Goal: Information Seeking & Learning: Learn about a topic

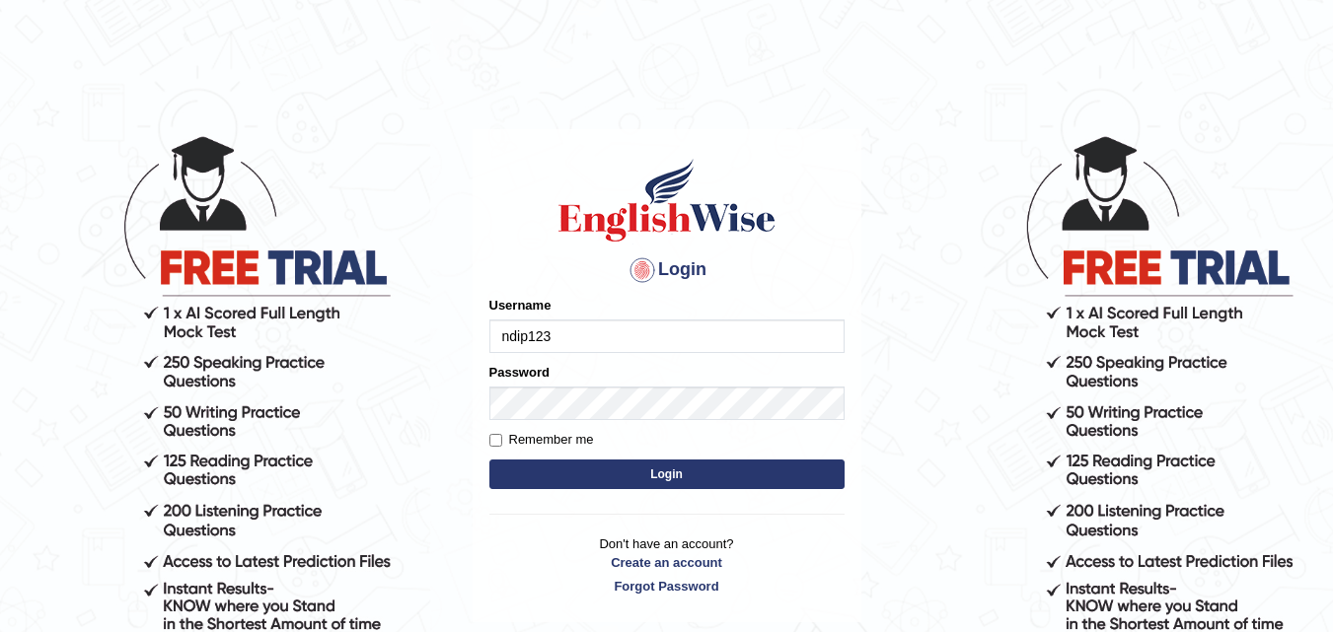
type input "ndip123"
click at [496, 443] on input "Remember me" at bounding box center [495, 440] width 13 height 13
checkbox input "true"
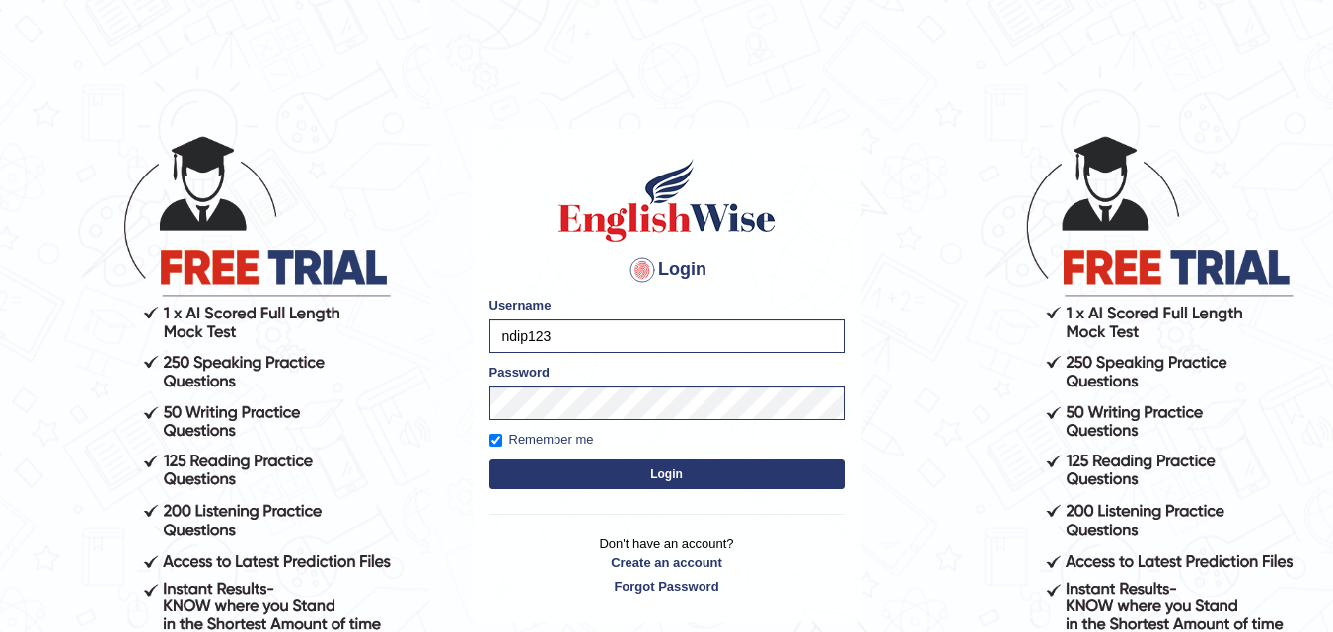
click at [679, 473] on button "Login" at bounding box center [666, 475] width 355 height 30
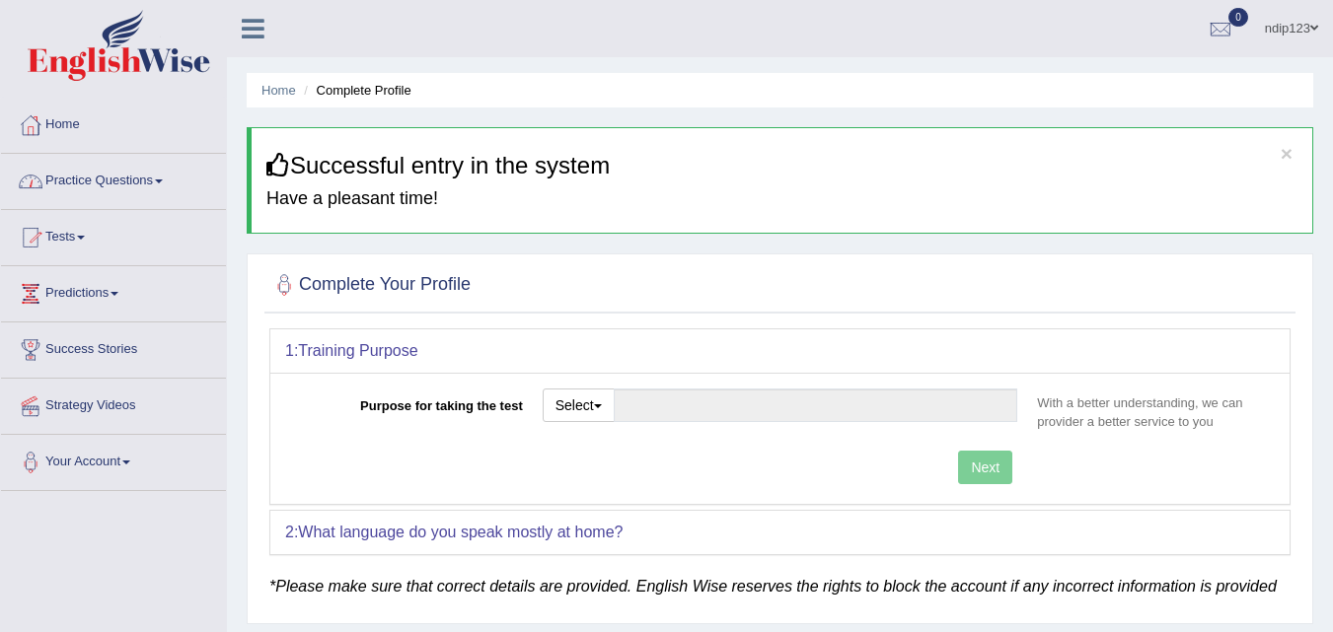
click at [138, 180] on link "Practice Questions" at bounding box center [113, 178] width 225 height 49
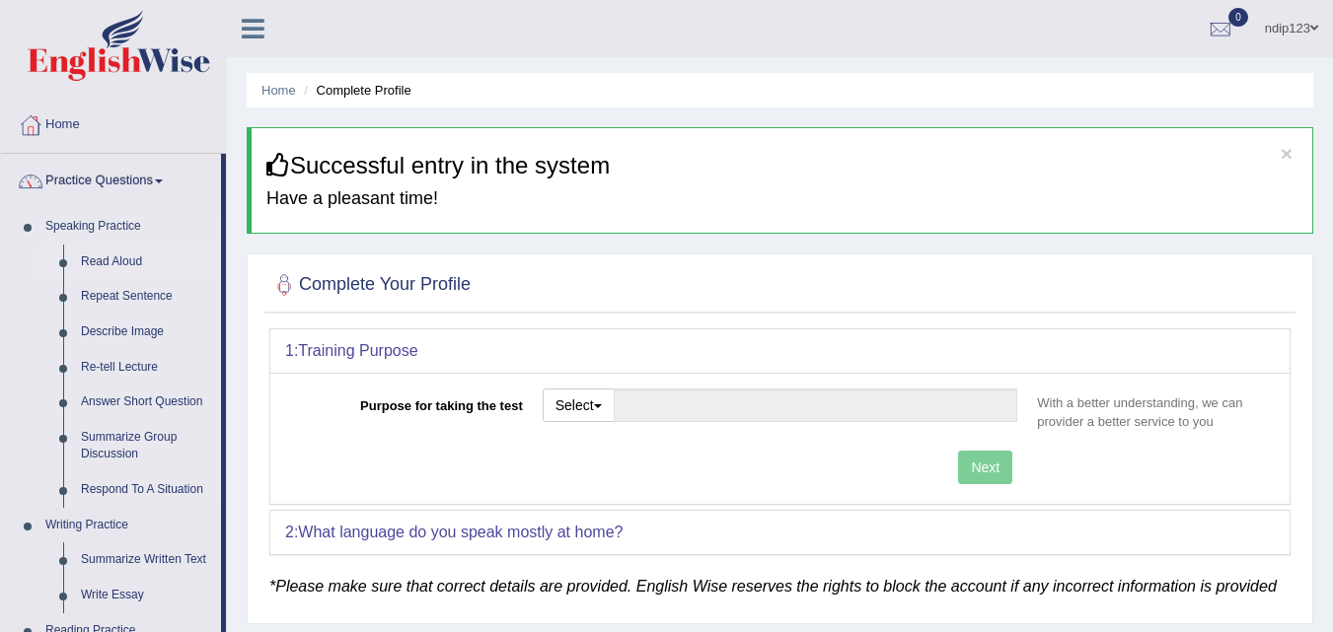
click at [129, 262] on link "Read Aloud" at bounding box center [146, 263] width 149 height 36
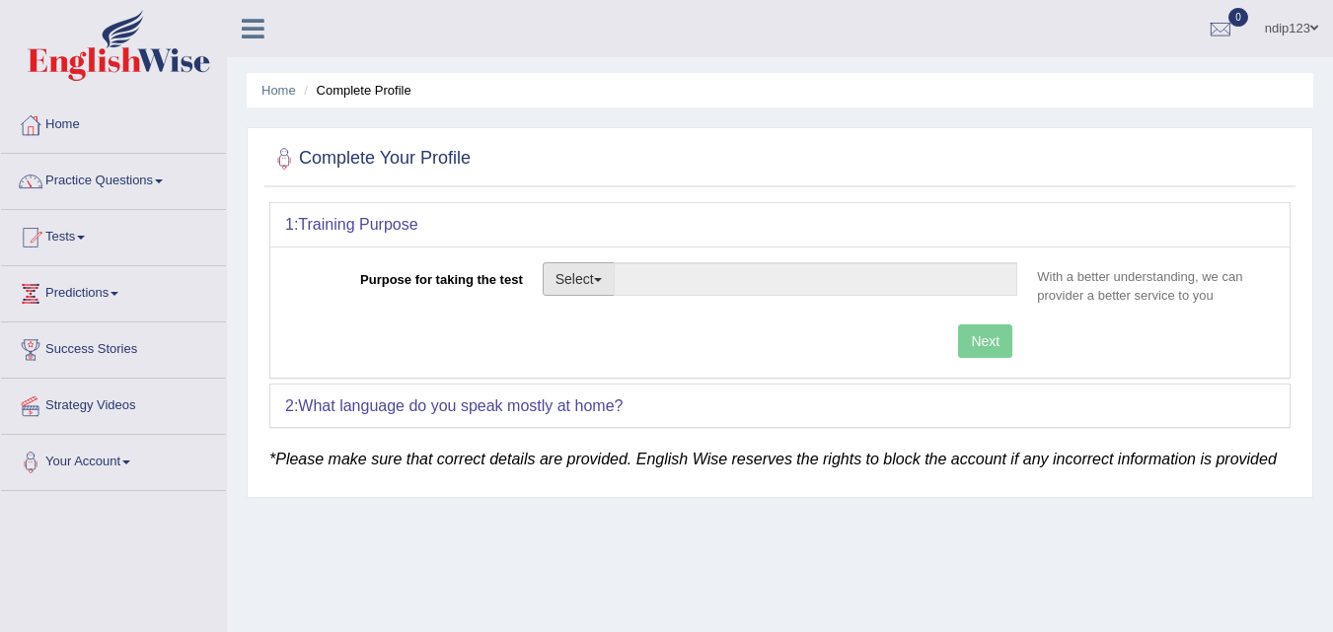
click at [607, 282] on button "Select" at bounding box center [578, 279] width 72 height 34
click at [613, 344] on link "Permanent Residency" at bounding box center [631, 347] width 176 height 26
type input "Permanent Residency"
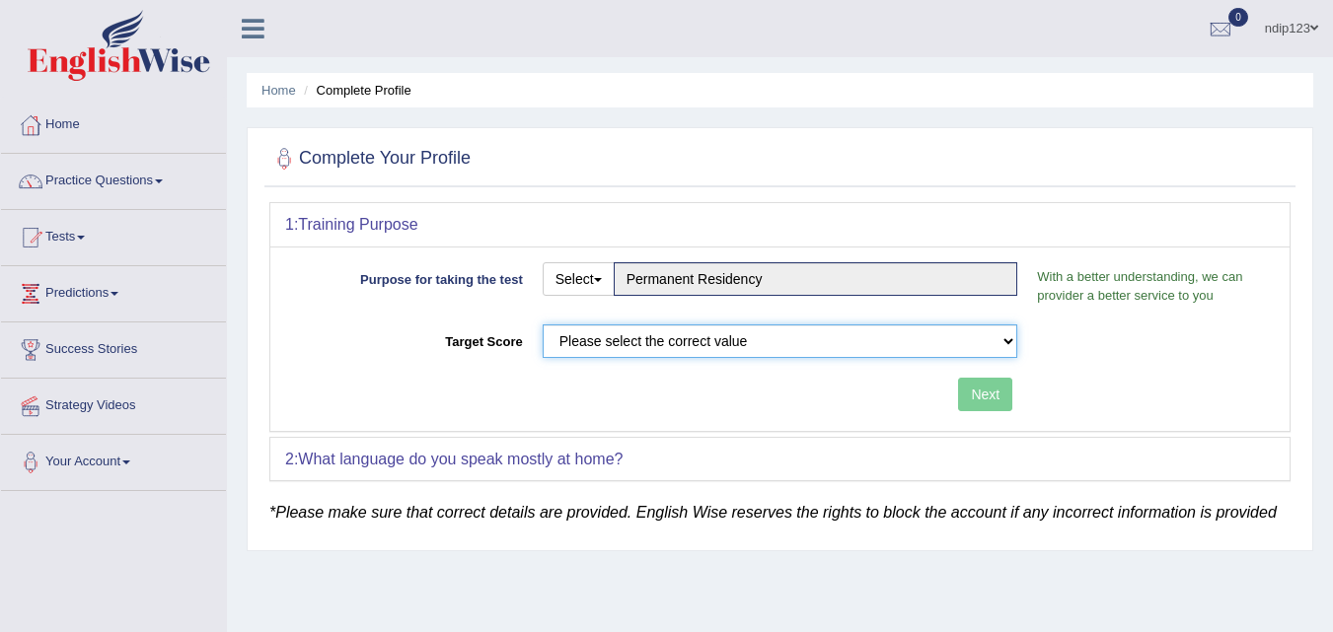
click at [1005, 341] on select "Please select the correct value 50 (6 bands) 58 (6.5 bands) 65 (7 bands) 79 (8 …" at bounding box center [779, 341] width 475 height 34
select select "79"
click at [542, 324] on select "Please select the correct value 50 (6 bands) 58 (6.5 bands) 65 (7 bands) 79 (8 …" at bounding box center [779, 341] width 475 height 34
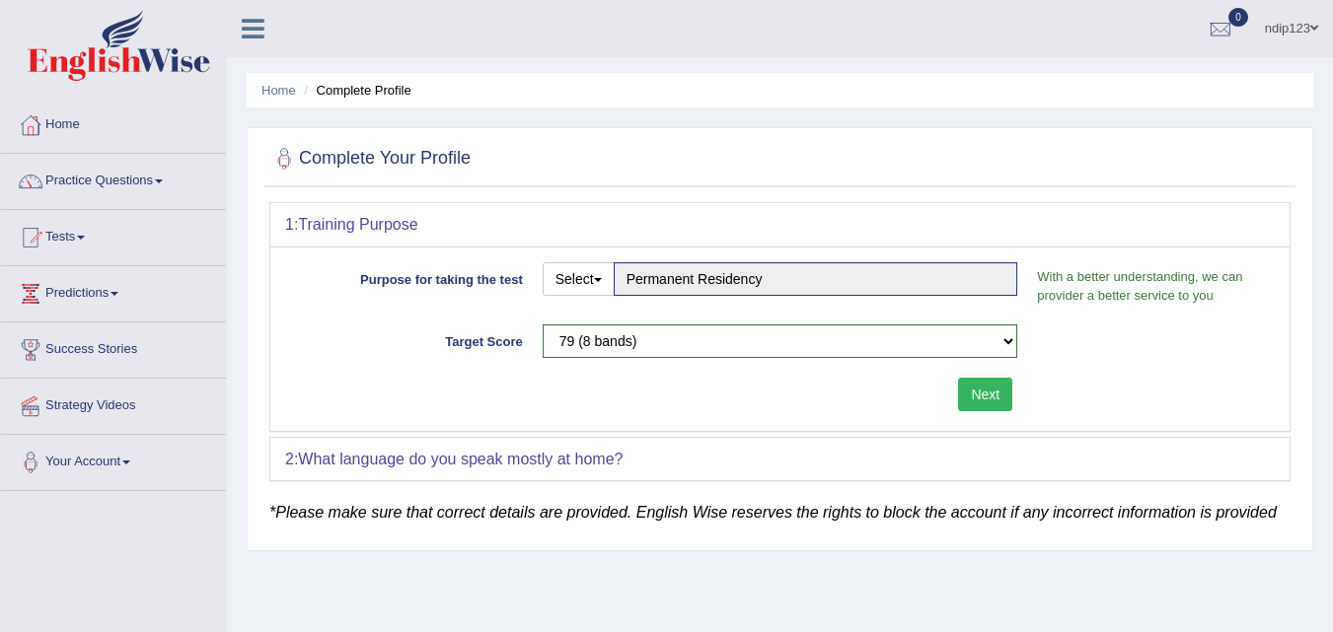
click at [999, 396] on button "Next" at bounding box center [985, 395] width 54 height 34
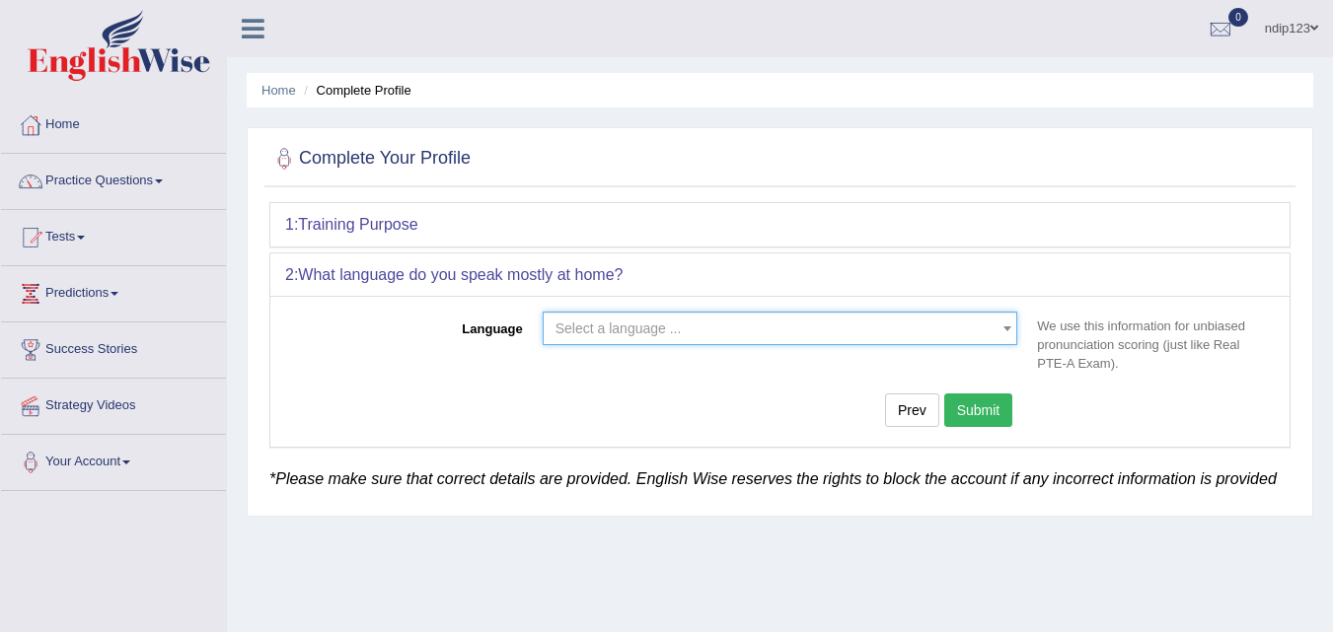
click at [1005, 328] on b at bounding box center [1007, 328] width 8 height 5
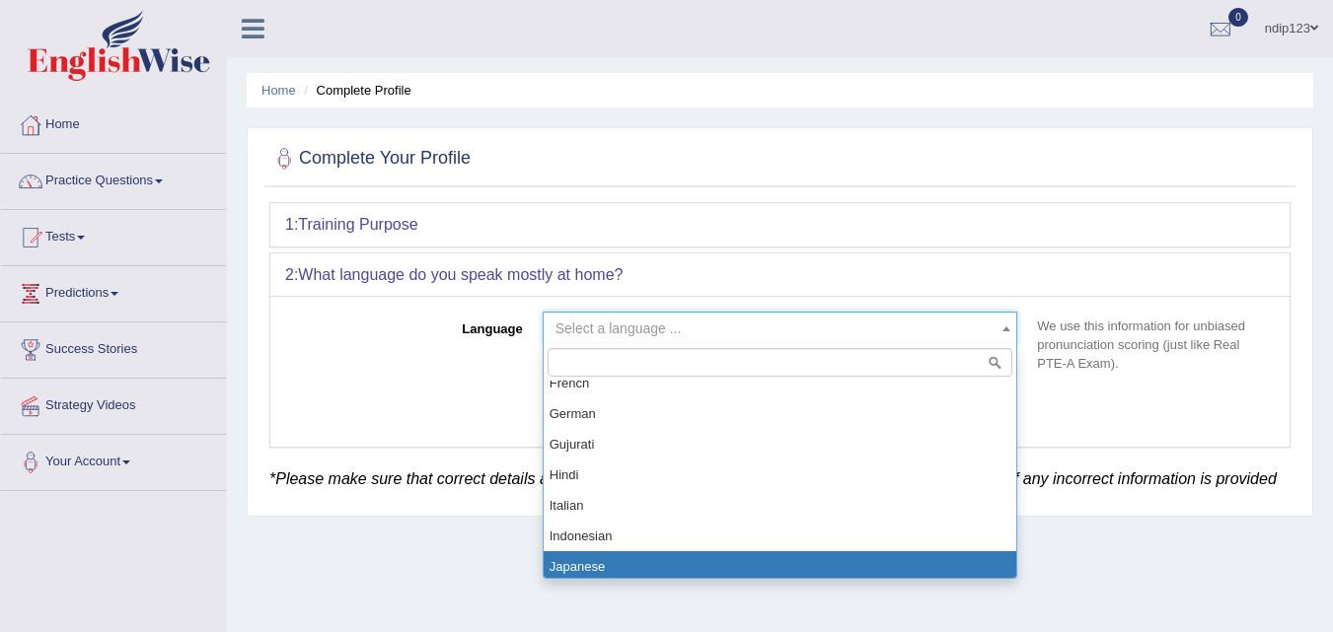
scroll to position [690, 0]
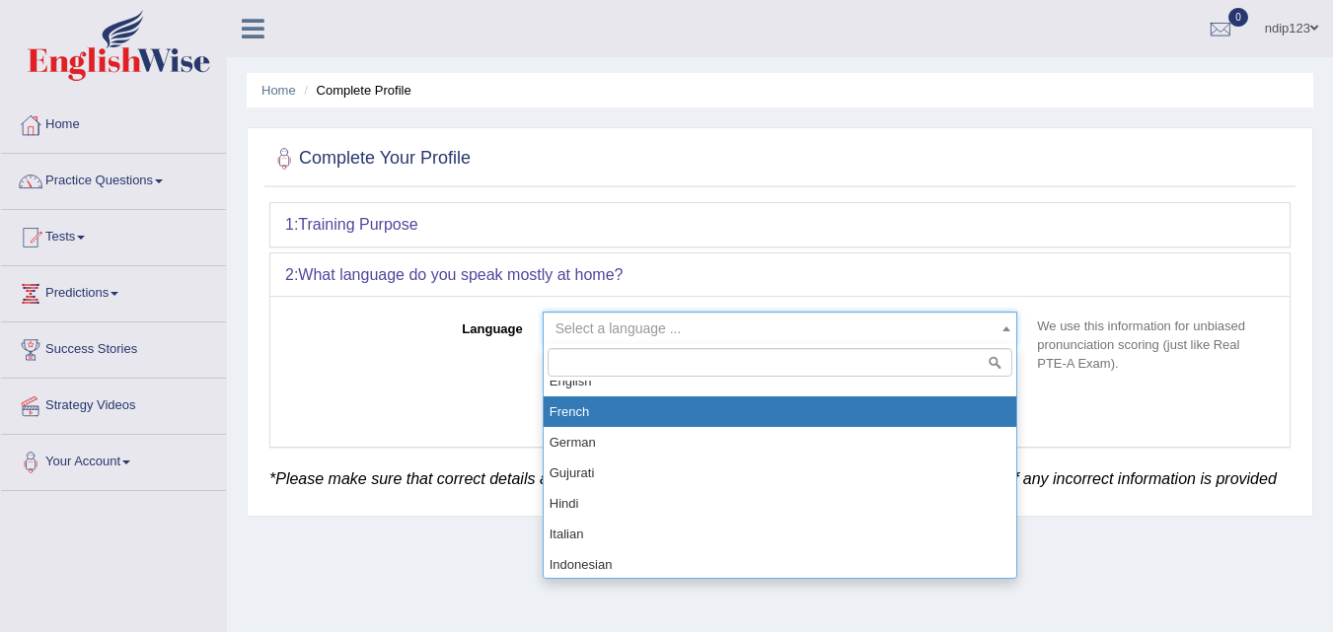
select select "French"
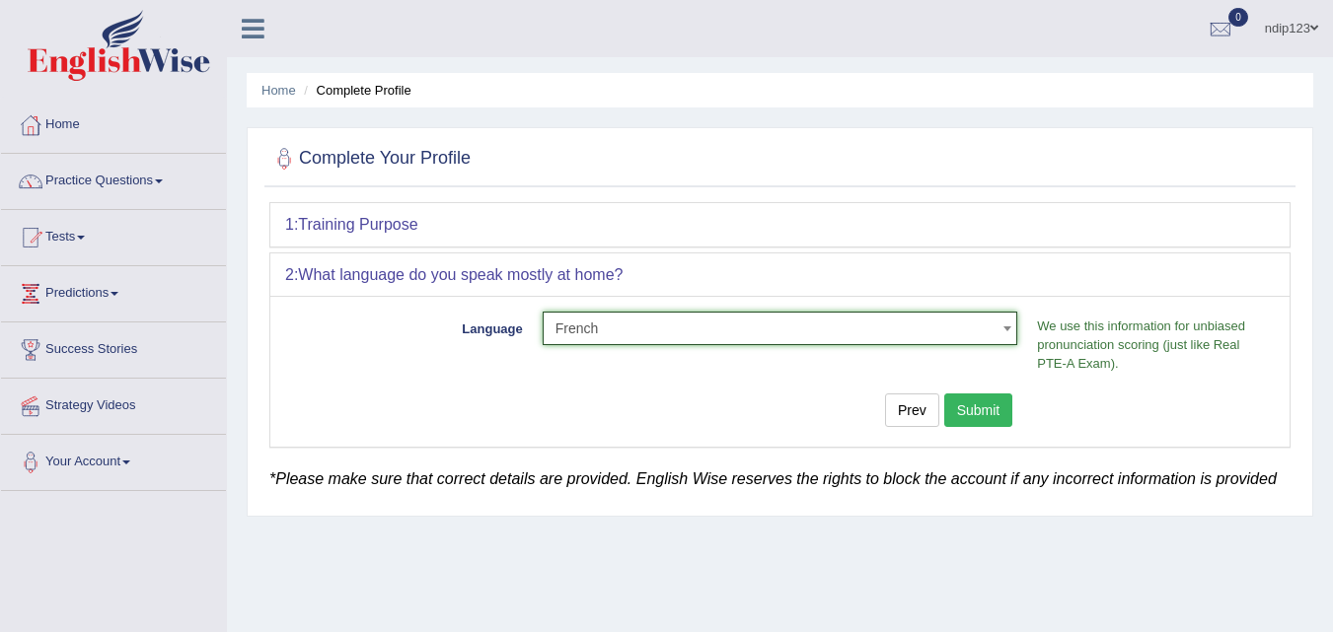
click at [975, 413] on button "Submit" at bounding box center [978, 411] width 69 height 34
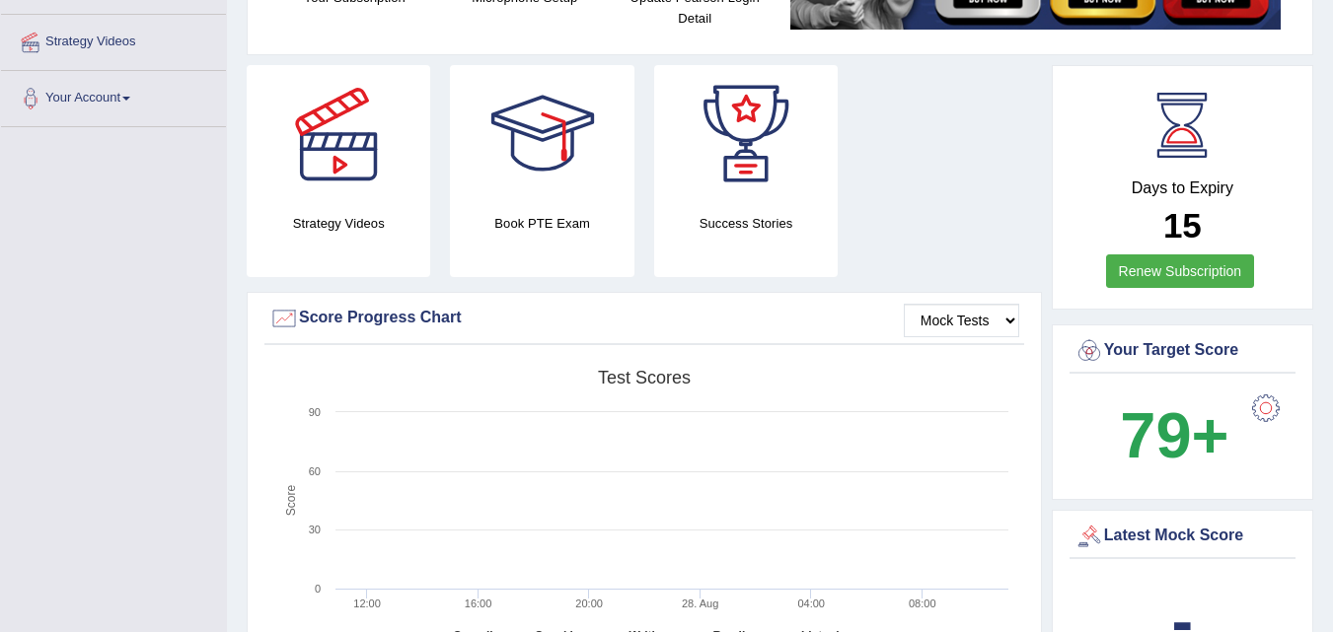
scroll to position [296, 0]
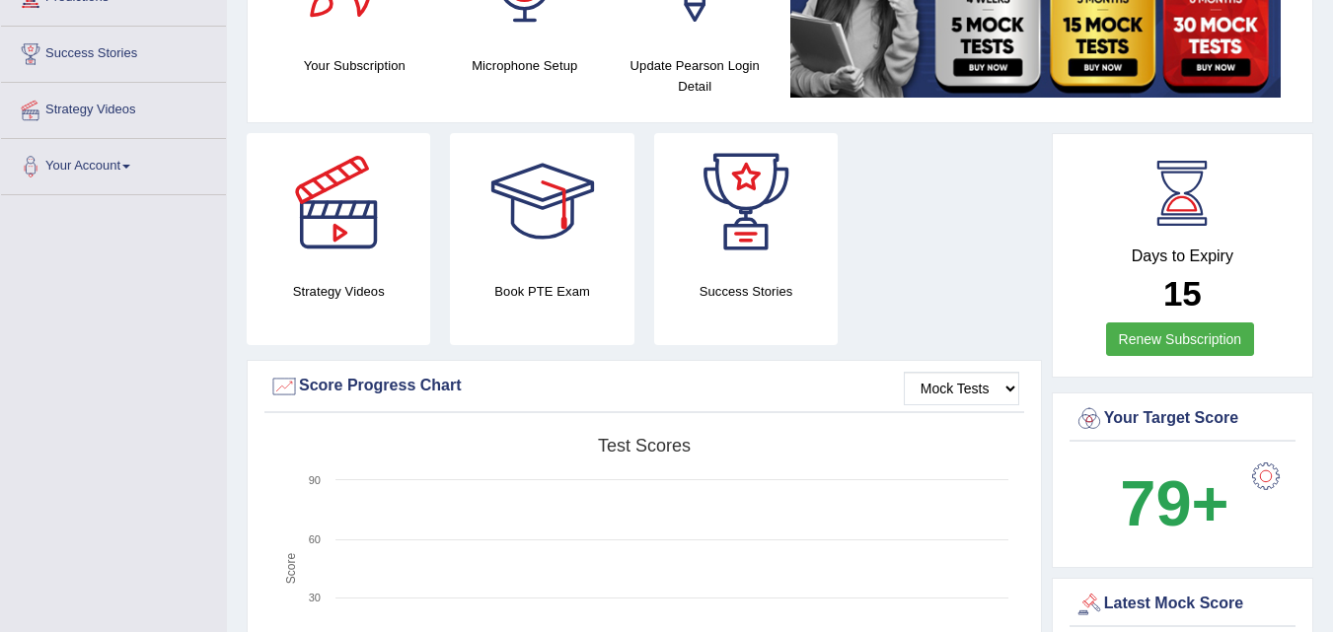
click at [756, 199] on div at bounding box center [746, 202] width 138 height 138
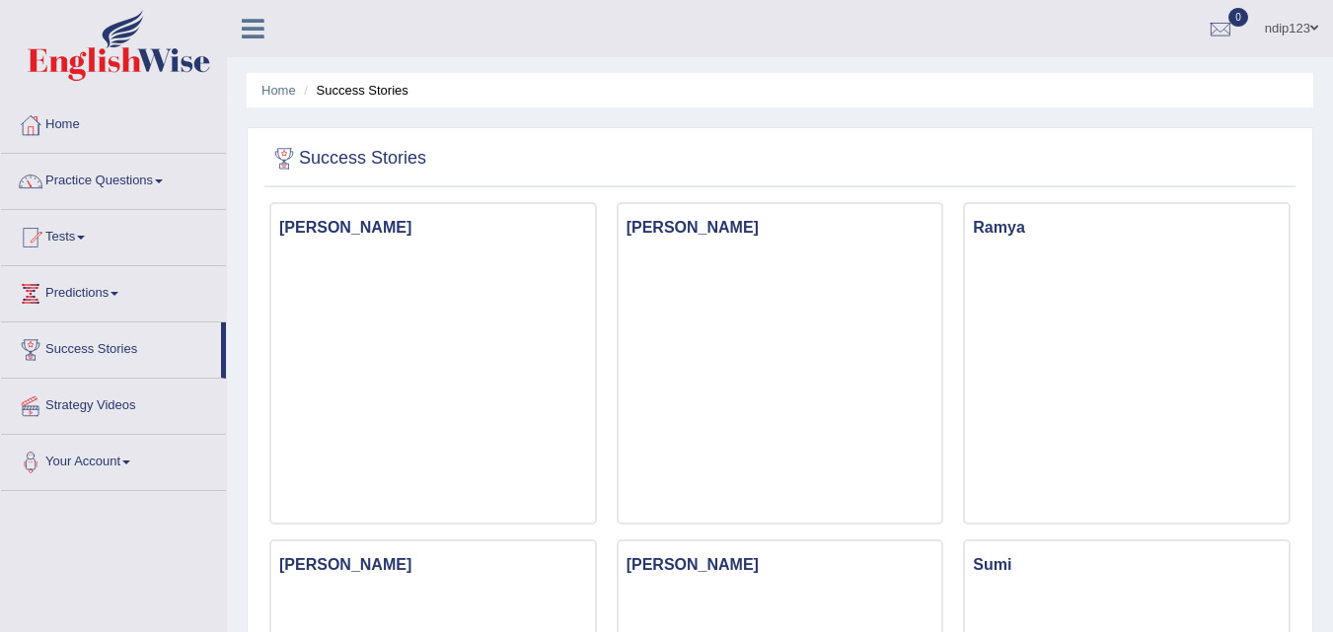
click at [63, 121] on link "Home" at bounding box center [113, 122] width 225 height 49
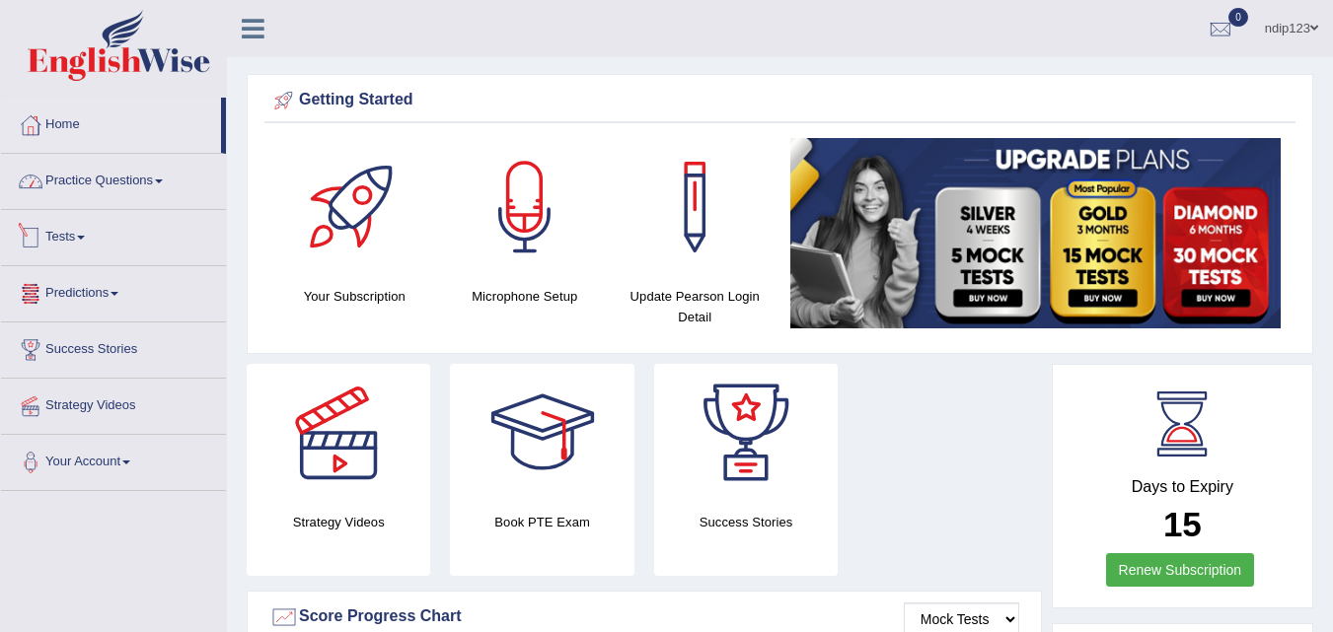
click at [114, 179] on link "Practice Questions" at bounding box center [113, 178] width 225 height 49
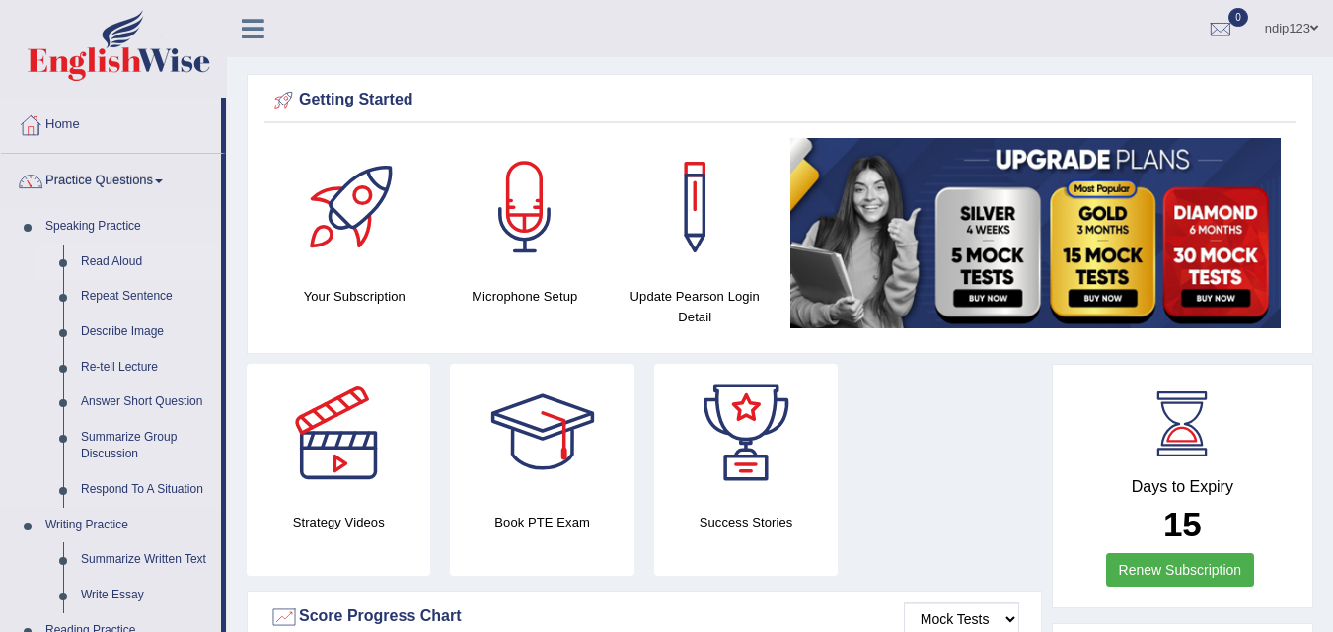
click at [121, 261] on link "Read Aloud" at bounding box center [146, 263] width 149 height 36
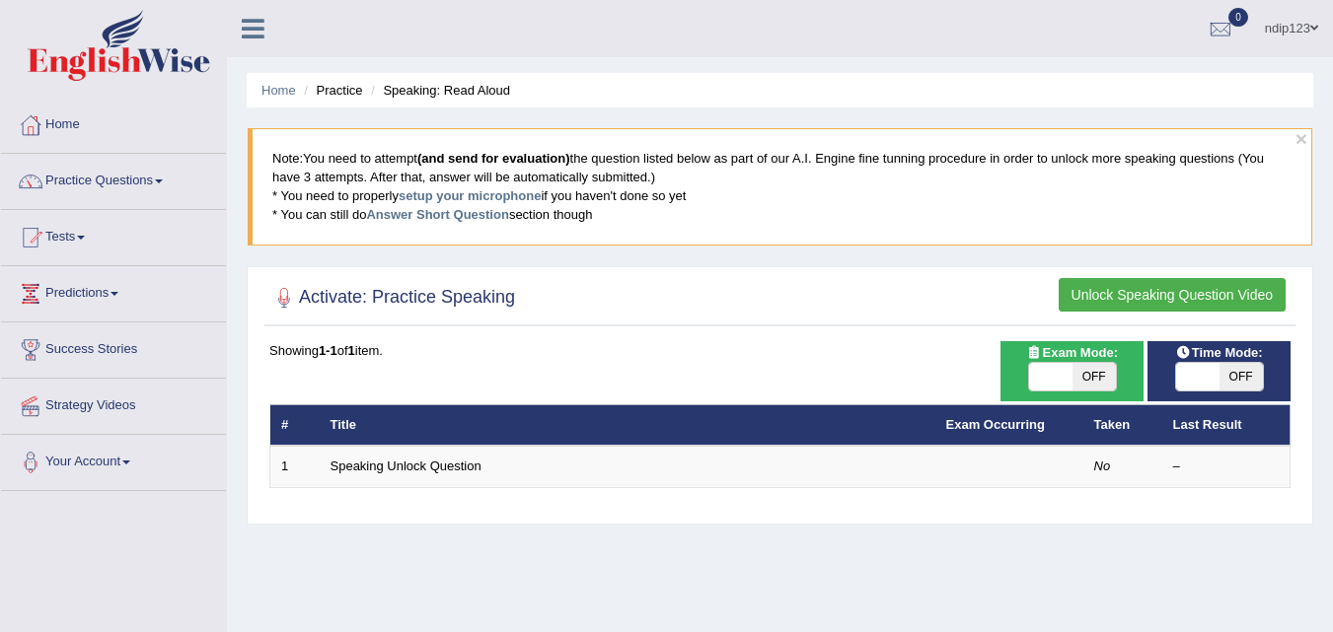
click at [108, 462] on link "Your Account" at bounding box center [113, 459] width 225 height 49
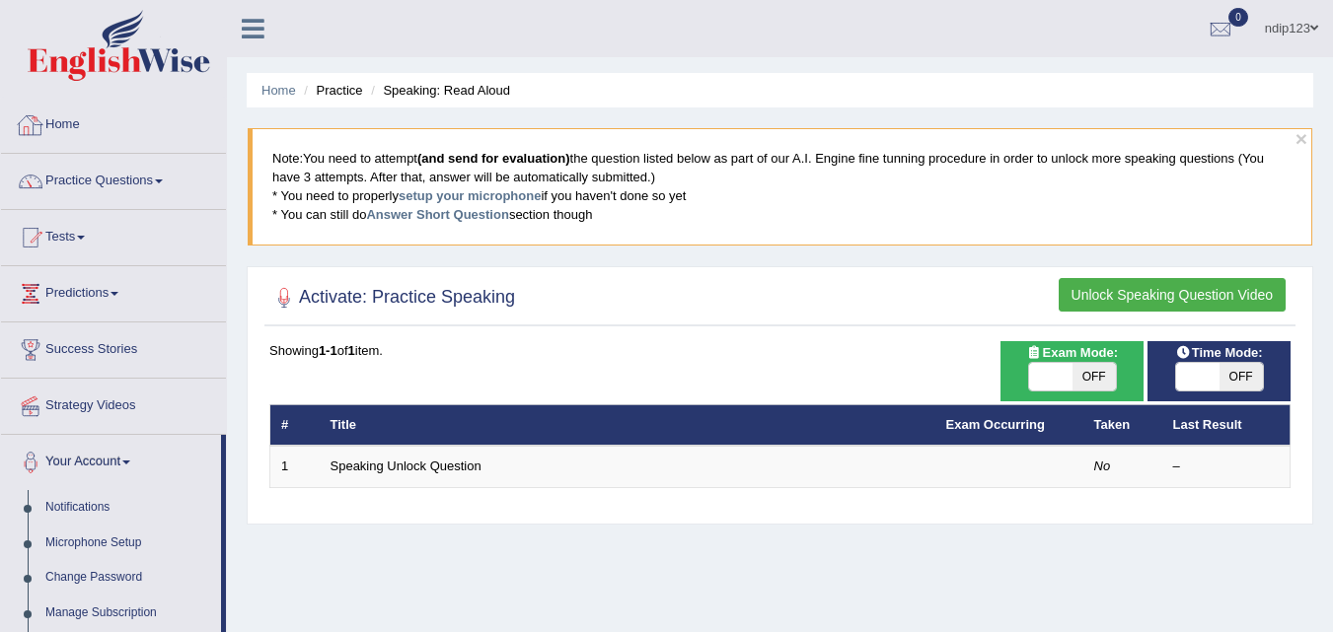
click at [254, 29] on icon at bounding box center [253, 29] width 23 height 26
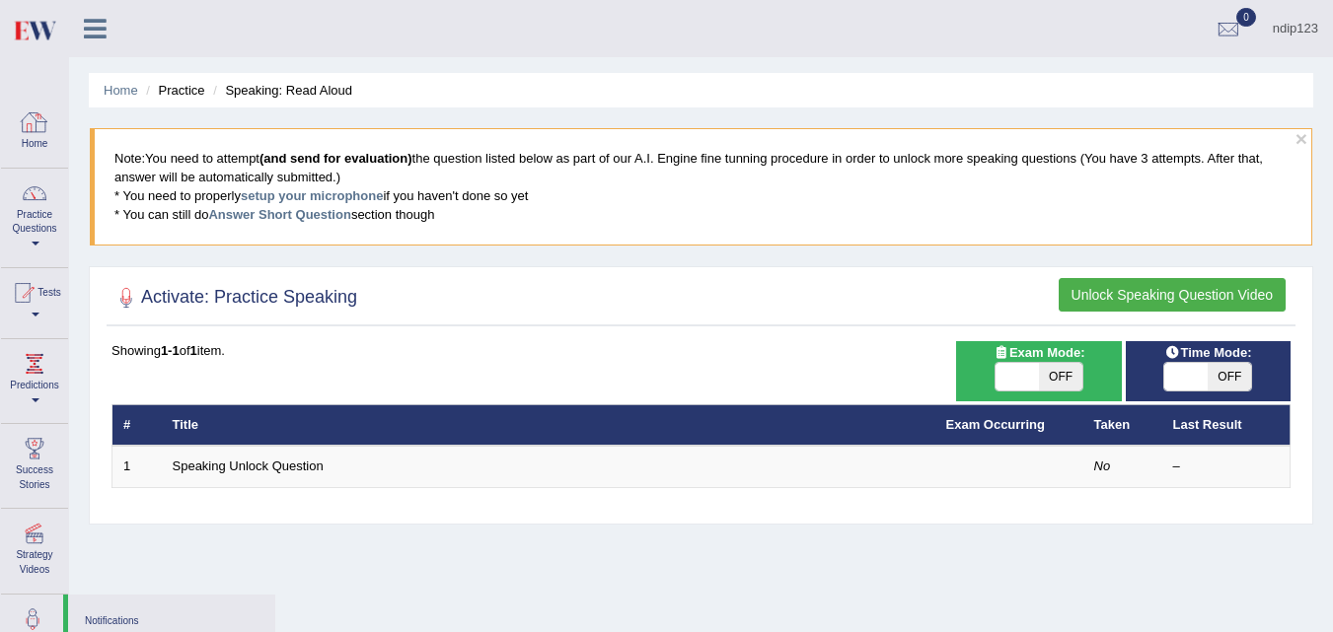
click at [34, 128] on div at bounding box center [35, 123] width 30 height 30
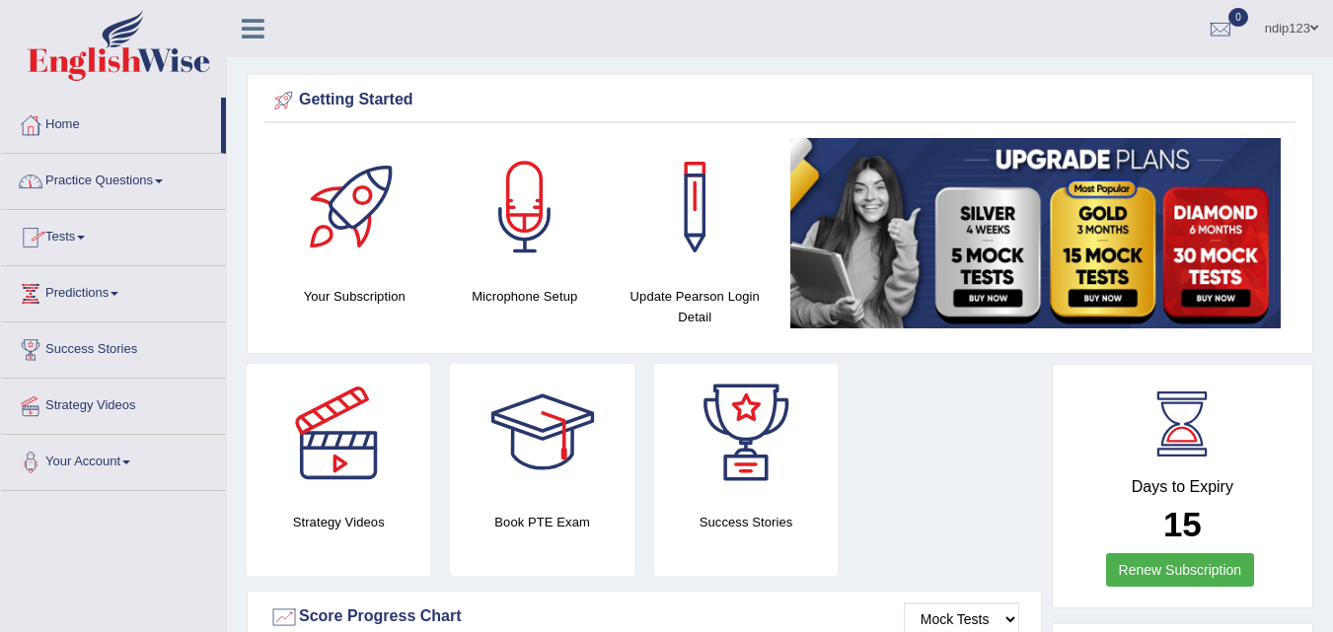
click at [131, 185] on link "Practice Questions" at bounding box center [113, 178] width 225 height 49
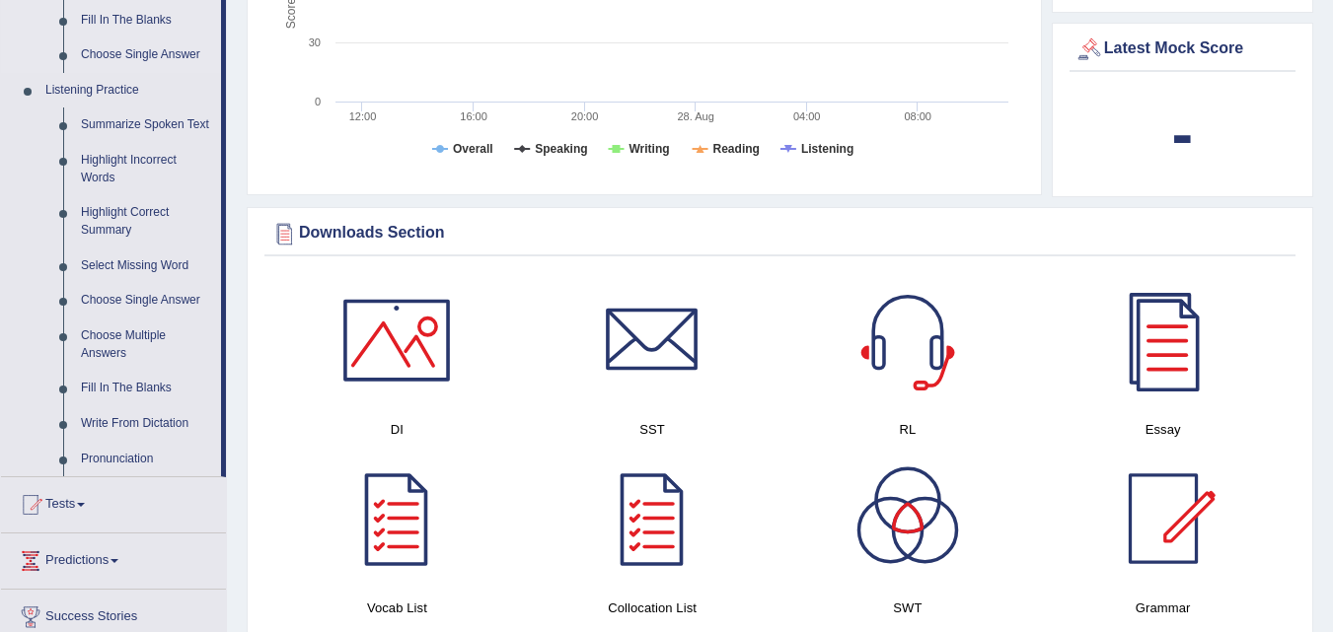
scroll to position [789, 0]
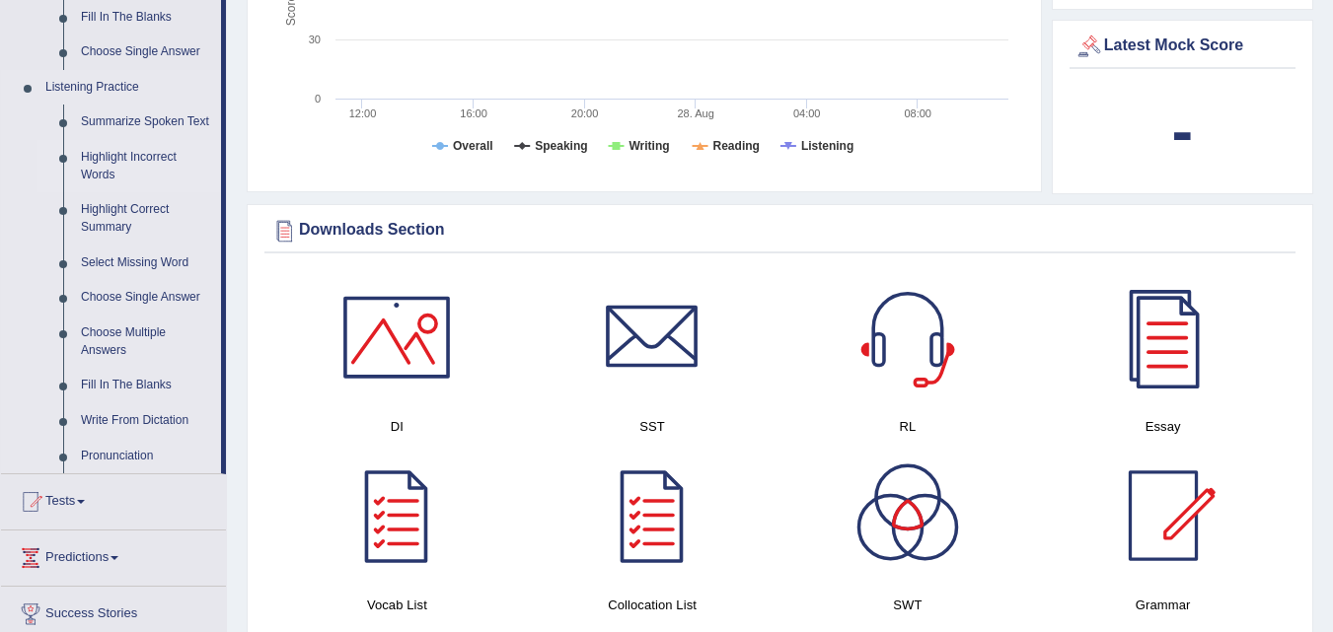
click at [102, 162] on link "Highlight Incorrect Words" at bounding box center [146, 166] width 149 height 52
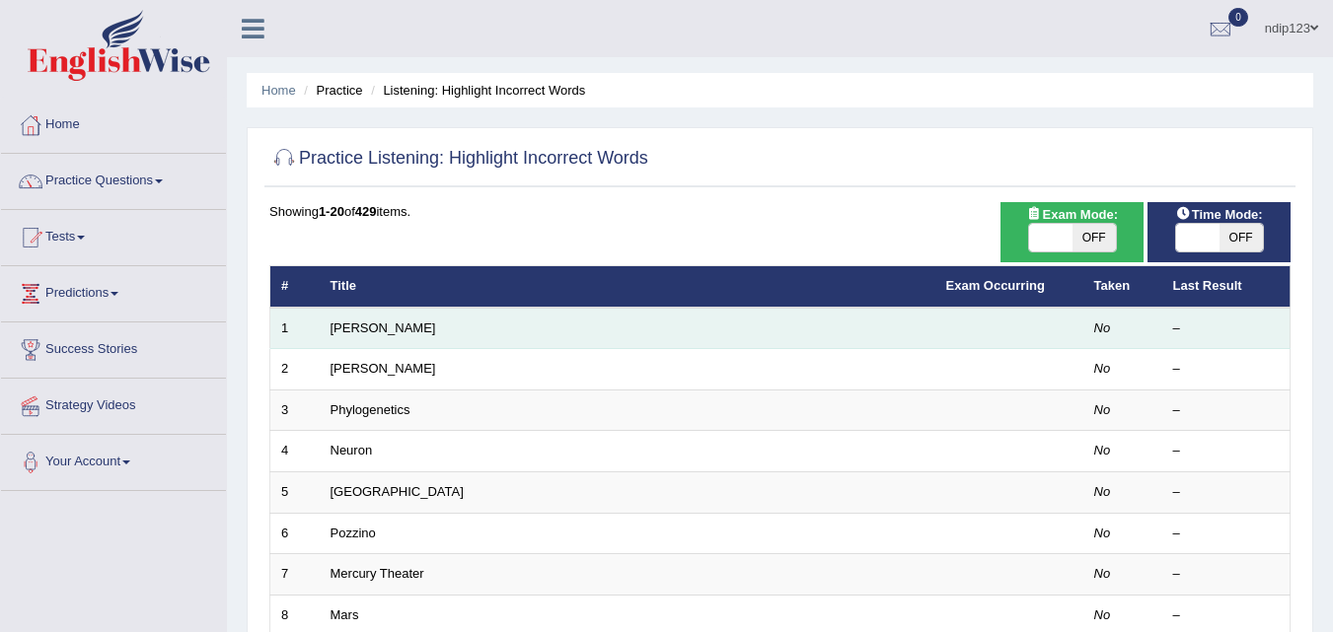
click at [390, 325] on td "Harold" at bounding box center [627, 328] width 615 height 41
click at [466, 329] on td "Harold" at bounding box center [627, 328] width 615 height 41
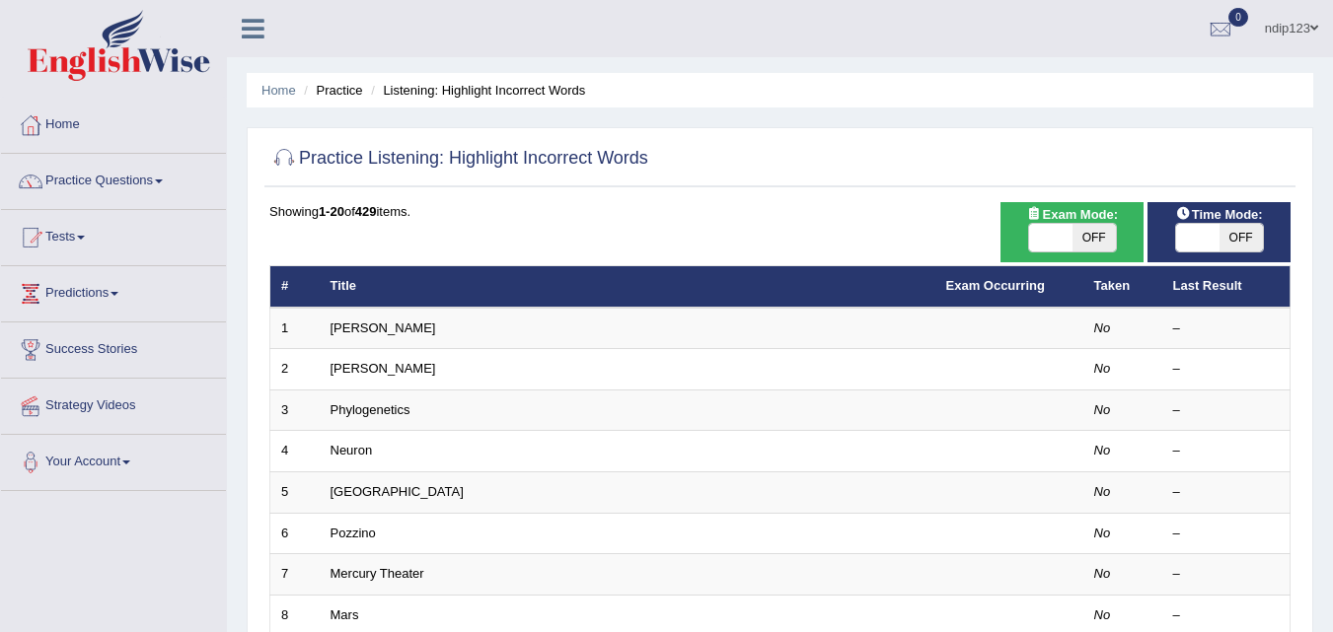
click at [425, 97] on li "Listening: Highlight Incorrect Words" at bounding box center [475, 90] width 219 height 19
click at [462, 82] on li "Listening: Highlight Incorrect Words" at bounding box center [475, 90] width 219 height 19
click at [64, 124] on link "Home" at bounding box center [113, 122] width 225 height 49
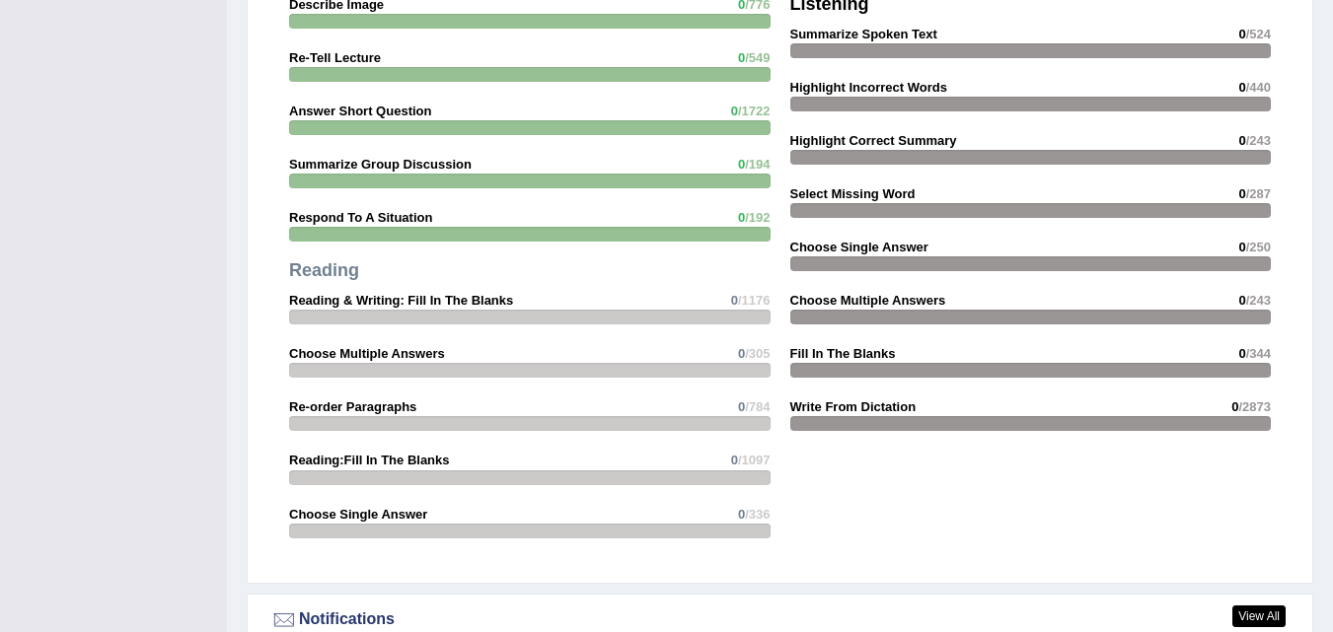
scroll to position [1772, 0]
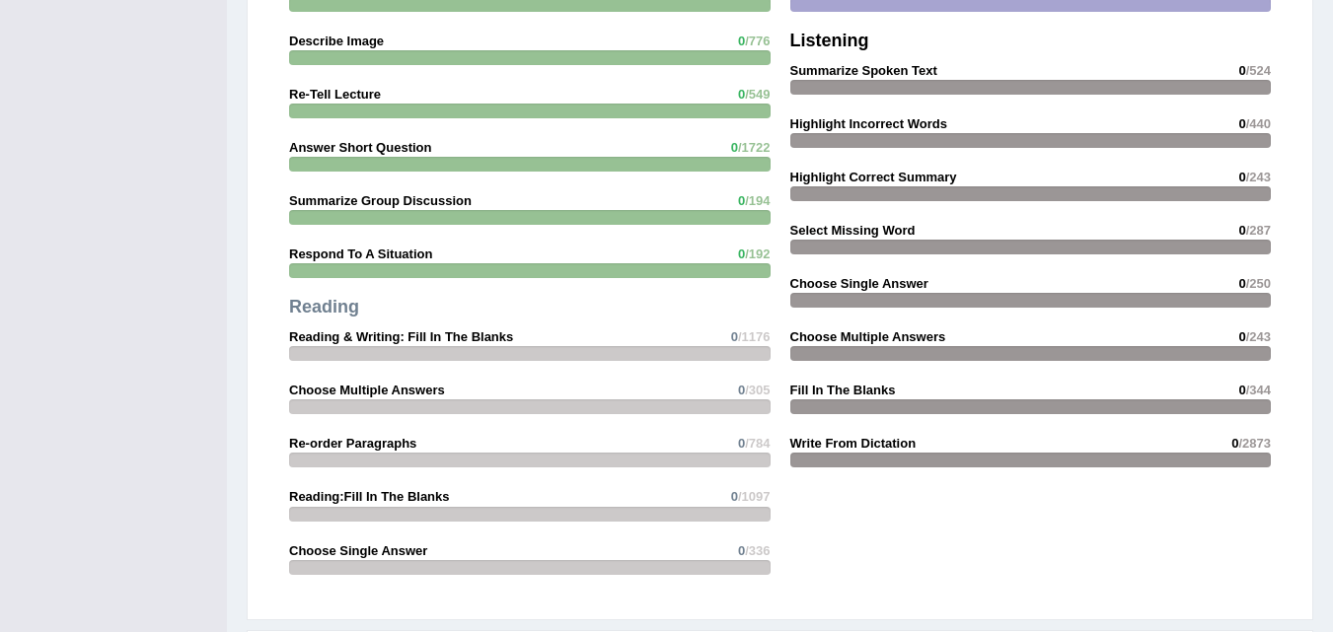
click at [856, 119] on strong "Highlight Incorrect Words" at bounding box center [868, 123] width 157 height 15
click at [880, 124] on strong "Highlight Incorrect Words" at bounding box center [868, 123] width 157 height 15
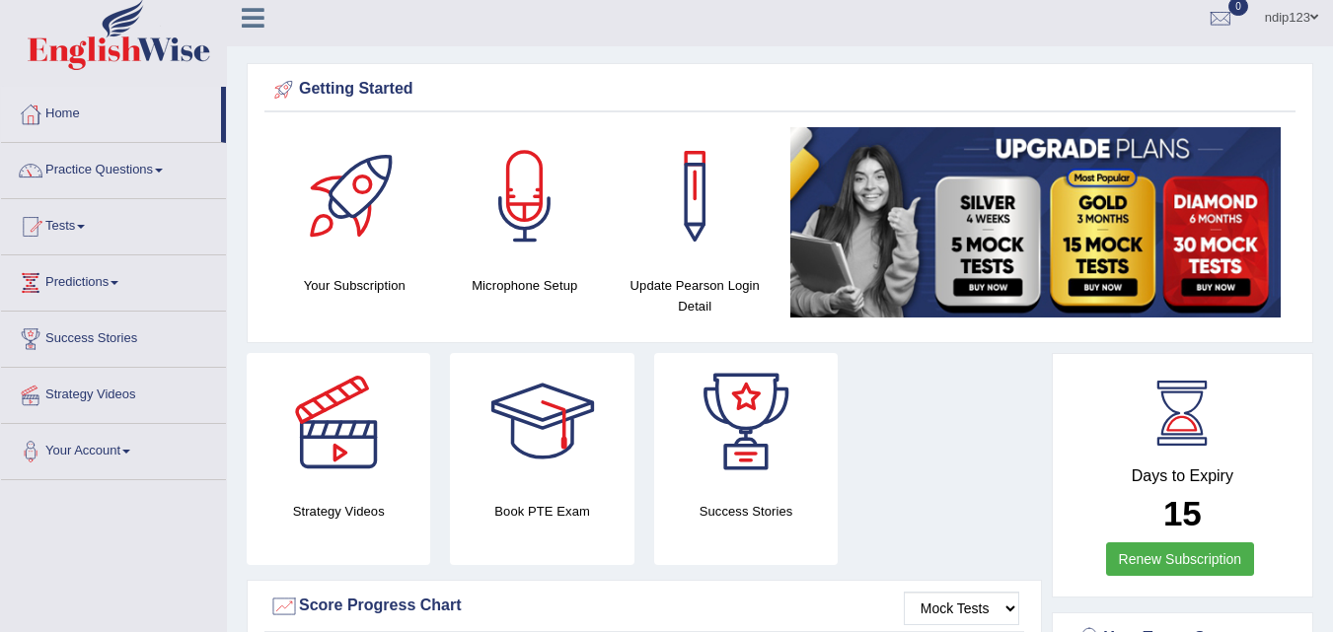
scroll to position [0, 0]
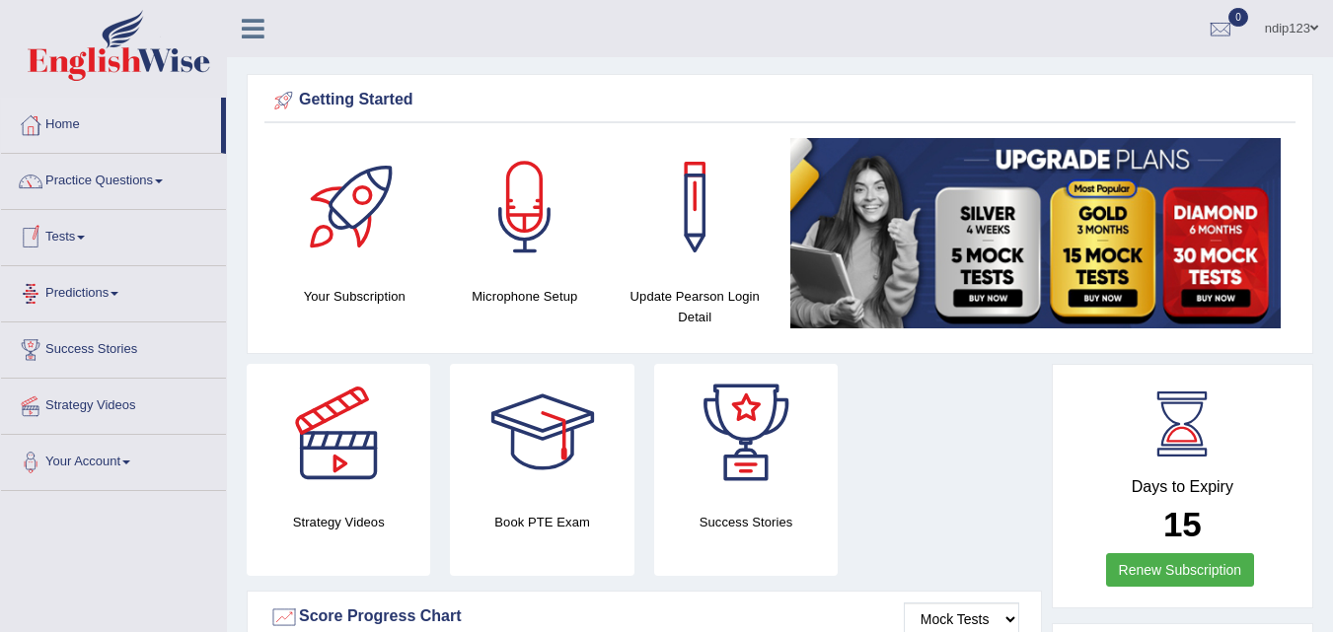
click at [60, 237] on link "Tests" at bounding box center [113, 234] width 225 height 49
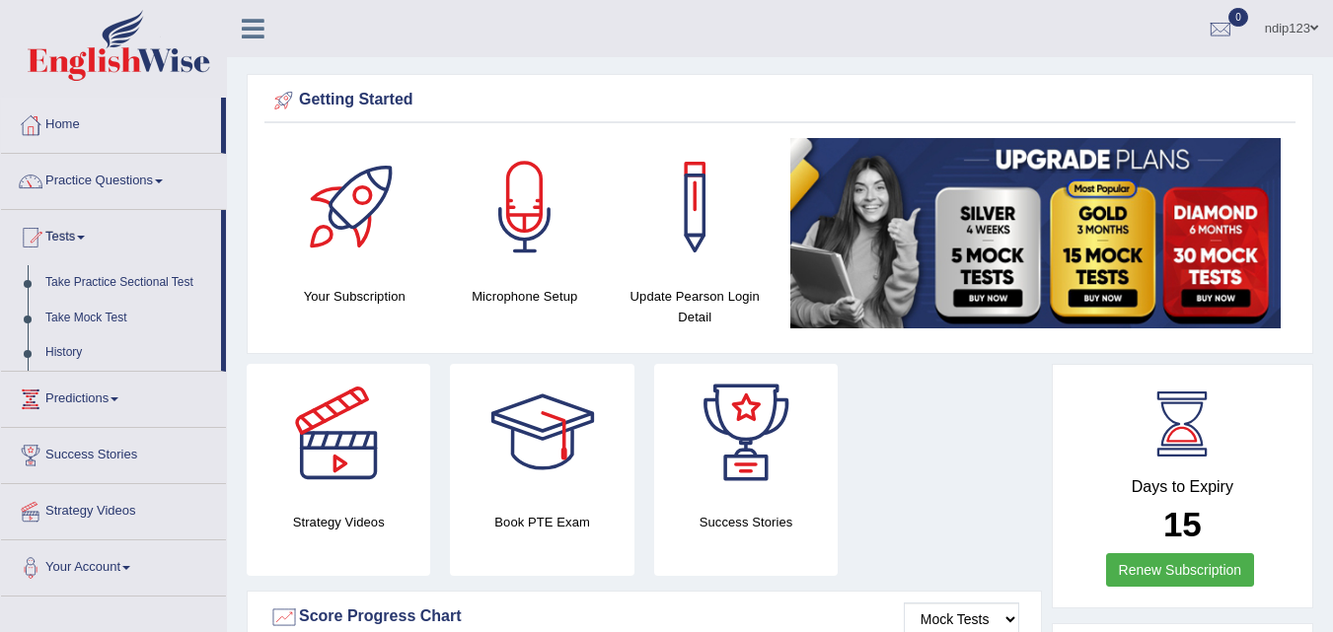
click at [72, 238] on link "Tests" at bounding box center [111, 234] width 220 height 49
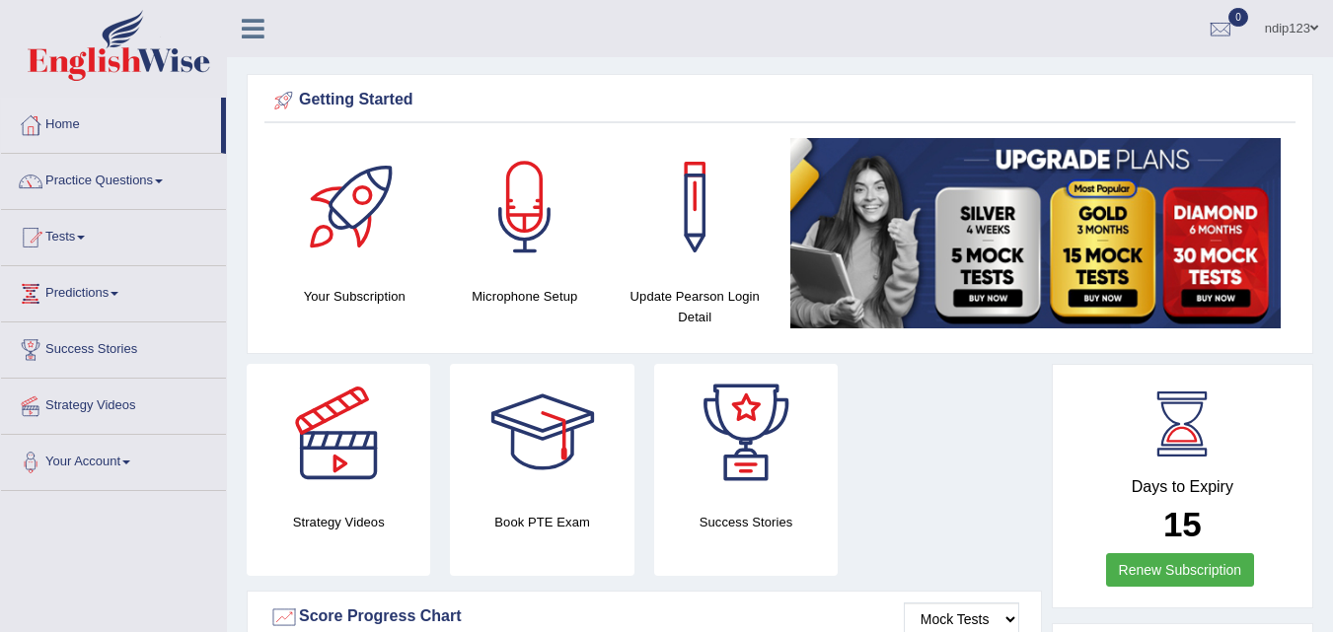
click at [92, 180] on link "Practice Questions" at bounding box center [113, 178] width 225 height 49
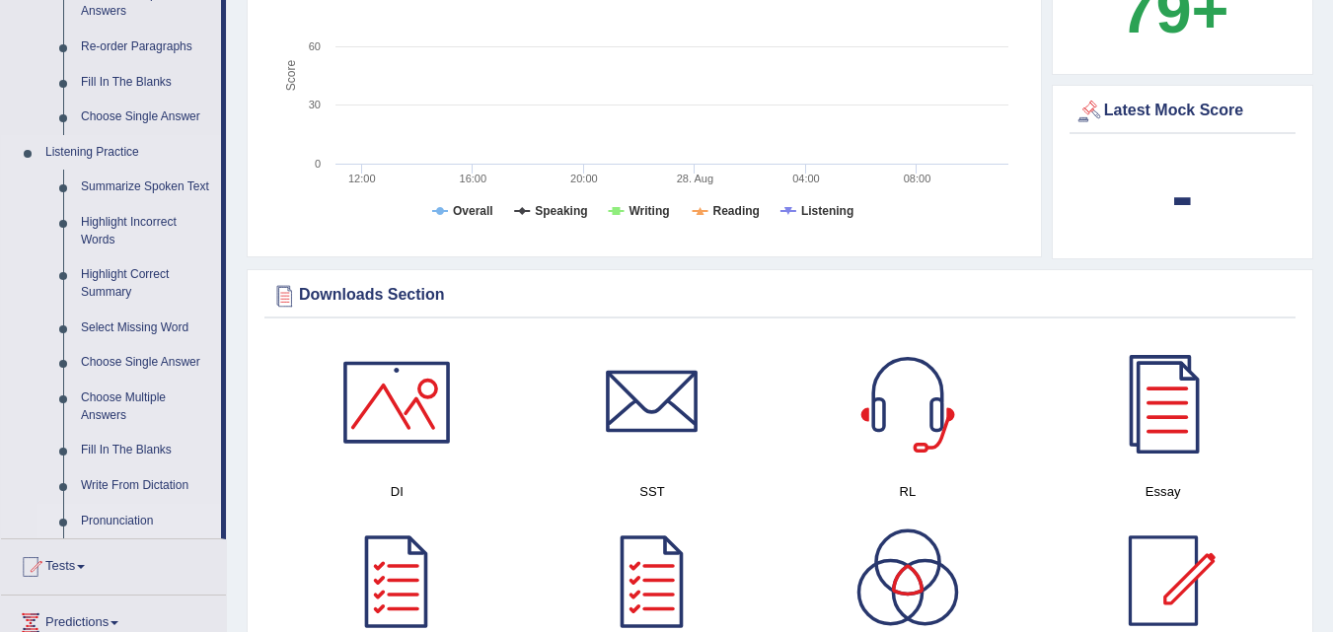
scroll to position [690, 0]
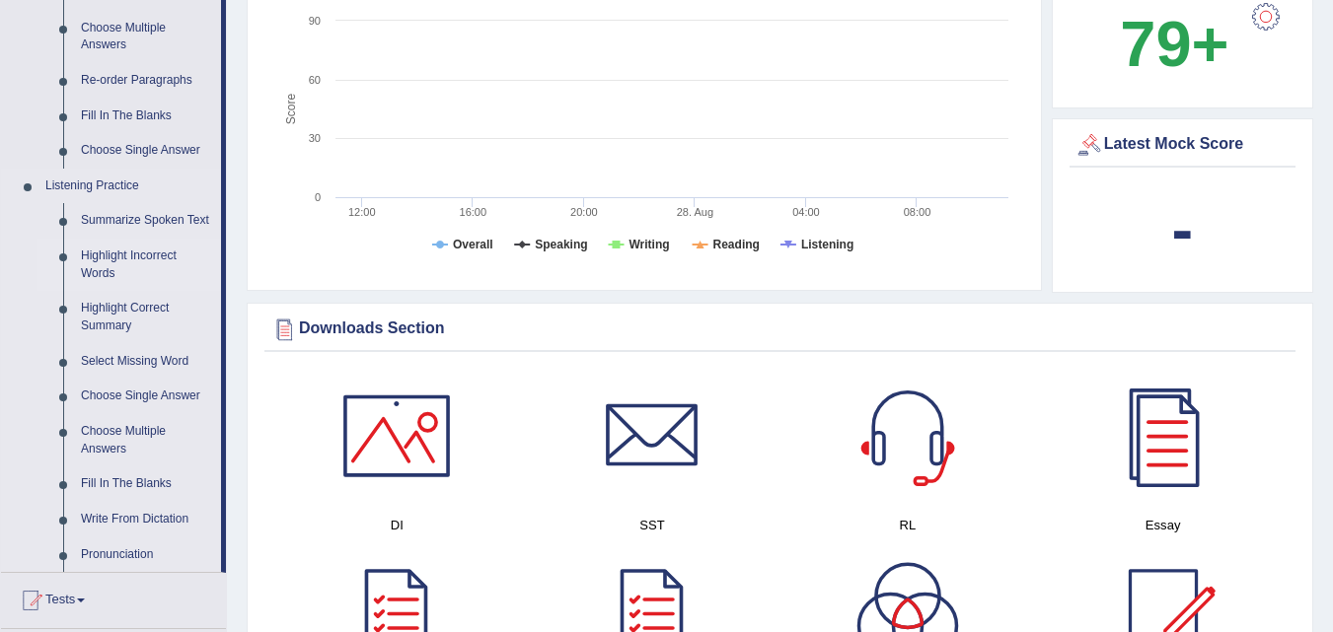
click at [88, 261] on link "Highlight Incorrect Words" at bounding box center [146, 265] width 149 height 52
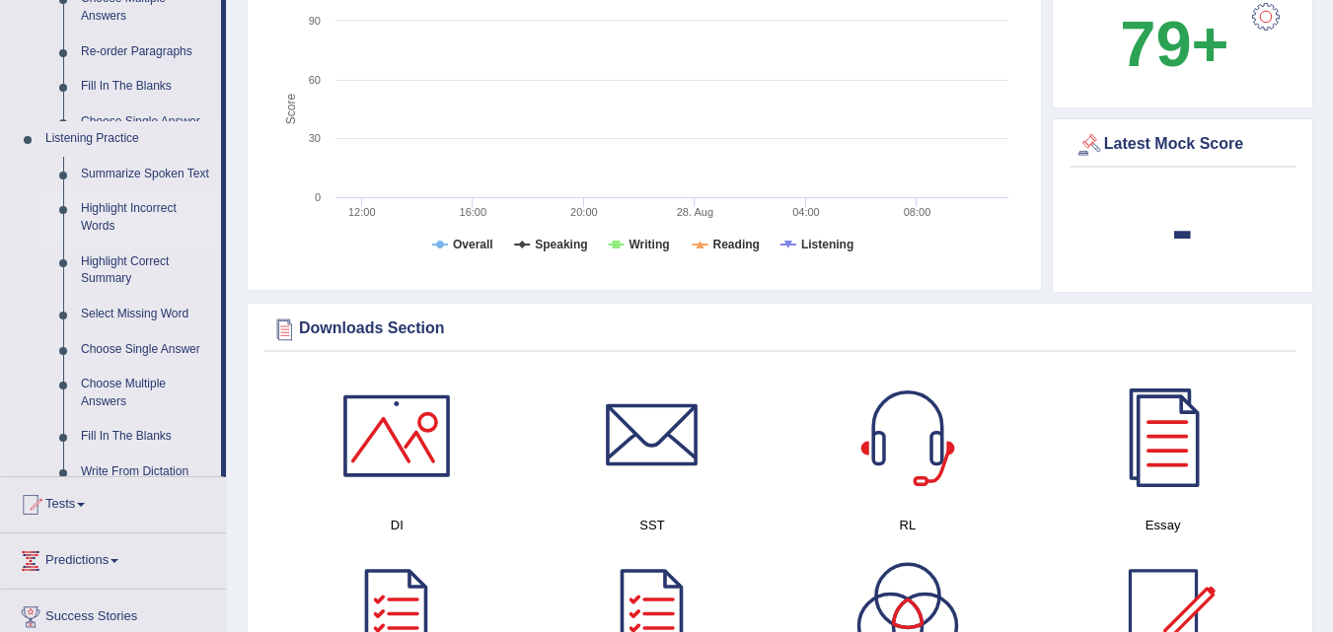
scroll to position [287, 0]
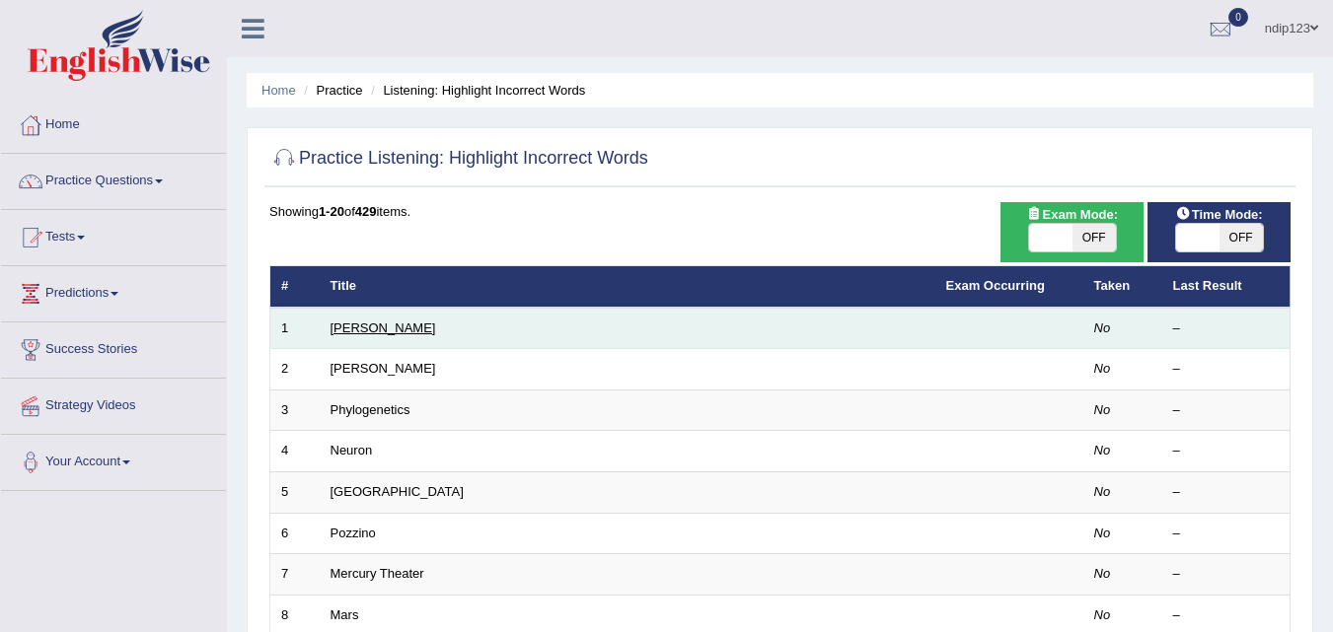
click at [344, 326] on link "Harold" at bounding box center [383, 328] width 106 height 15
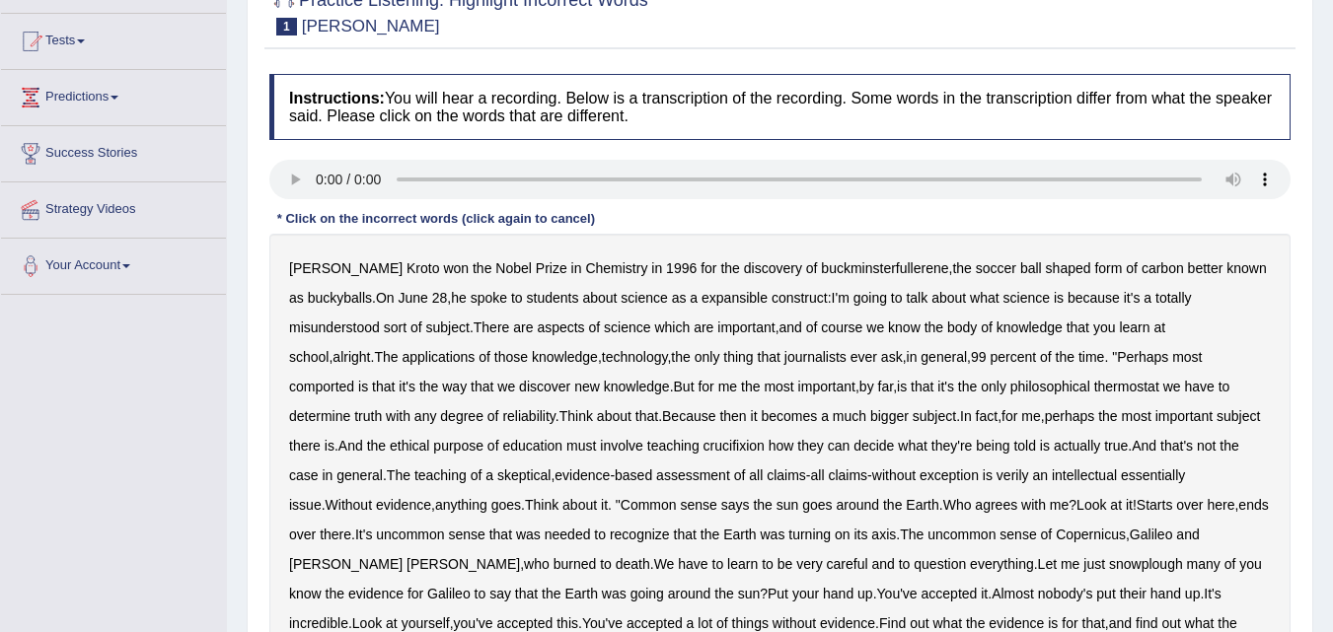
scroll to position [197, 0]
click at [735, 298] on b "expansible" at bounding box center [734, 297] width 66 height 16
click at [703, 444] on b "crucifixion" at bounding box center [733, 445] width 61 height 16
click at [996, 470] on b "verily" at bounding box center [1012, 475] width 33 height 16
click at [1109, 562] on b "snowplough" at bounding box center [1146, 563] width 74 height 16
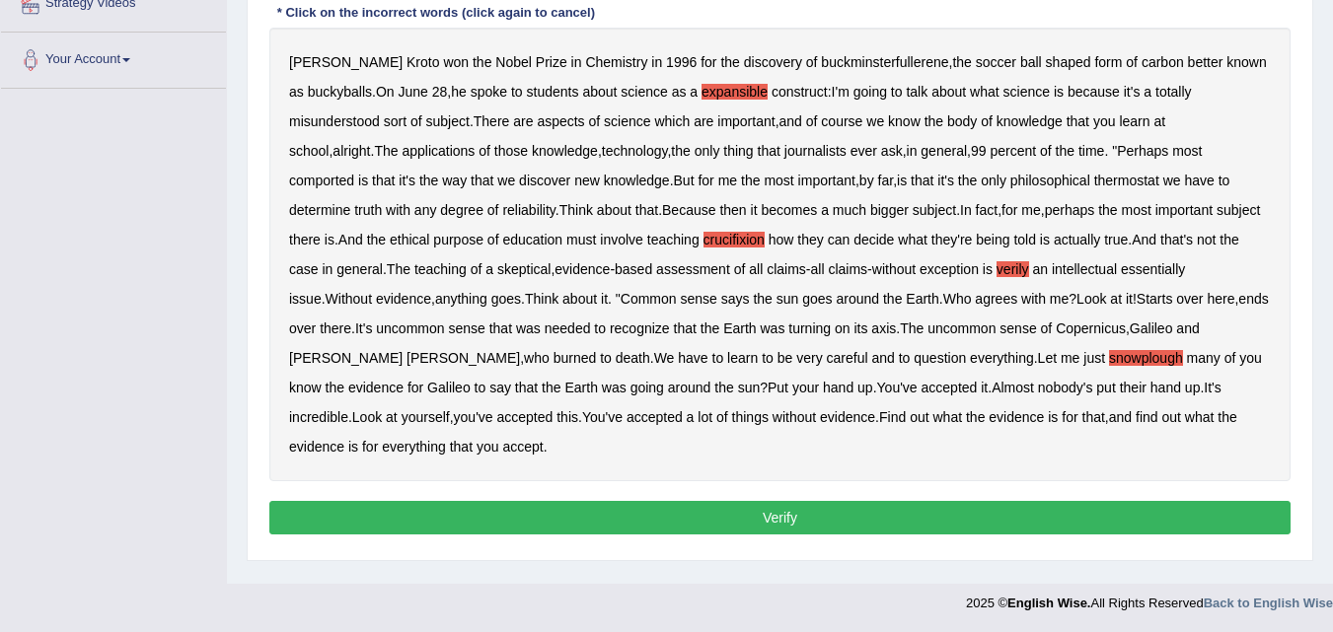
scroll to position [403, 0]
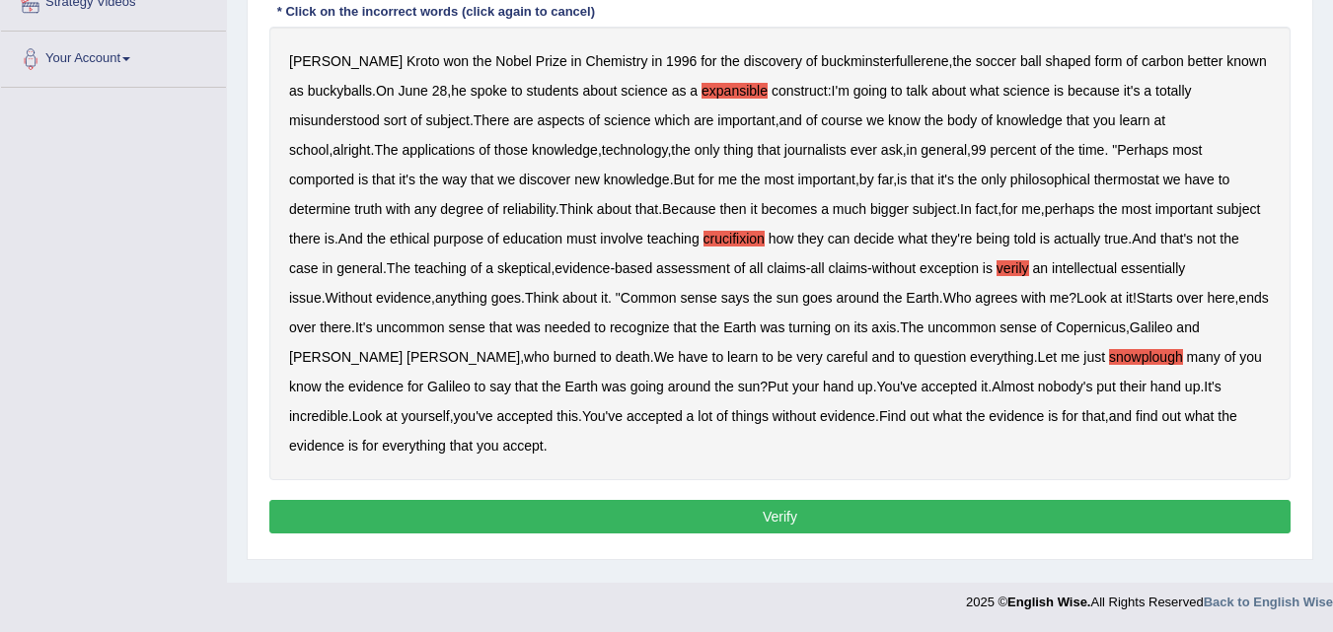
click at [766, 500] on button "Verify" at bounding box center [779, 517] width 1021 height 34
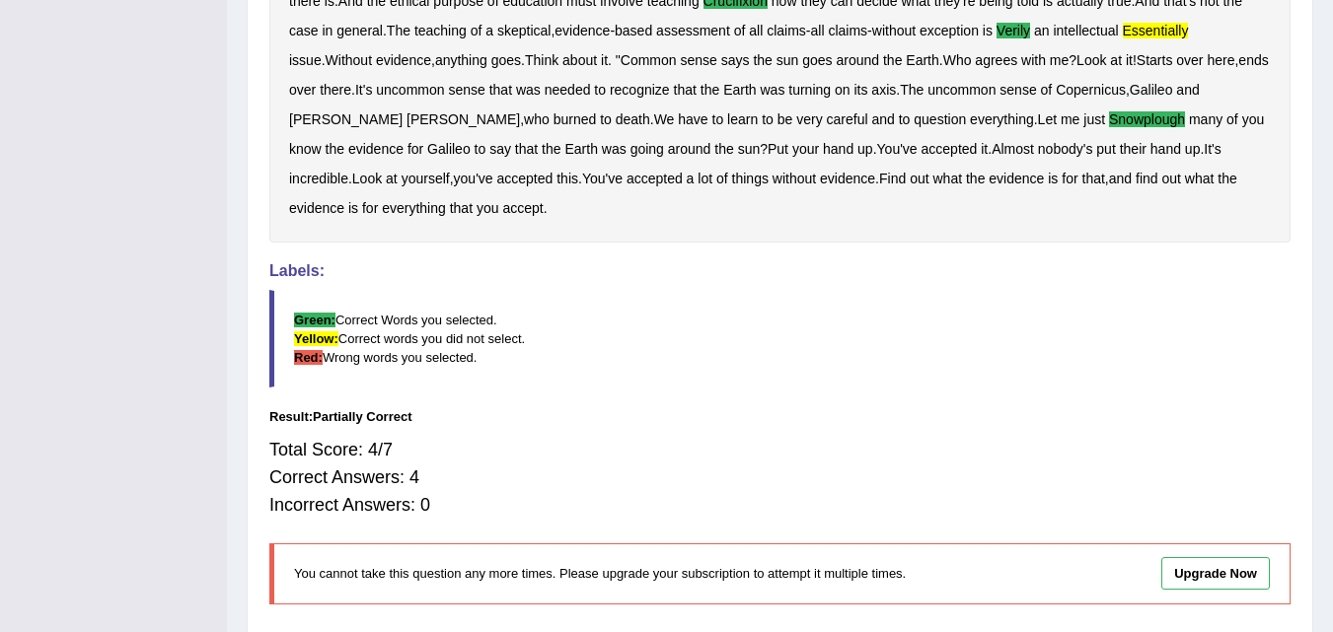
scroll to position [655, 0]
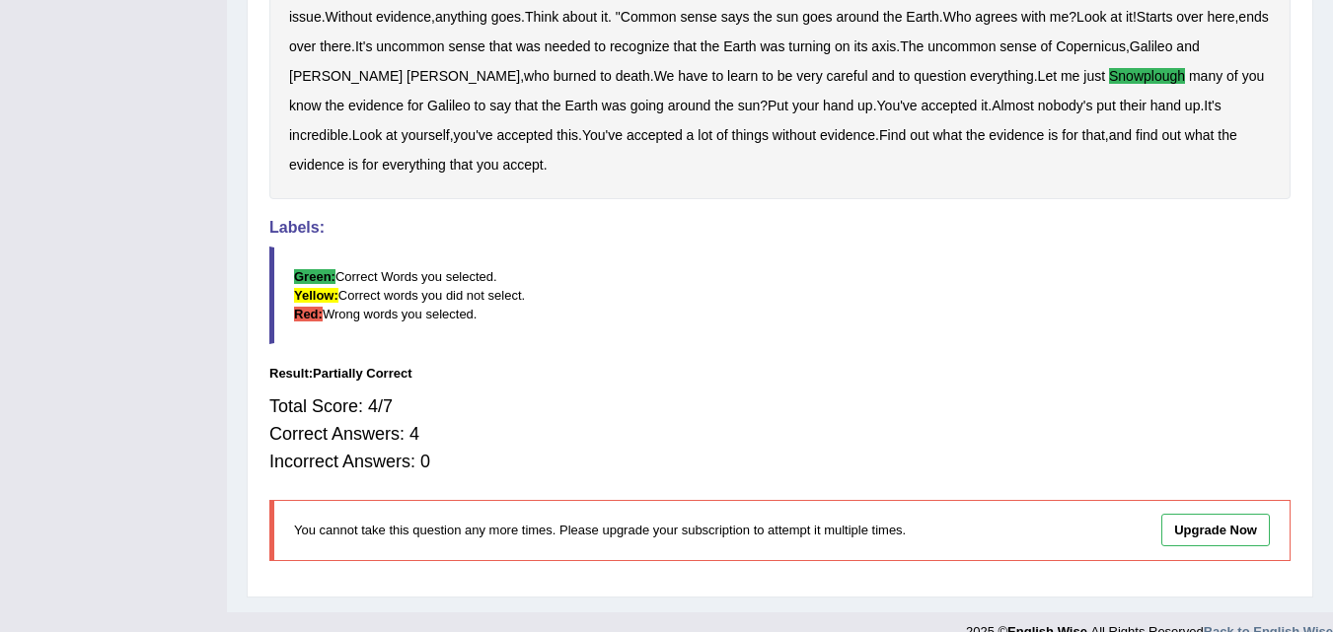
click at [1227, 514] on link "Upgrade Now" at bounding box center [1215, 530] width 108 height 33
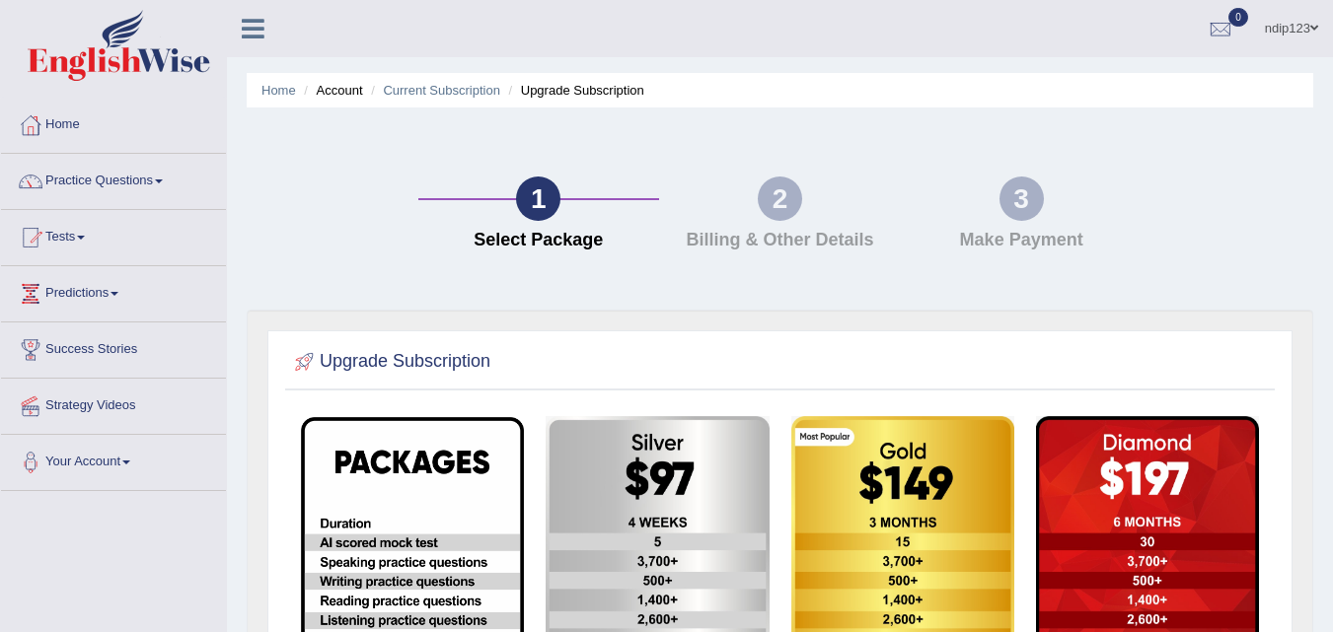
click at [124, 180] on link "Practice Questions" at bounding box center [113, 178] width 225 height 49
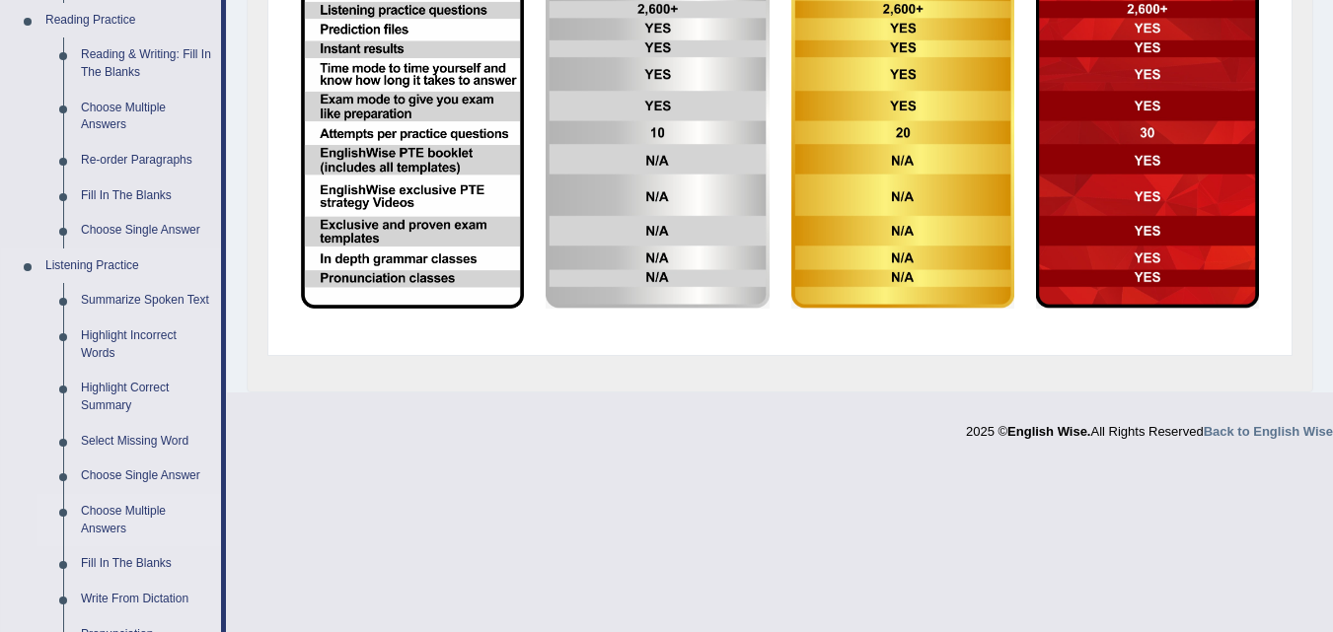
scroll to position [789, 0]
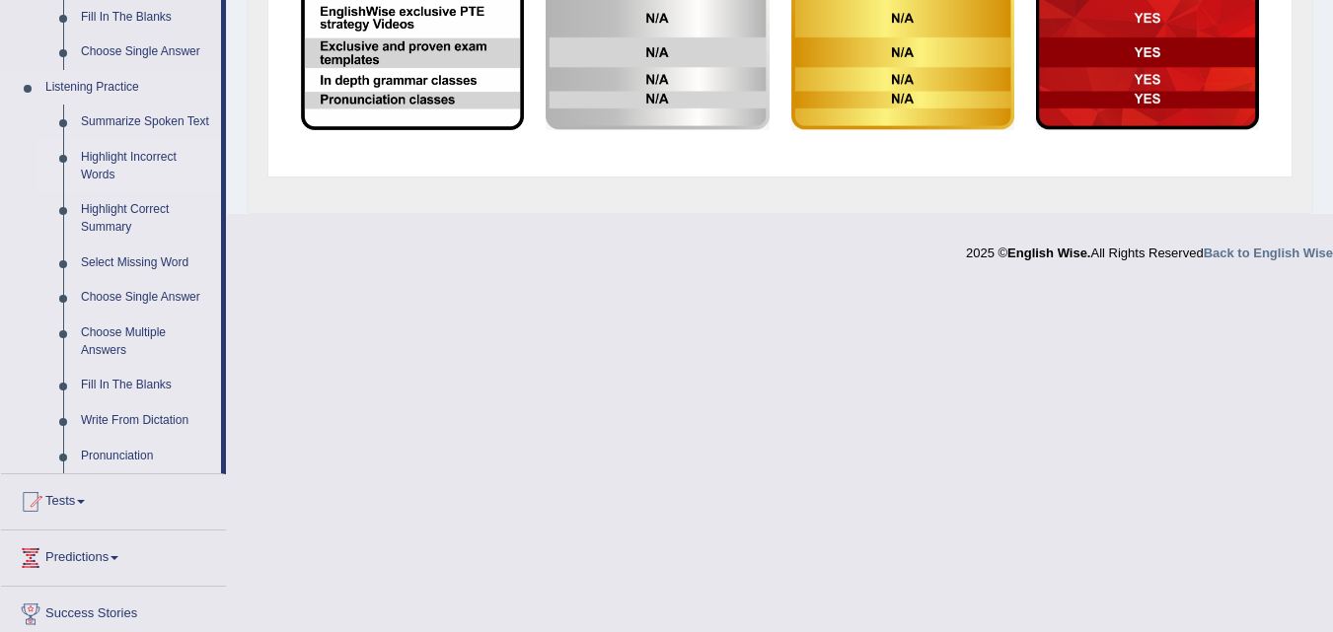
click at [148, 166] on link "Highlight Incorrect Words" at bounding box center [146, 166] width 149 height 52
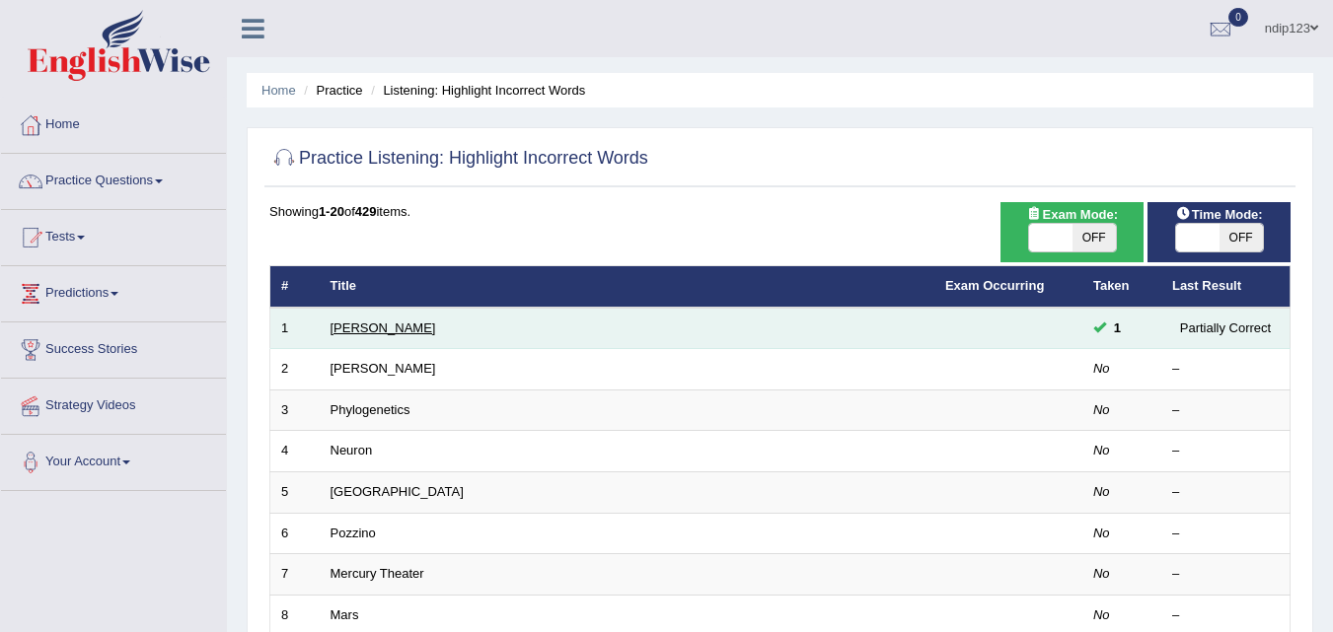
click at [351, 324] on link "[PERSON_NAME]" at bounding box center [383, 328] width 106 height 15
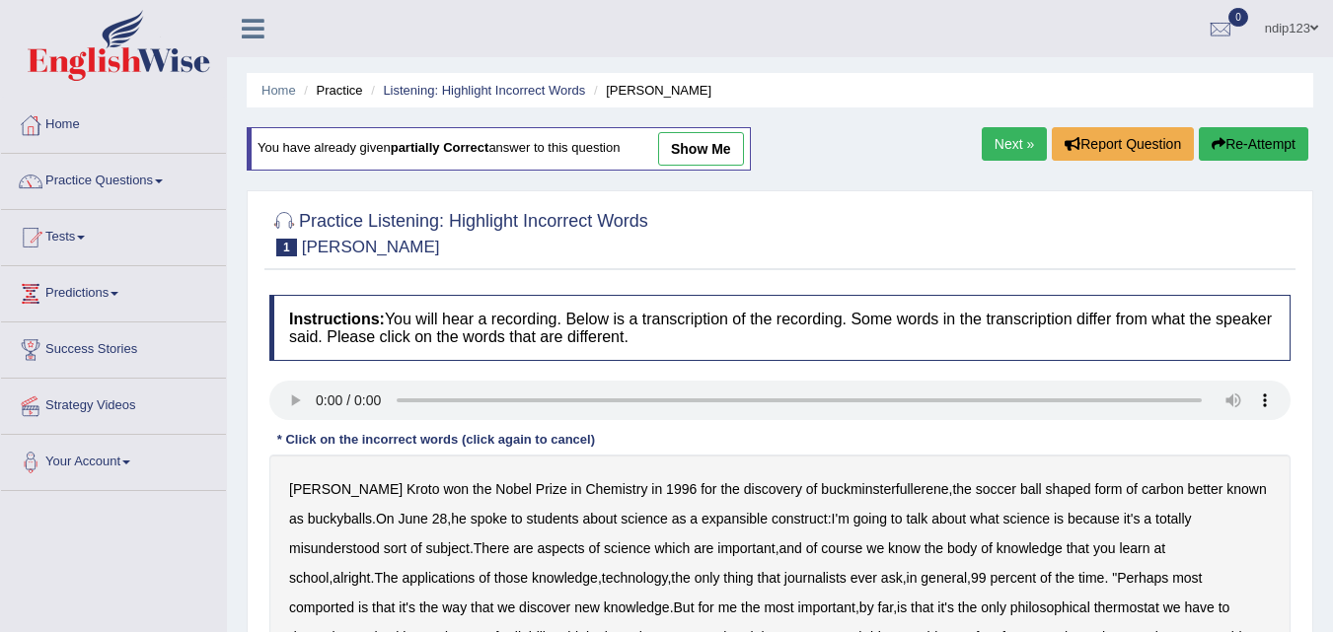
click at [725, 516] on b "expansible" at bounding box center [734, 519] width 66 height 16
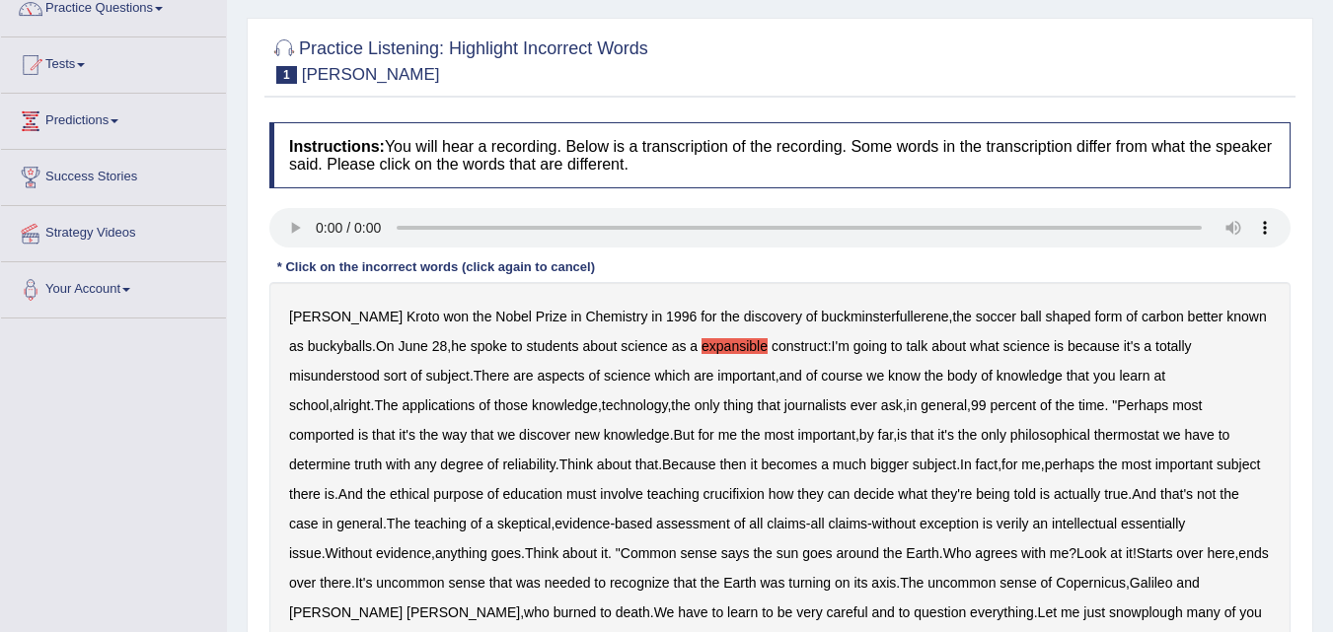
scroll to position [197, 0]
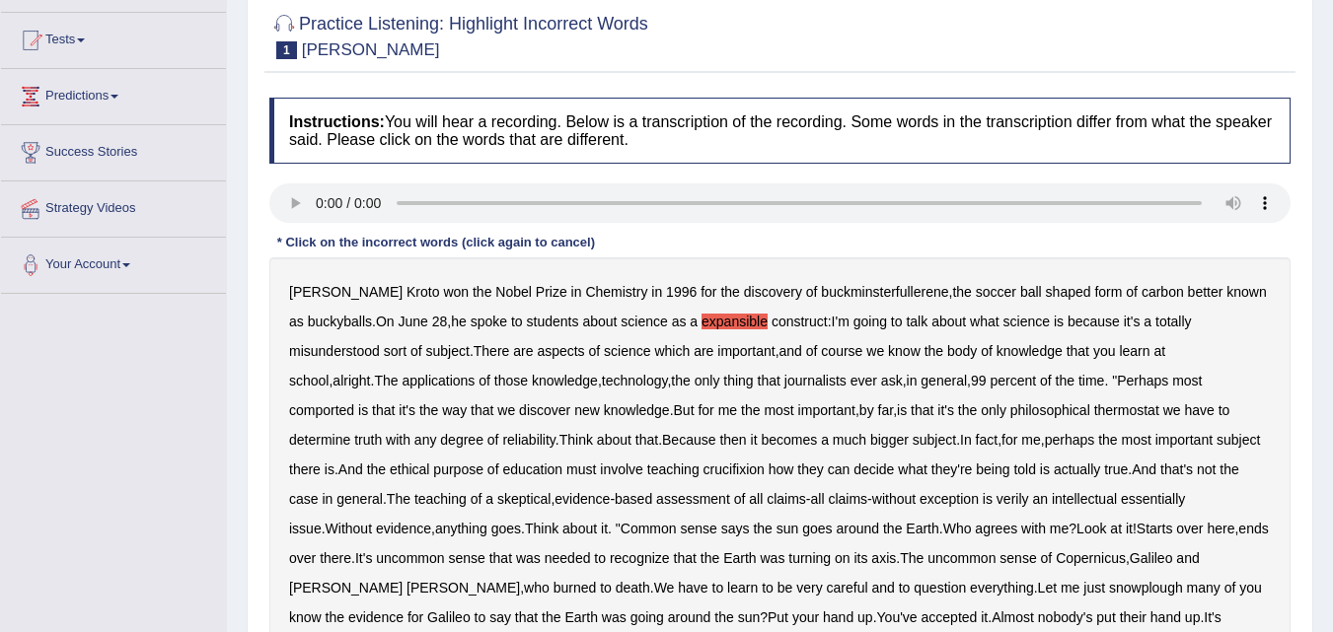
click at [1094, 410] on b "thermostat" at bounding box center [1126, 410] width 65 height 16
click at [703, 472] on b "crucifixion" at bounding box center [733, 470] width 61 height 16
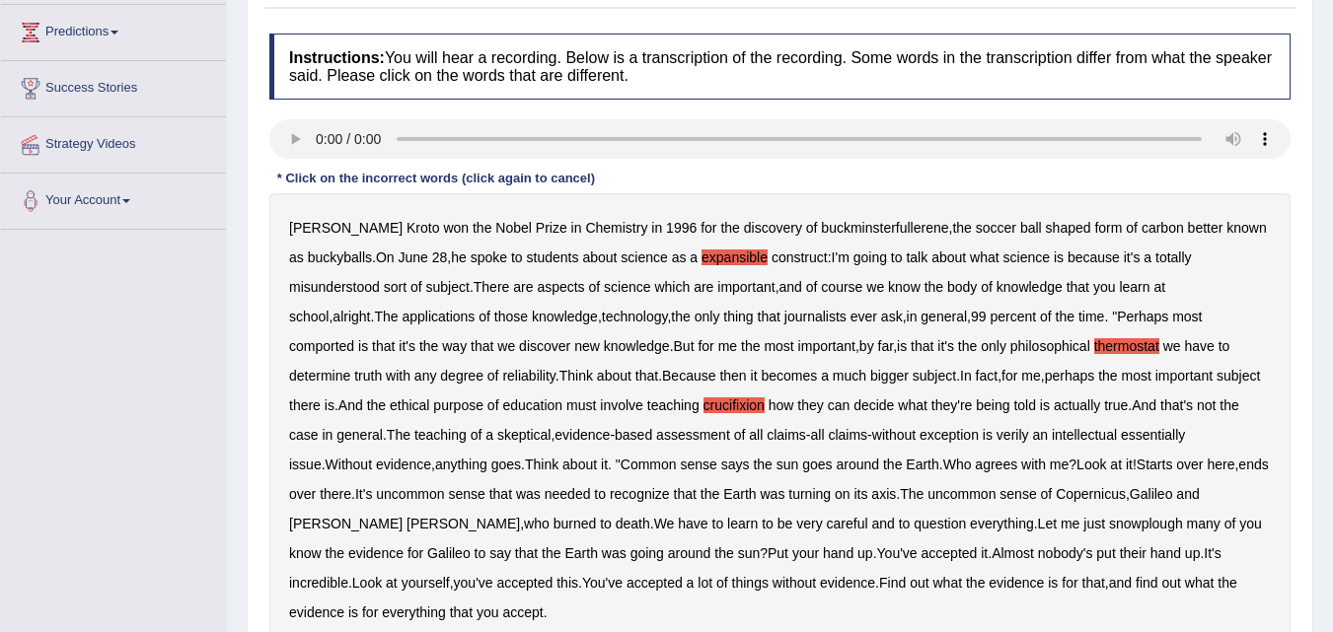
scroll to position [296, 0]
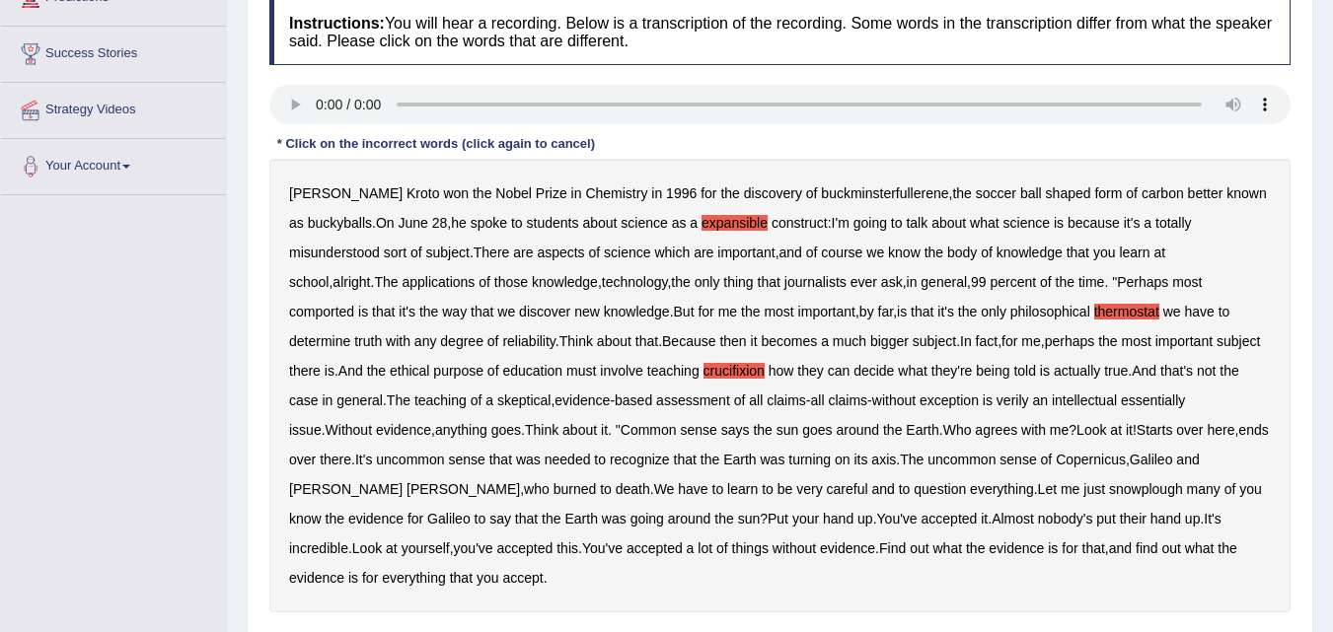
click at [1109, 489] on b "snowplough" at bounding box center [1146, 489] width 74 height 16
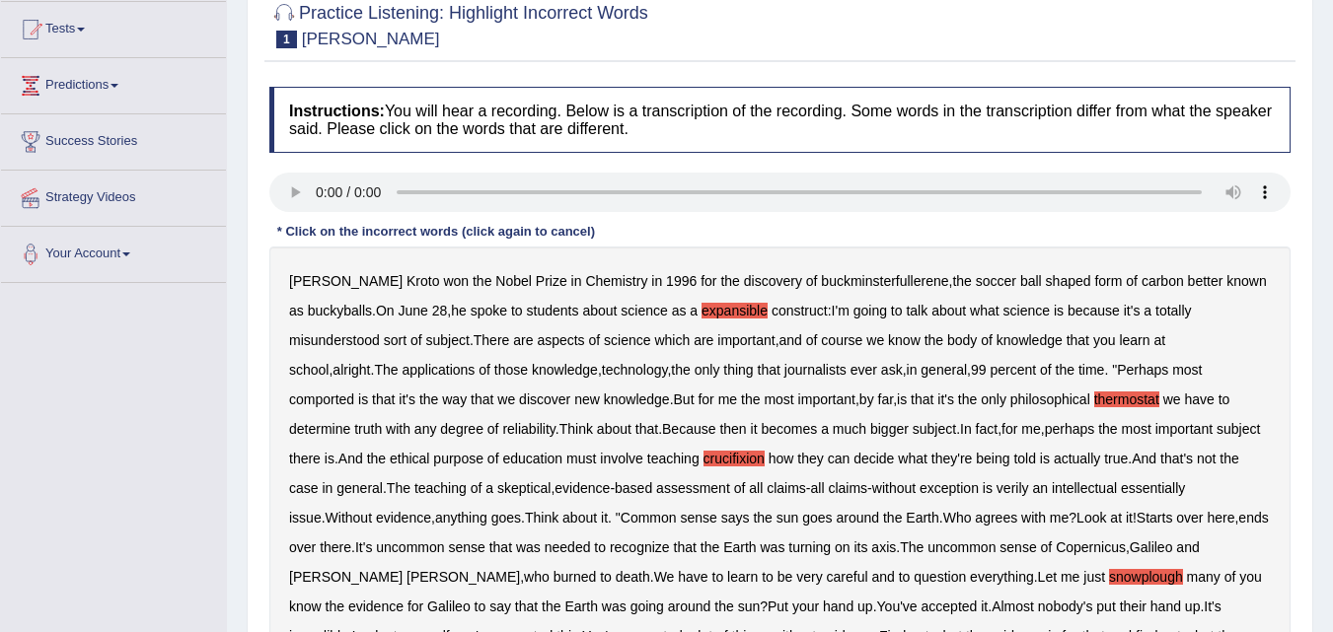
scroll to position [206, 0]
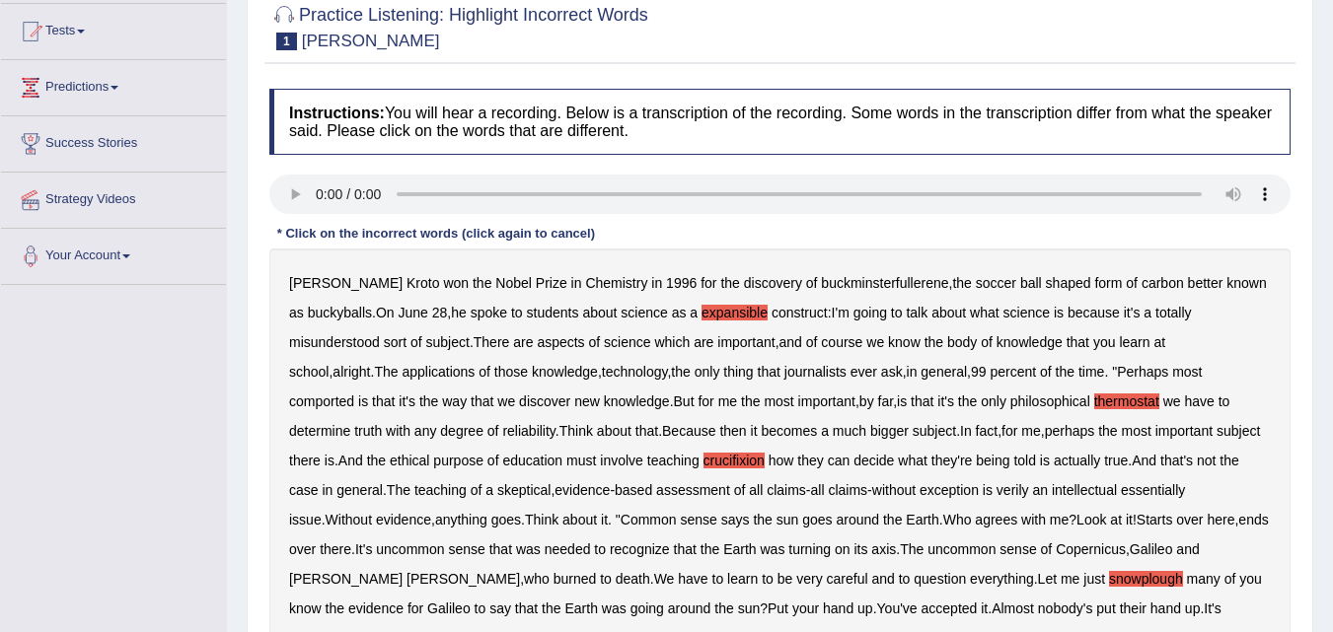
click at [354, 394] on b "comported" at bounding box center [321, 402] width 65 height 16
click at [996, 486] on b "verily" at bounding box center [1012, 490] width 33 height 16
click at [910, 402] on b "that" at bounding box center [921, 402] width 23 height 16
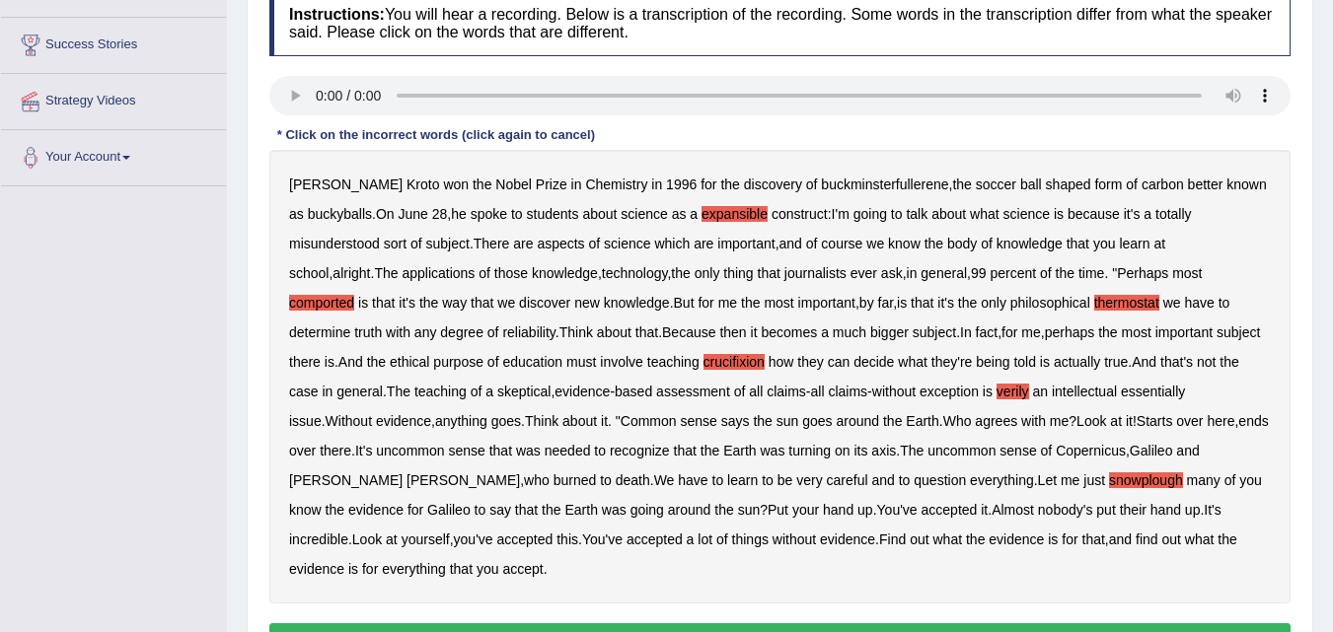
scroll to position [403, 0]
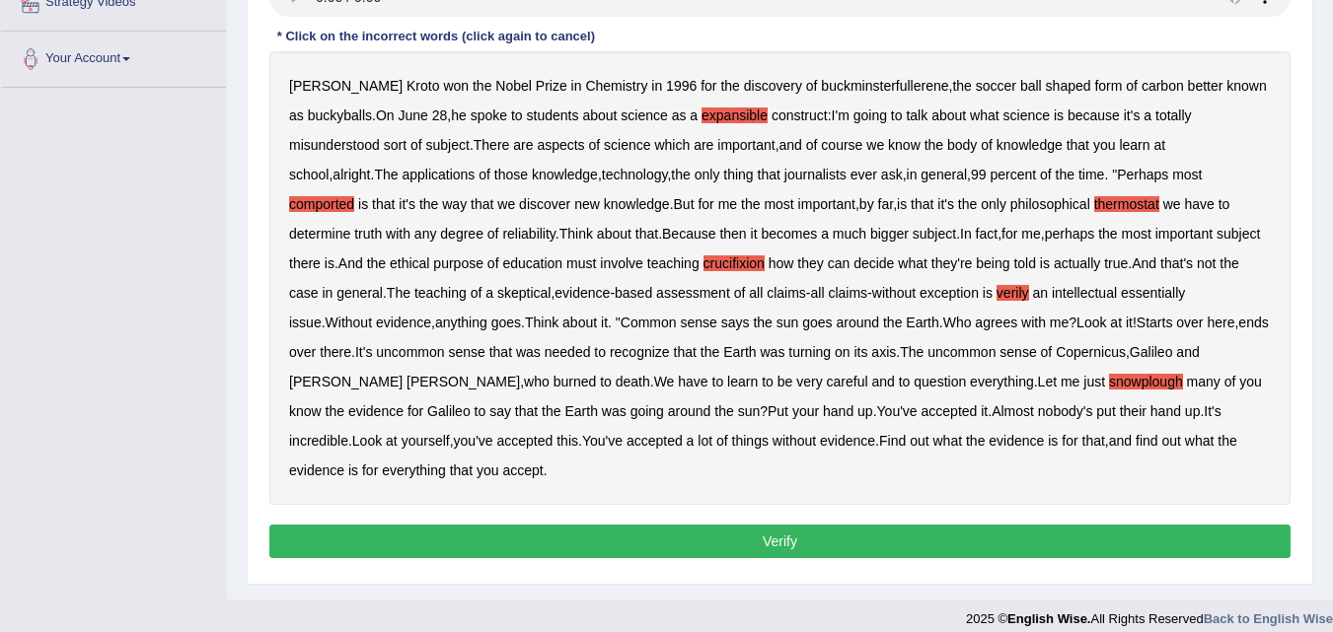
click at [797, 525] on button "Verify" at bounding box center [779, 542] width 1021 height 34
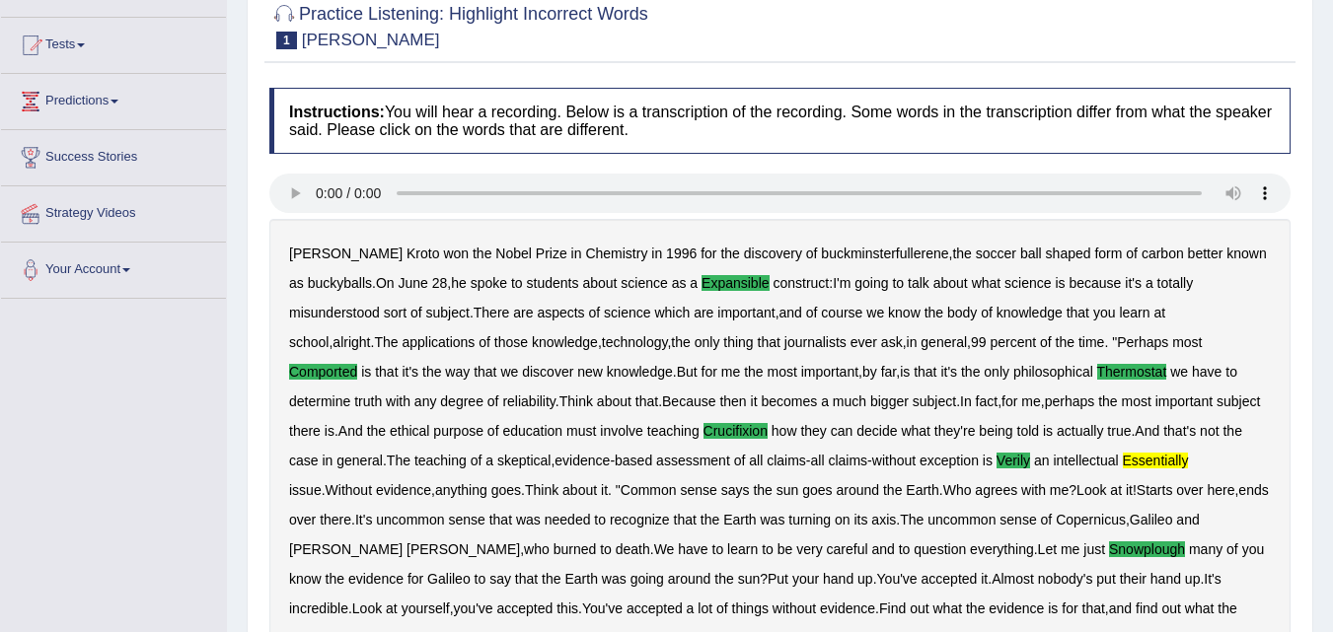
scroll to position [0, 0]
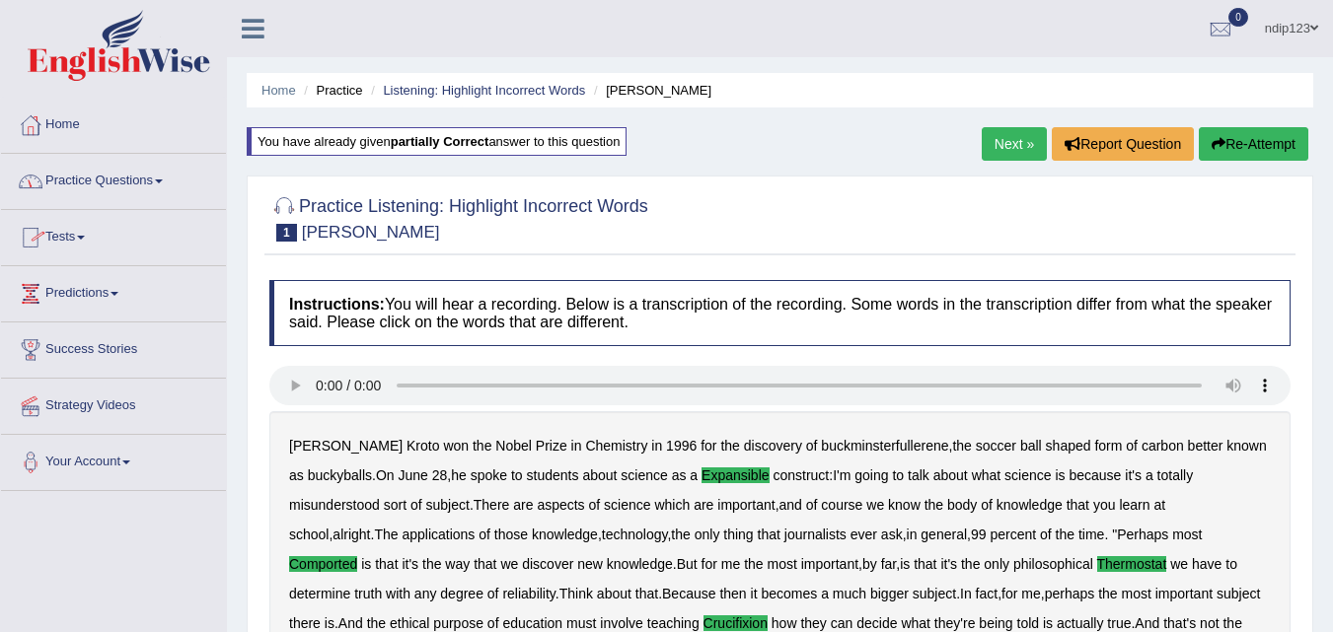
click at [121, 183] on link "Practice Questions" at bounding box center [113, 178] width 225 height 49
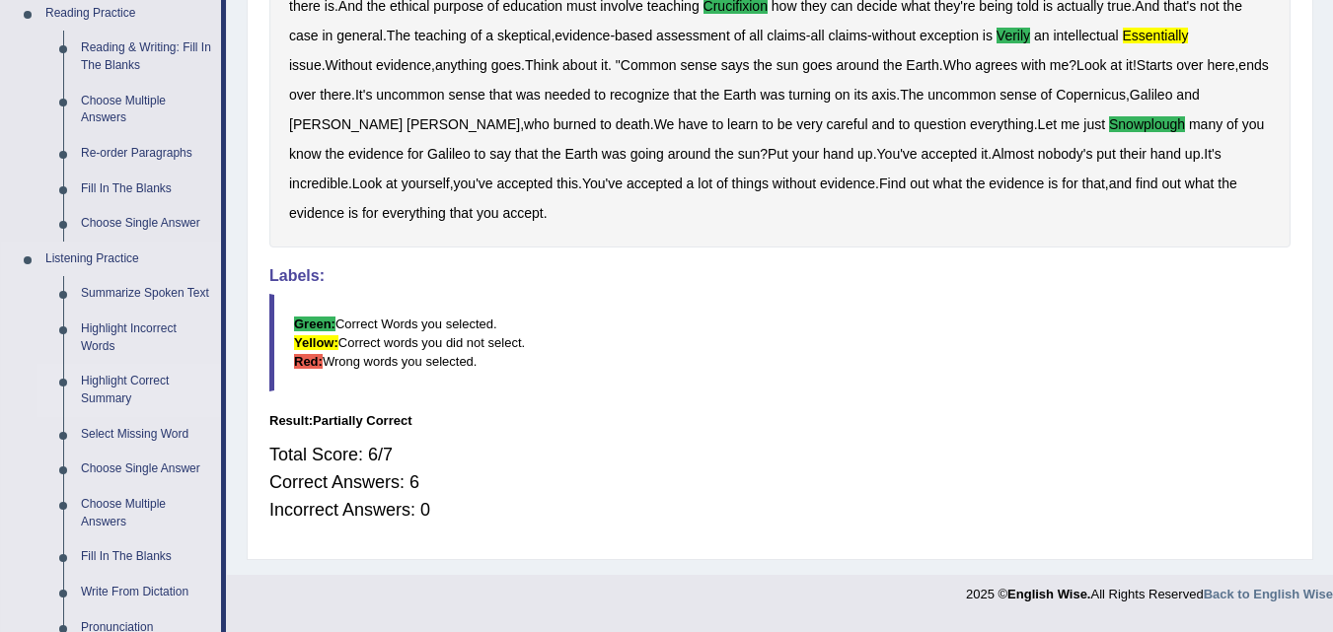
scroll to position [592, 0]
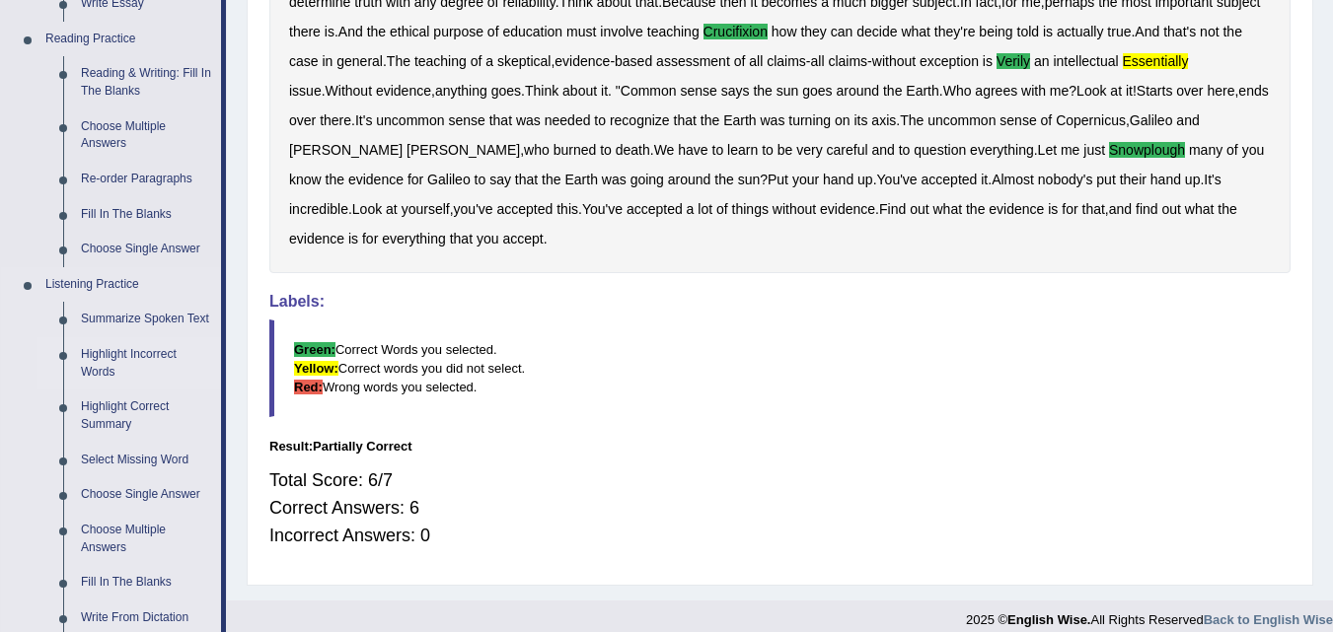
click at [138, 354] on link "Highlight Incorrect Words" at bounding box center [146, 363] width 149 height 52
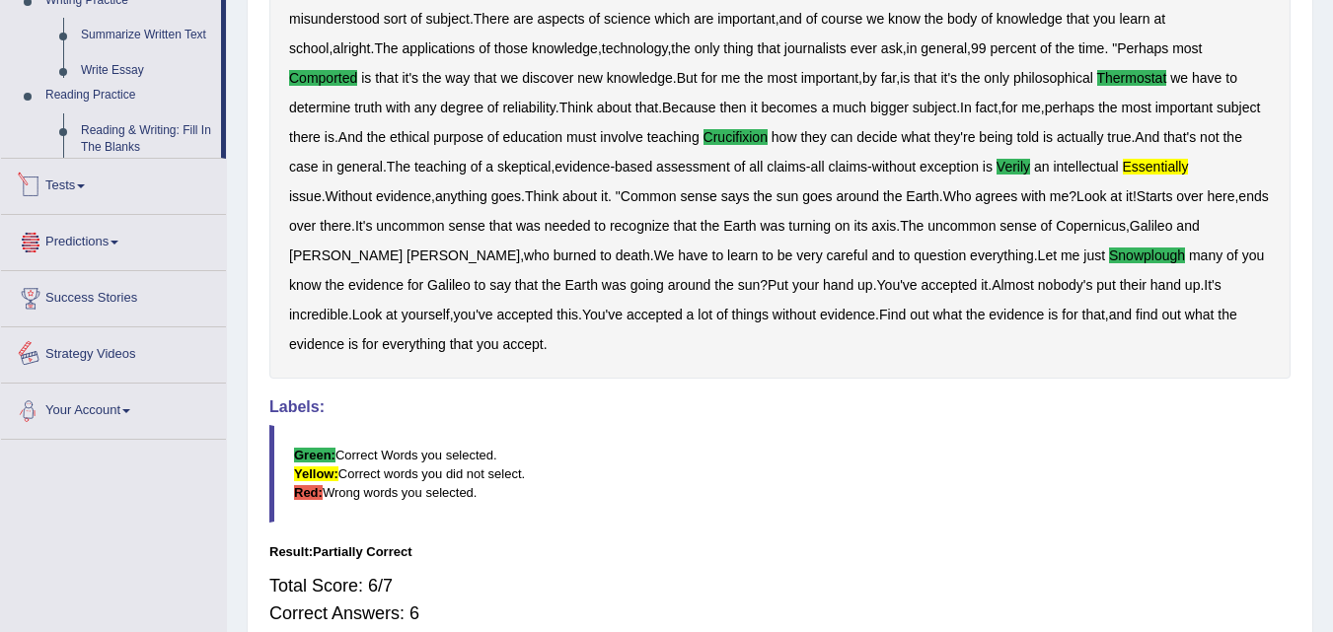
scroll to position [580, 0]
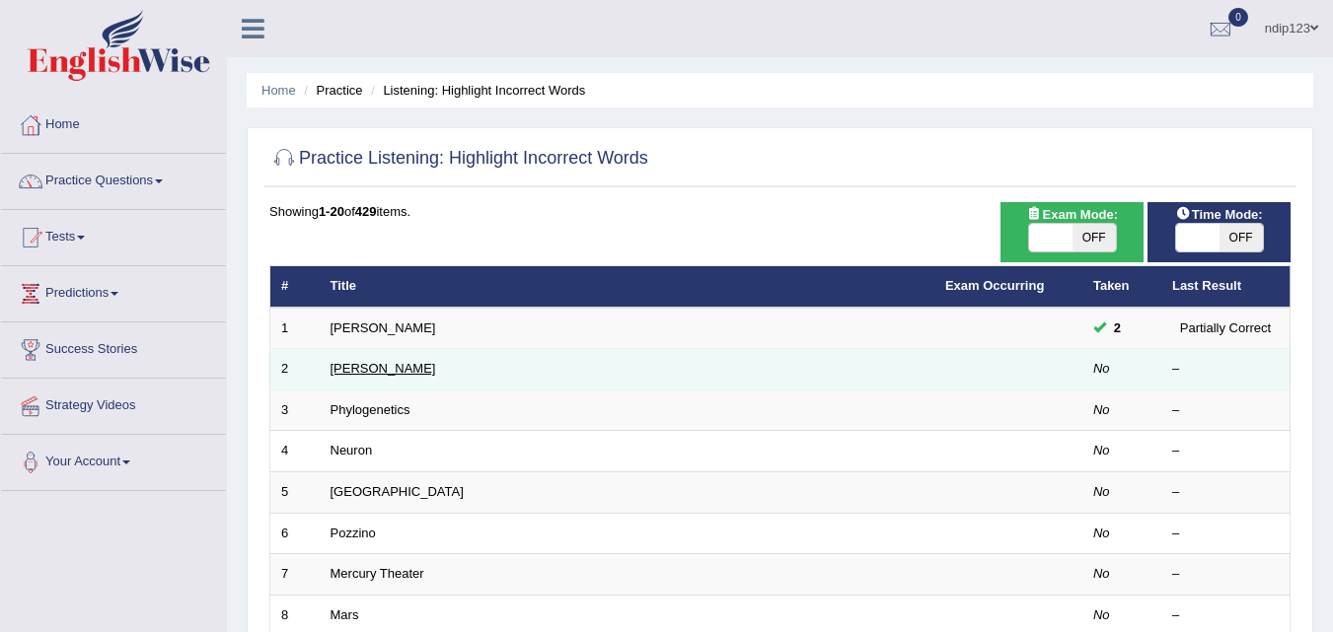
click at [347, 367] on link "[PERSON_NAME]" at bounding box center [383, 368] width 106 height 15
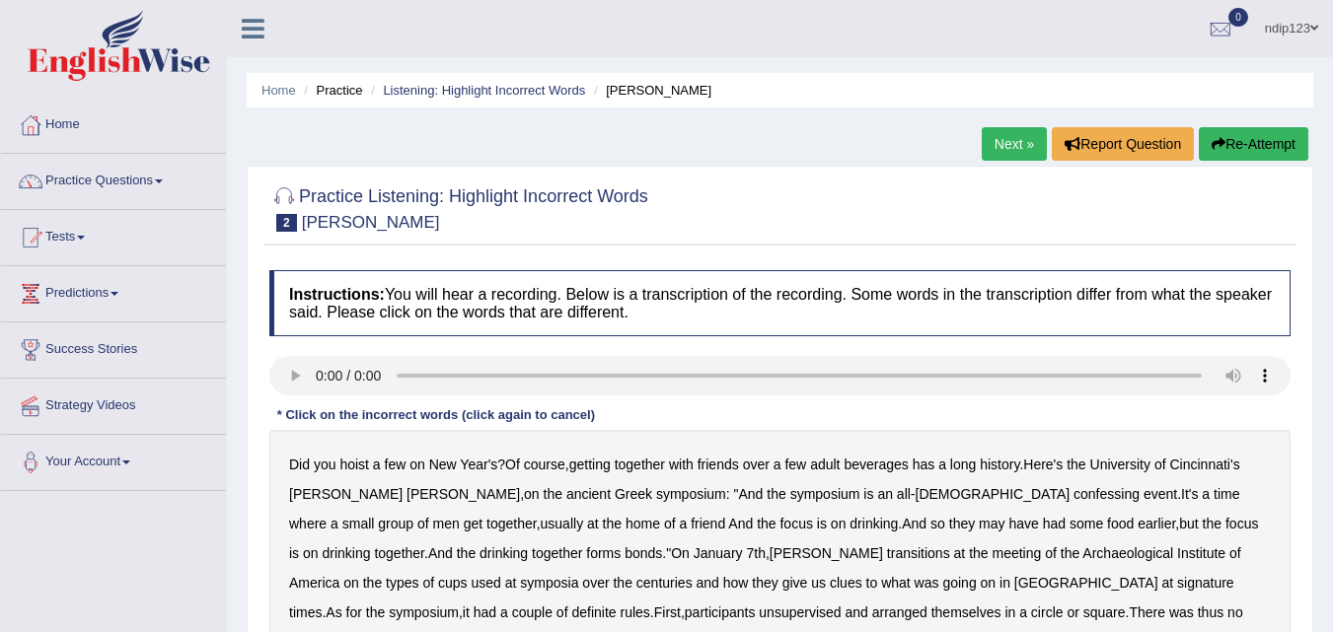
click at [1215, 465] on b "Cincinnati's" at bounding box center [1204, 465] width 70 height 16
click at [1073, 490] on b "confessing" at bounding box center [1106, 494] width 66 height 16
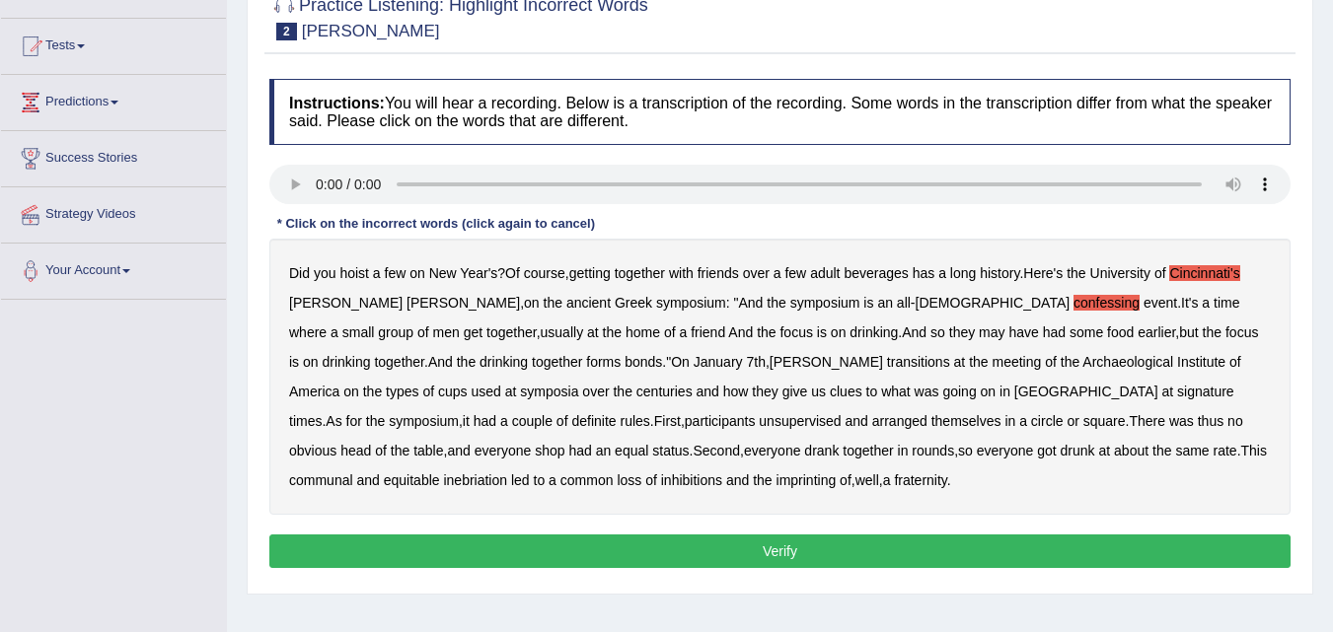
scroll to position [197, 0]
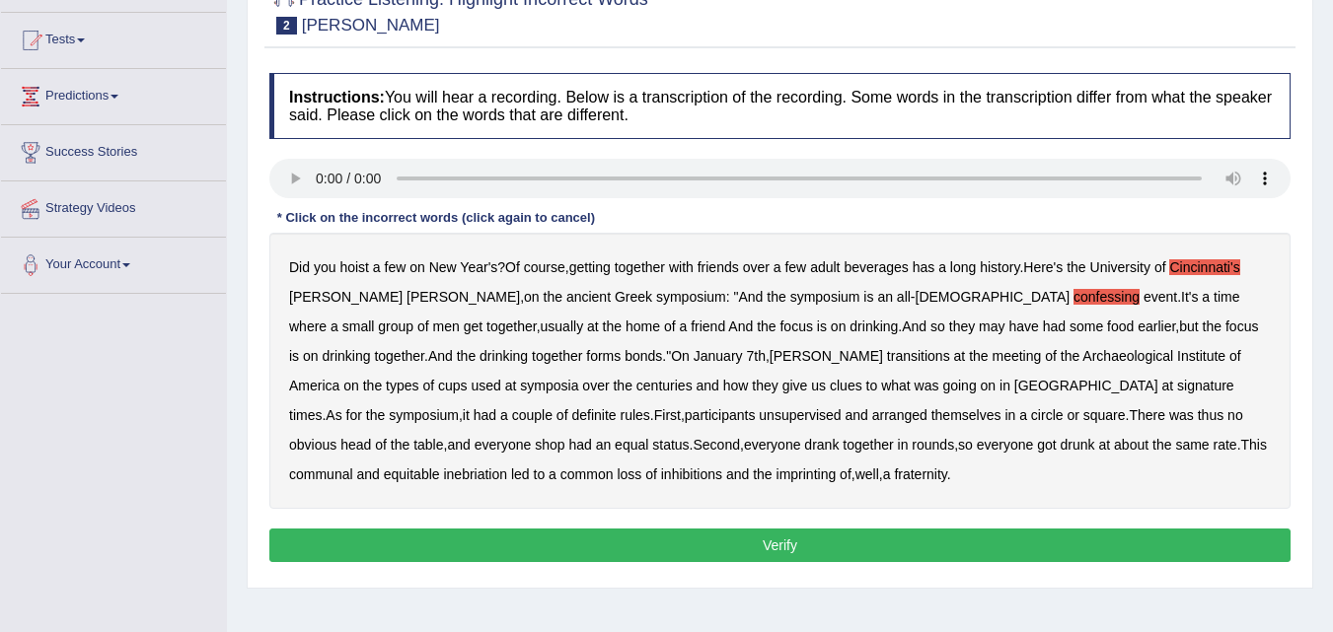
click at [758, 414] on b "unsupervised" at bounding box center [799, 415] width 82 height 16
click at [507, 467] on b "inebriation" at bounding box center [475, 475] width 64 height 16
click at [782, 391] on b "give" at bounding box center [795, 386] width 26 height 16
click at [507, 467] on b "inebriation" at bounding box center [475, 475] width 64 height 16
click at [1228, 266] on b "Cincinnati's" at bounding box center [1204, 267] width 70 height 16
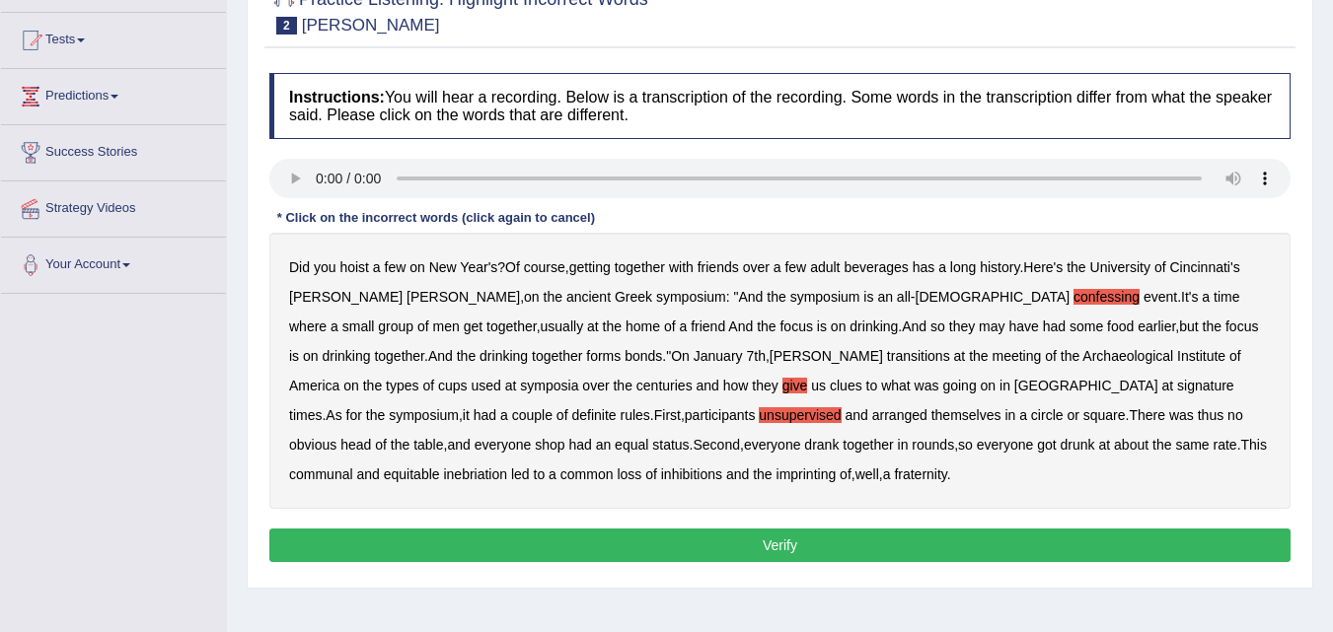
click at [887, 354] on b "transitions" at bounding box center [918, 356] width 63 height 16
click at [564, 437] on b "shop" at bounding box center [550, 445] width 30 height 16
click at [785, 545] on button "Verify" at bounding box center [779, 546] width 1021 height 34
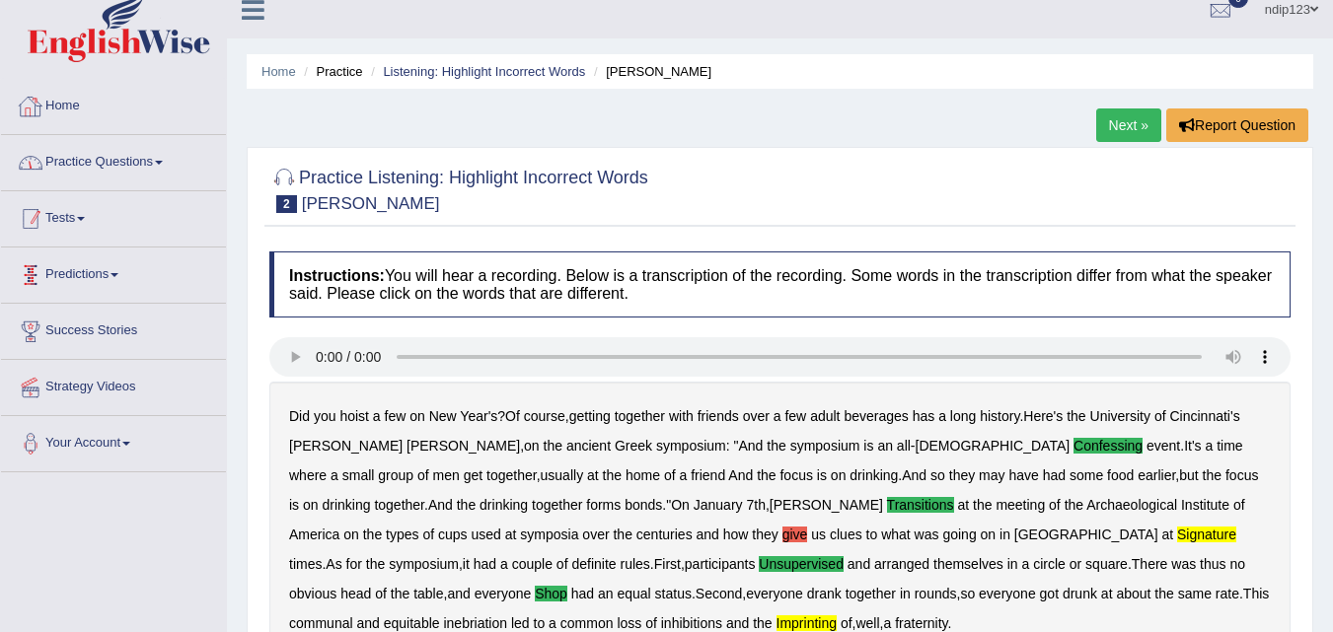
scroll to position [0, 0]
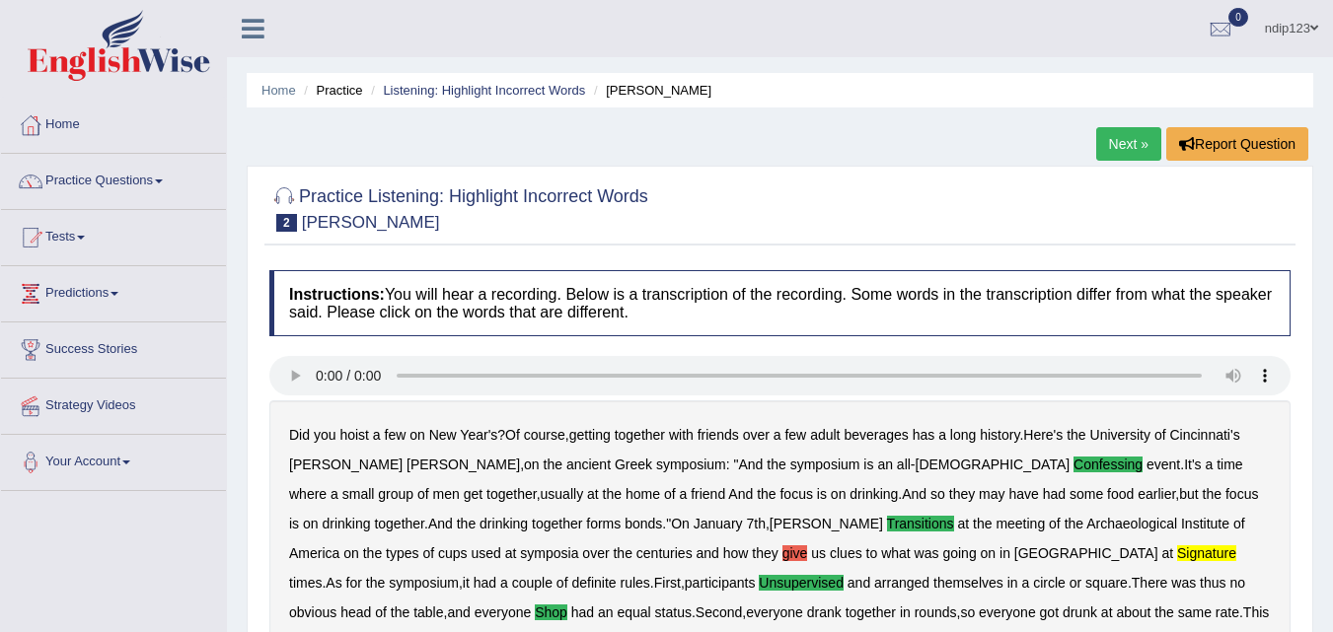
click at [115, 172] on link "Practice Questions" at bounding box center [113, 178] width 225 height 49
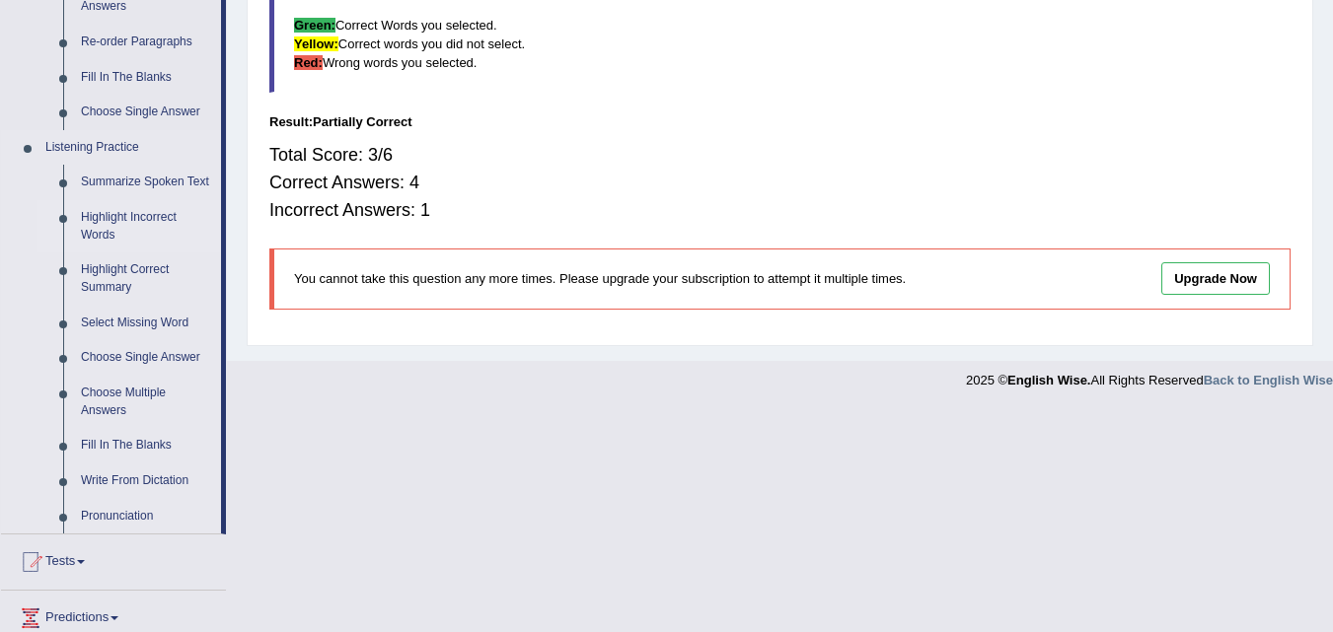
scroll to position [789, 0]
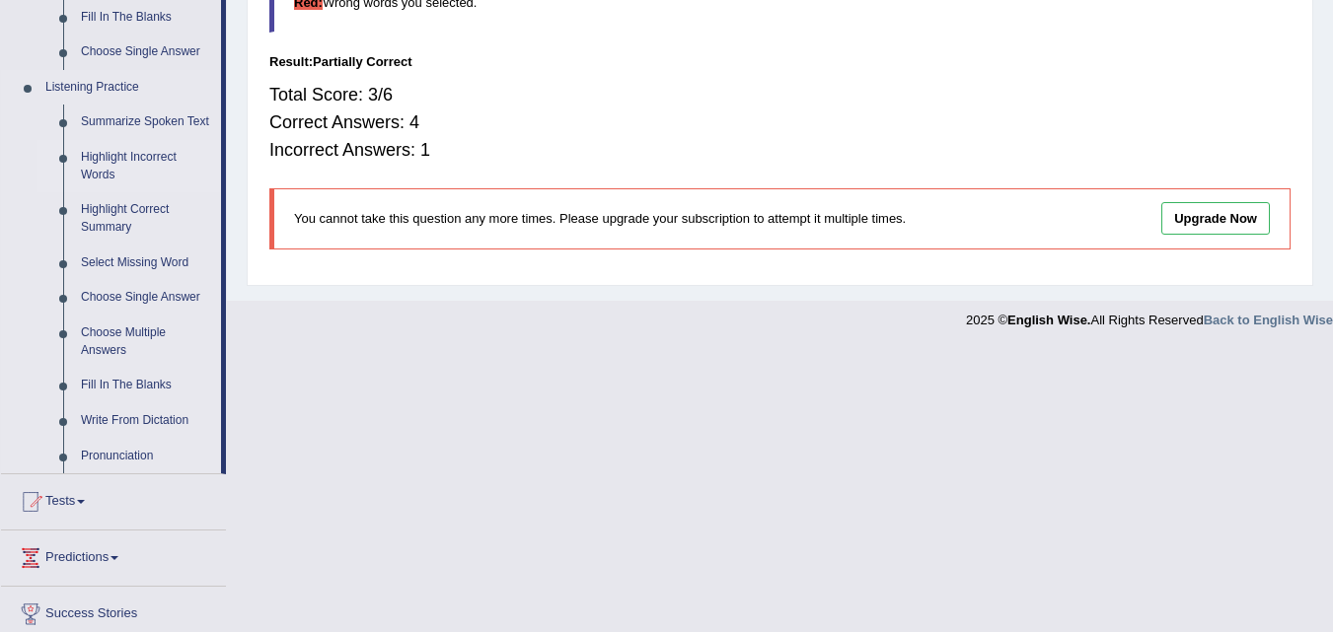
click at [120, 164] on link "Highlight Incorrect Words" at bounding box center [146, 166] width 149 height 52
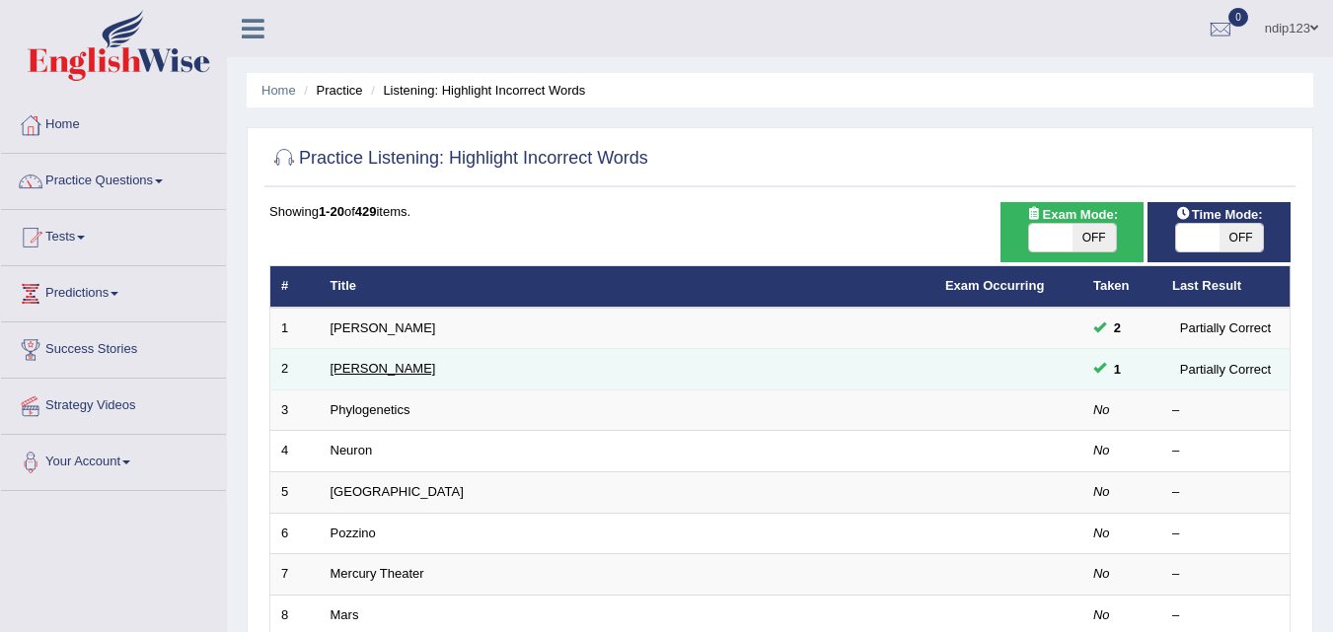
click at [352, 368] on link "[PERSON_NAME]" at bounding box center [383, 368] width 106 height 15
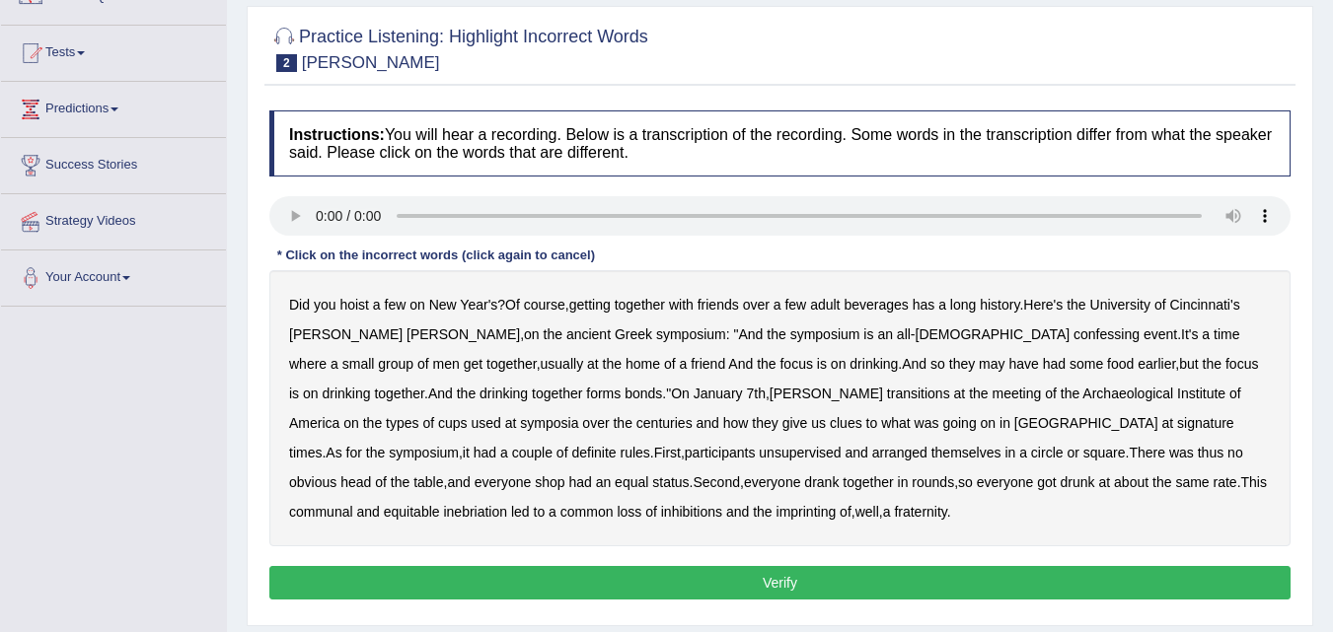
scroll to position [197, 0]
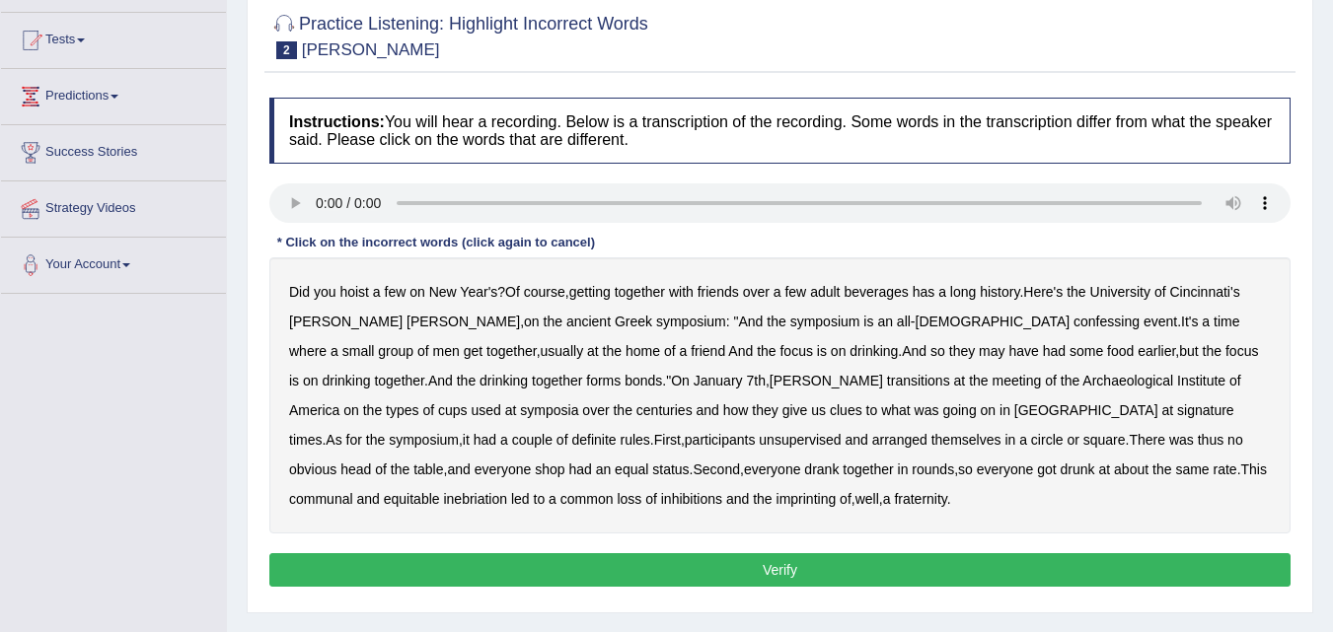
click at [1073, 324] on b "confessing" at bounding box center [1106, 322] width 66 height 16
click at [758, 442] on b "unsupervised" at bounding box center [799, 440] width 82 height 16
click at [564, 462] on b "shop" at bounding box center [550, 470] width 30 height 16
click at [776, 497] on b "imprinting" at bounding box center [806, 499] width 60 height 16
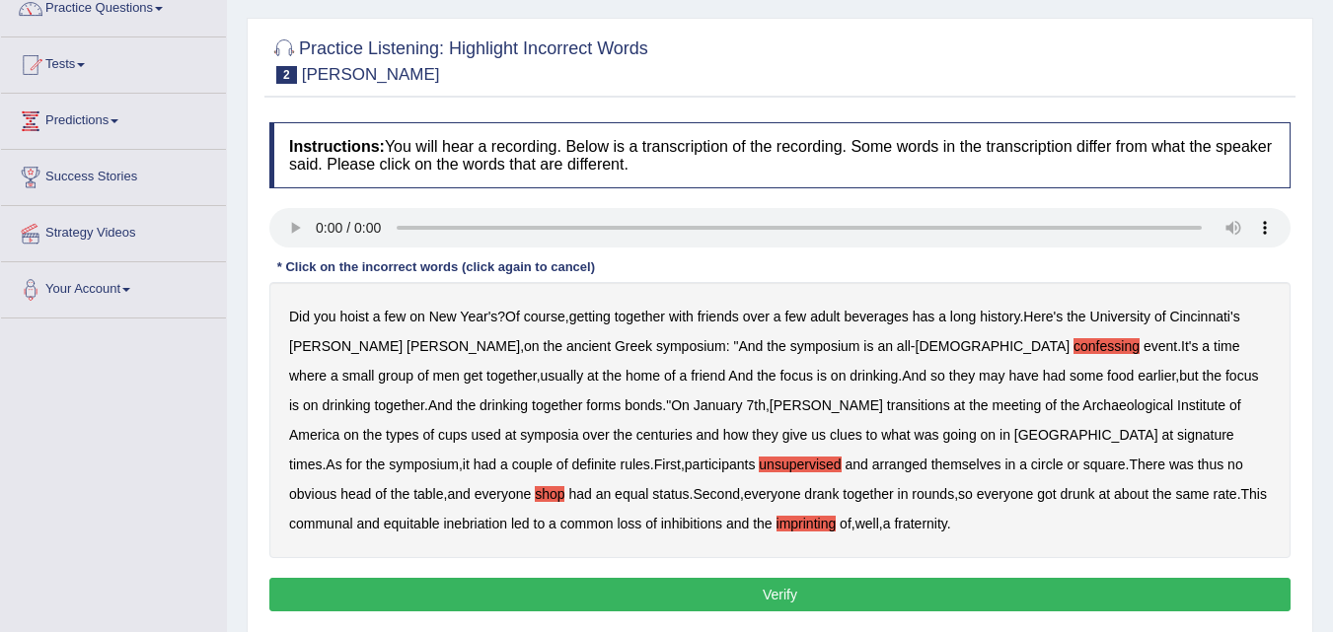
scroll to position [296, 0]
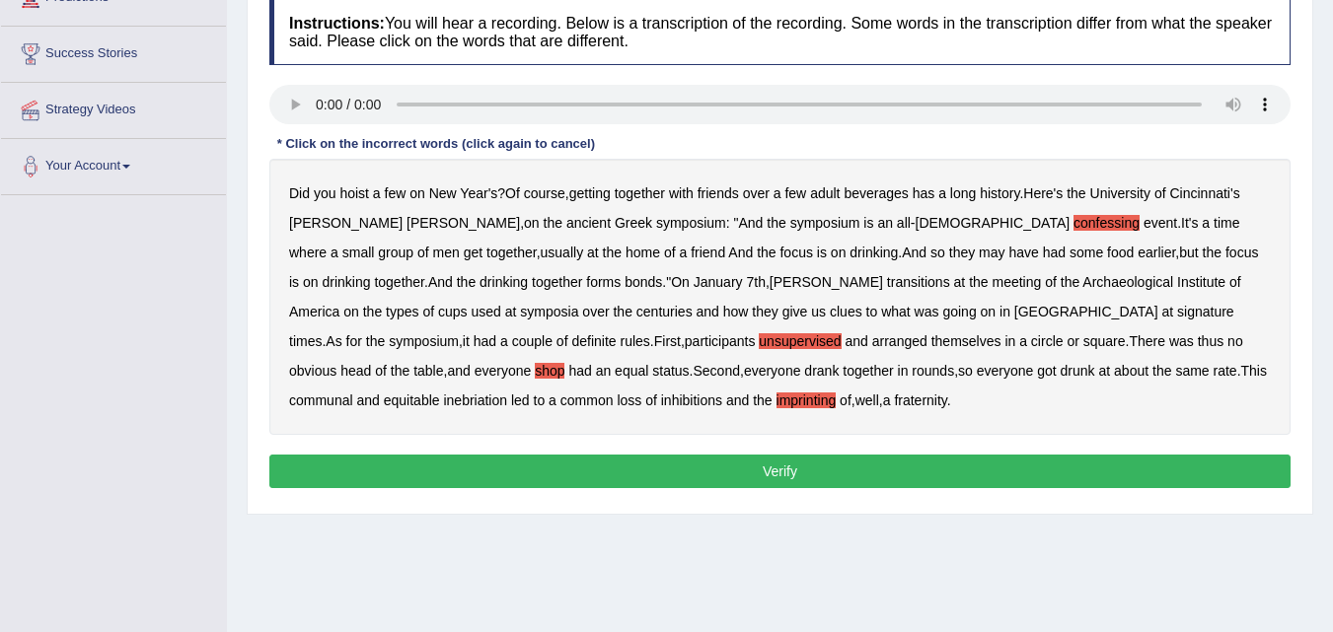
click at [887, 277] on b "transitions" at bounding box center [918, 282] width 63 height 16
click at [1177, 311] on b "signature" at bounding box center [1205, 312] width 57 height 16
click at [641, 393] on b "loss" at bounding box center [628, 401] width 25 height 16
click at [781, 468] on button "Verify" at bounding box center [779, 472] width 1021 height 34
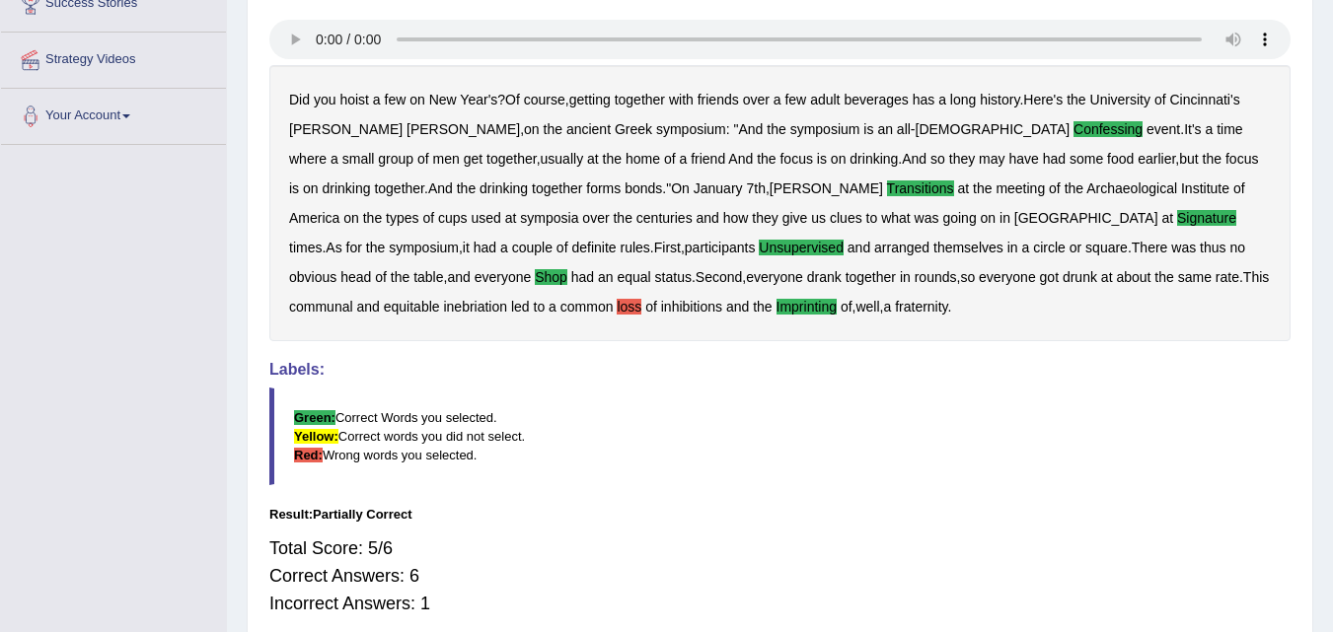
scroll to position [235, 0]
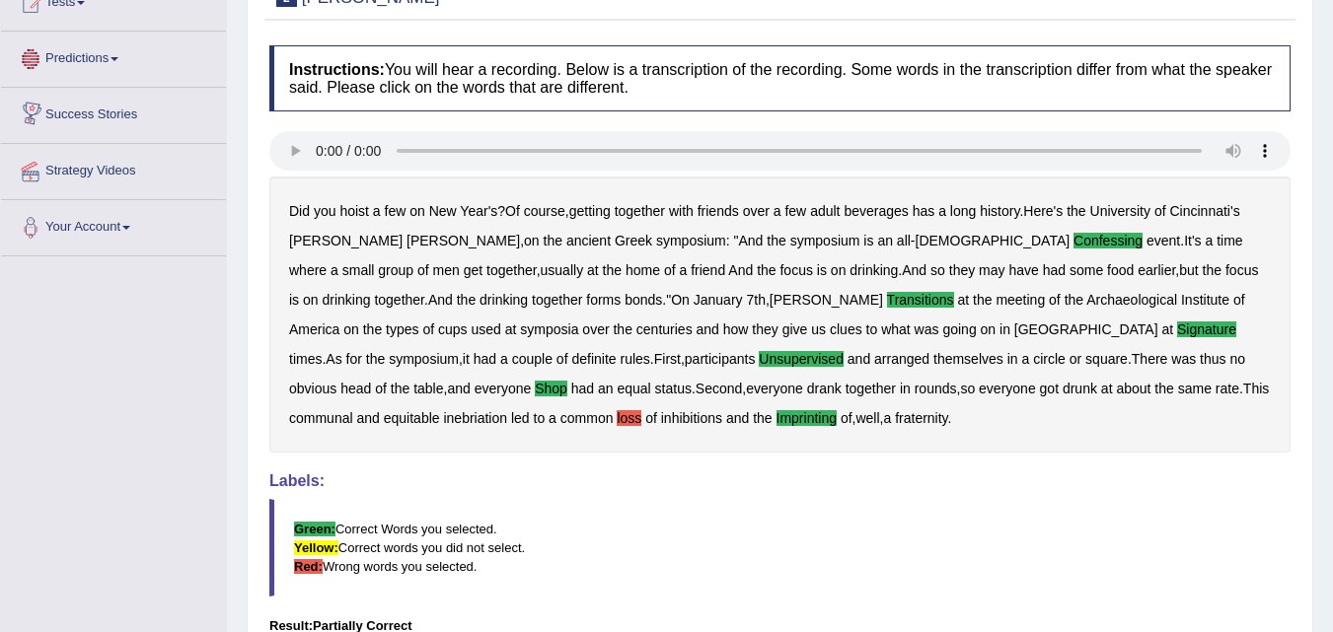
click at [89, 56] on link "Predictions" at bounding box center [113, 56] width 225 height 49
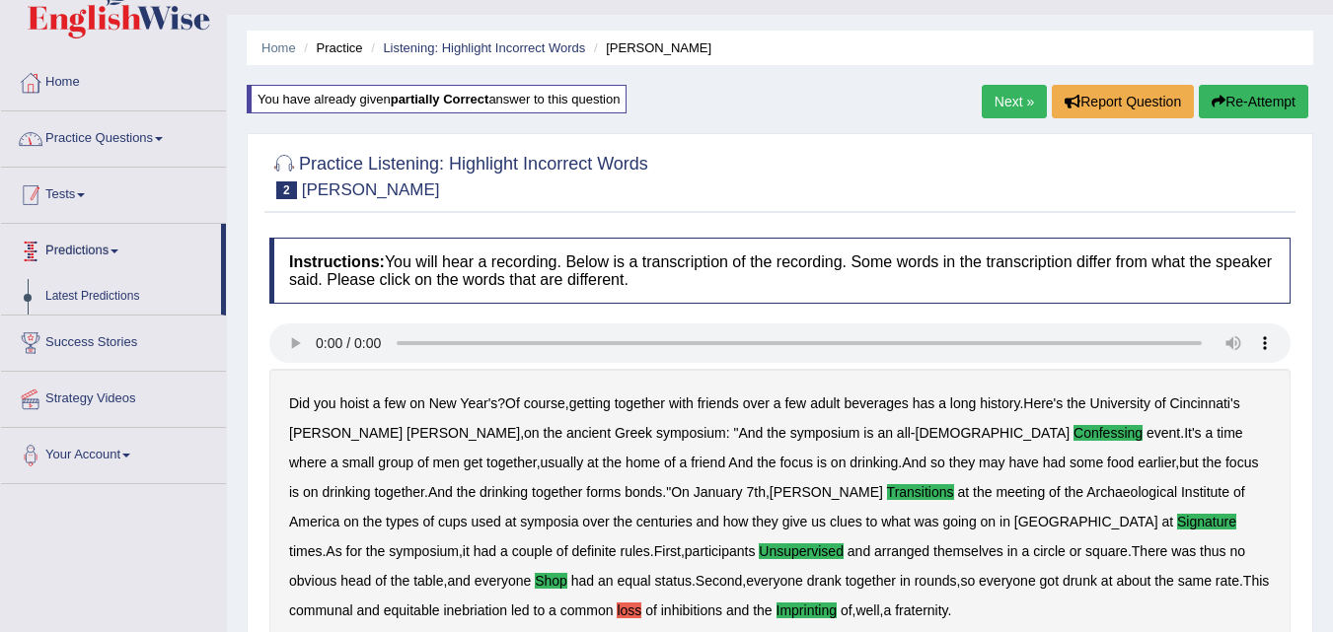
scroll to position [0, 0]
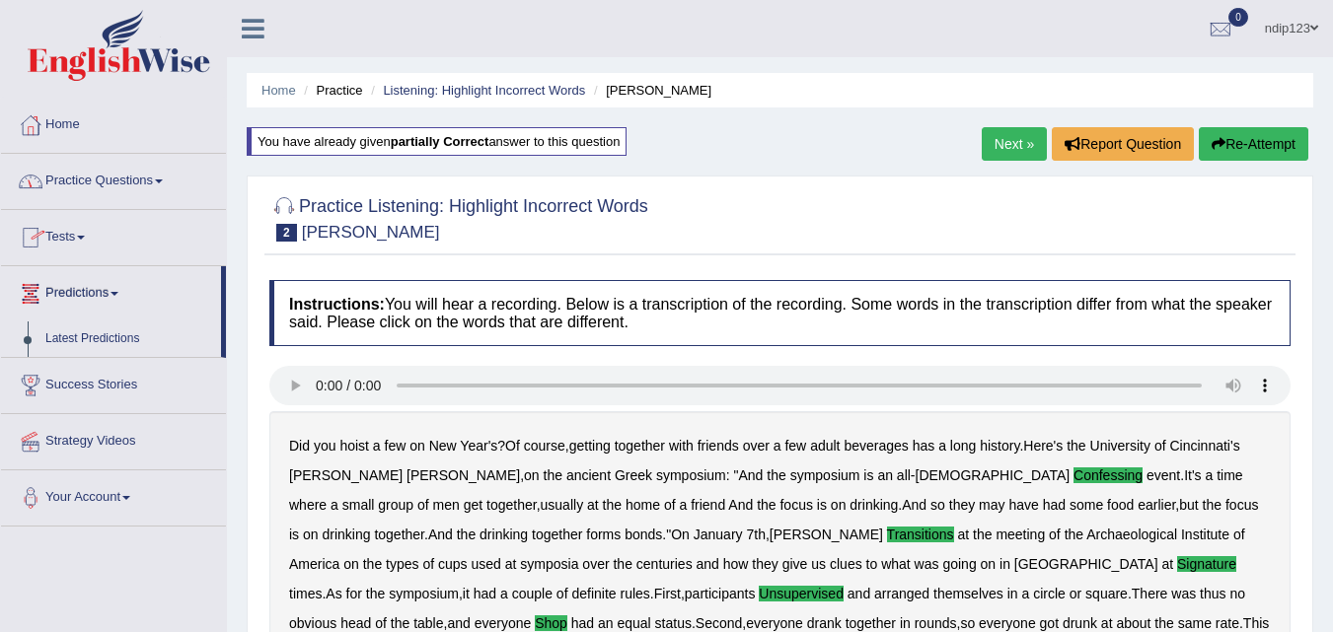
click at [77, 180] on link "Practice Questions" at bounding box center [113, 178] width 225 height 49
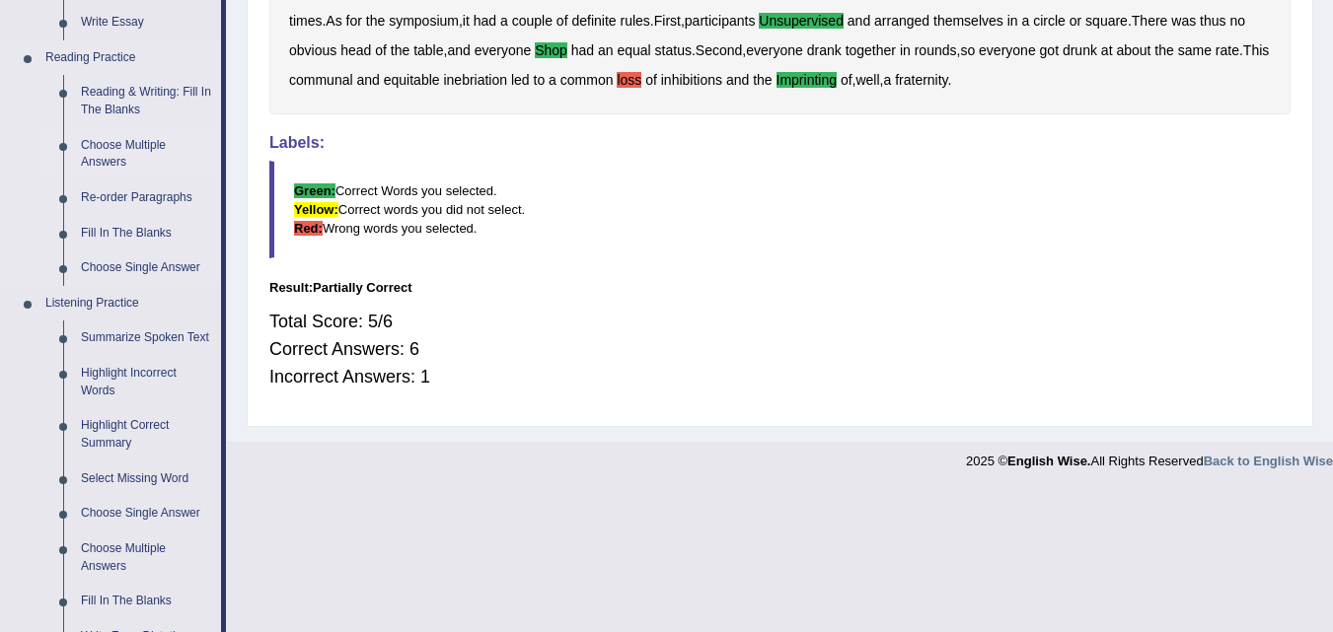
scroll to position [789, 0]
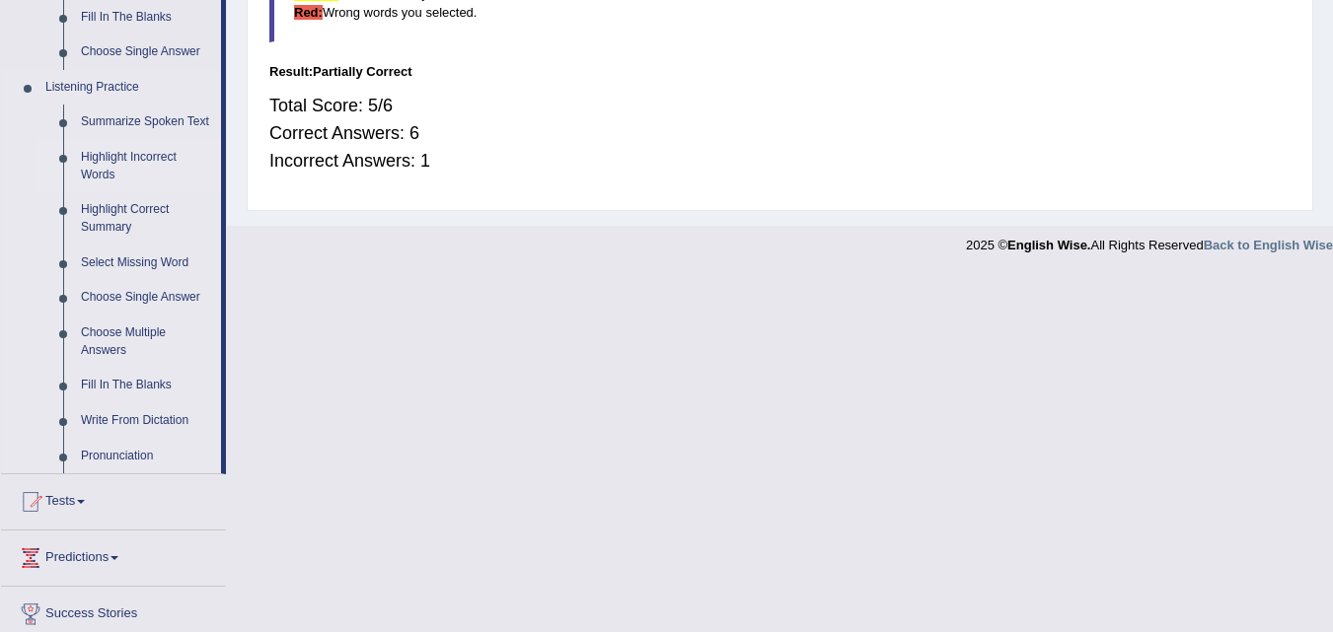
click at [108, 155] on link "Highlight Incorrect Words" at bounding box center [146, 166] width 149 height 52
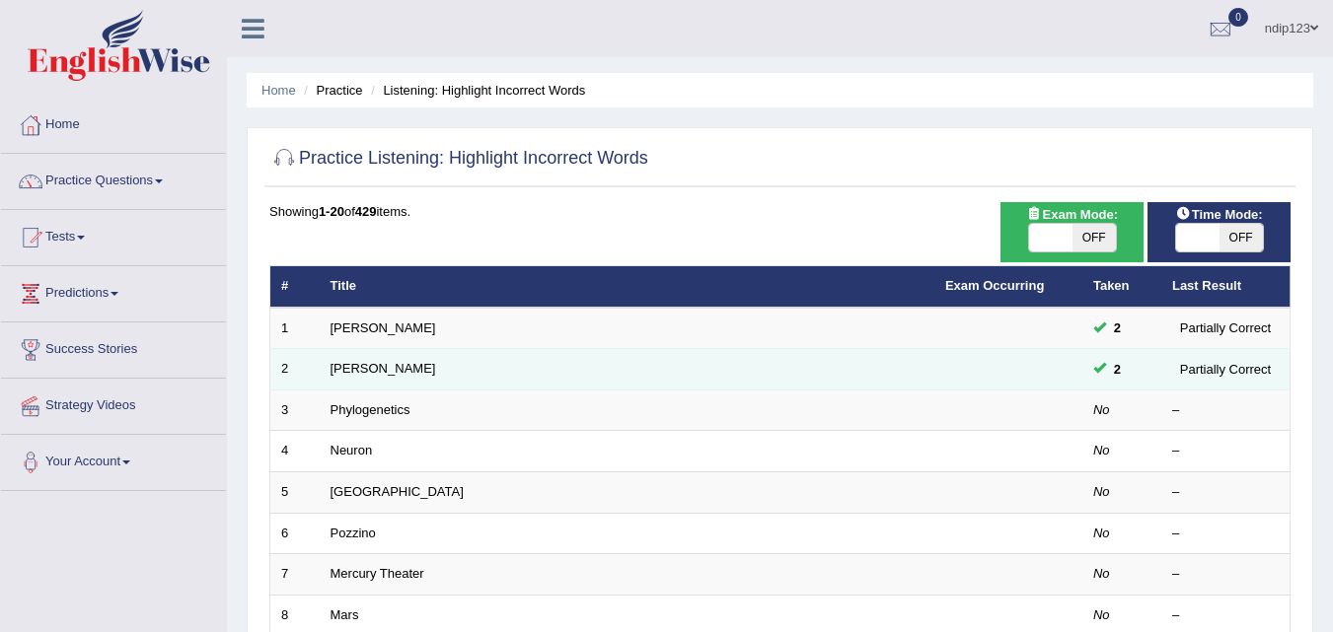
click at [452, 369] on td "[PERSON_NAME]" at bounding box center [627, 369] width 614 height 41
click at [350, 366] on link "[PERSON_NAME]" at bounding box center [383, 368] width 106 height 15
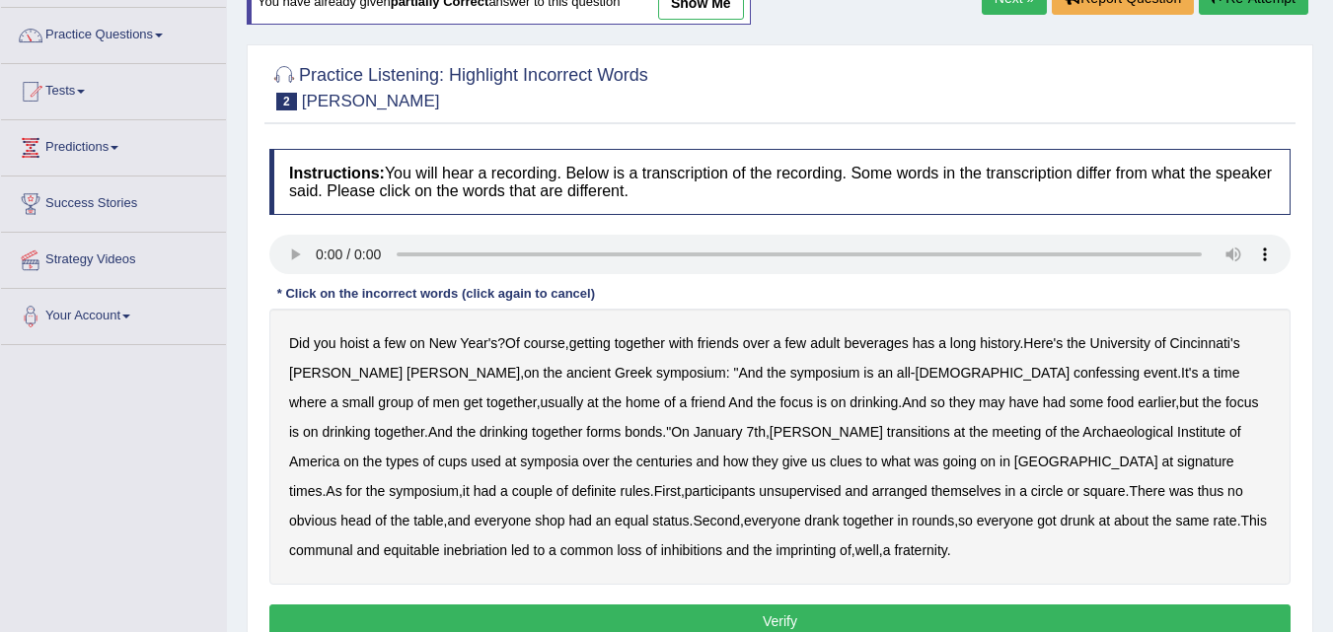
scroll to position [197, 0]
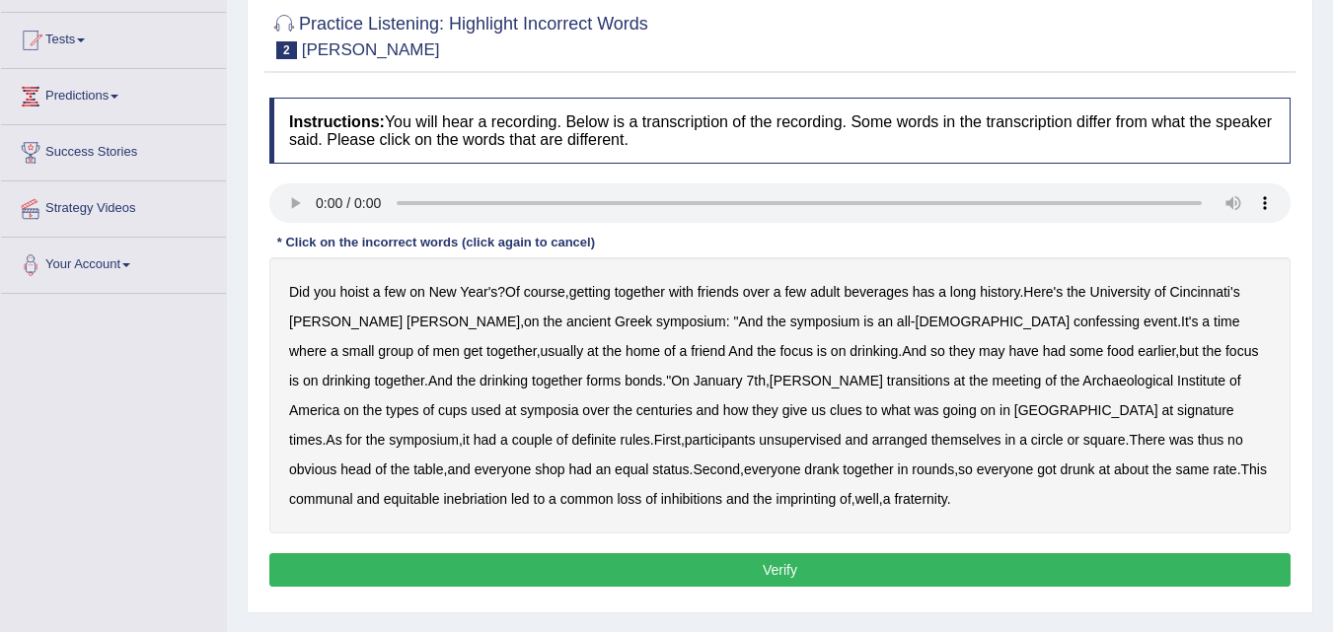
click at [776, 502] on b "imprinting" at bounding box center [806, 499] width 60 height 16
click at [564, 462] on b "shop" at bounding box center [550, 470] width 30 height 16
click at [758, 444] on b "unsupervised" at bounding box center [799, 440] width 82 height 16
click at [1073, 319] on b "confessing" at bounding box center [1106, 322] width 66 height 16
click at [887, 377] on b "transitions" at bounding box center [918, 381] width 63 height 16
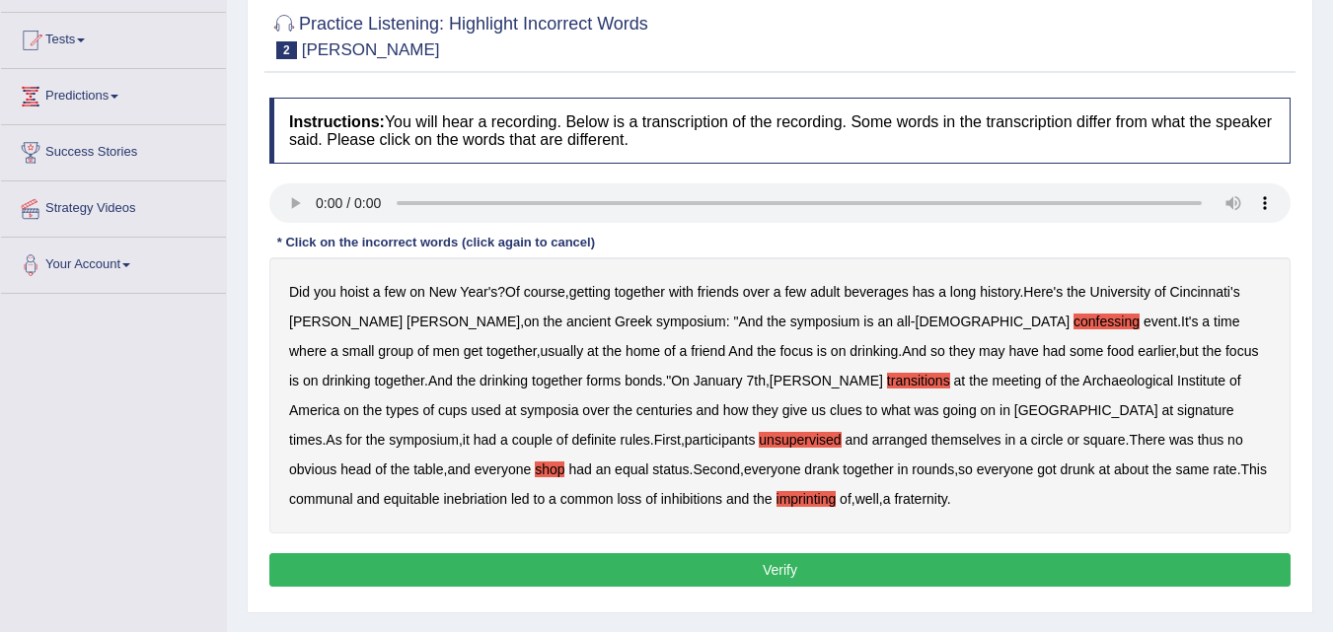
click at [1177, 407] on b "signature" at bounding box center [1205, 410] width 57 height 16
click at [780, 569] on button "Verify" at bounding box center [779, 570] width 1021 height 34
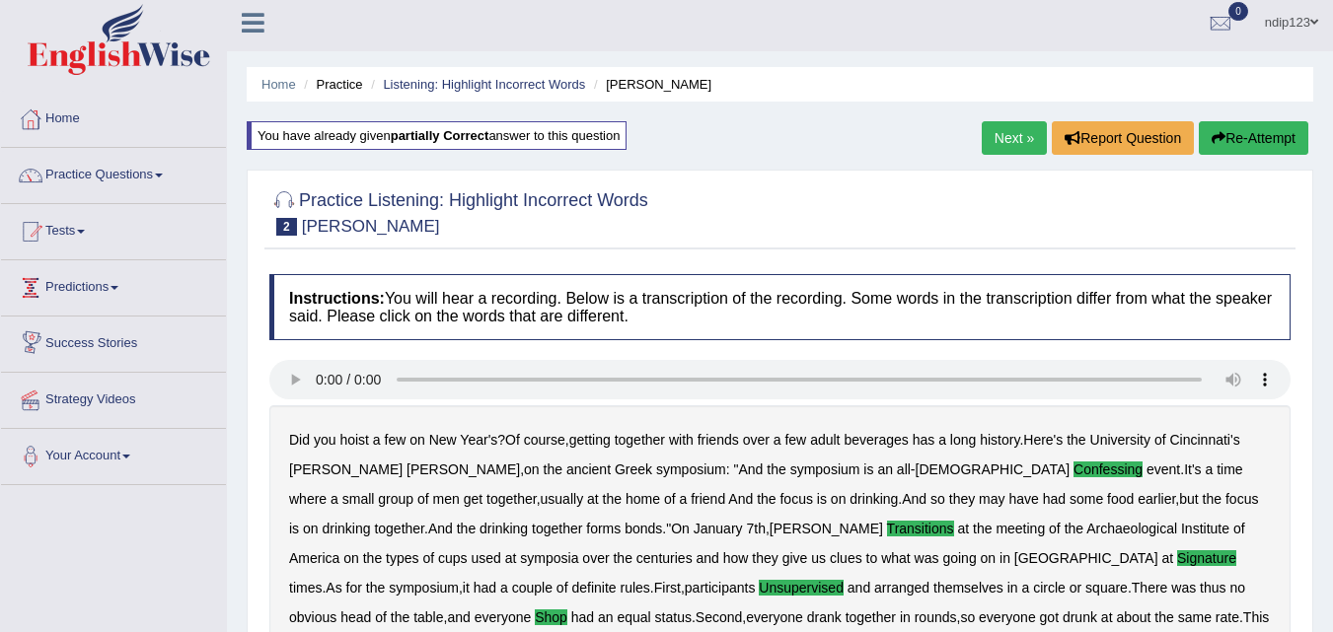
scroll to position [0, 0]
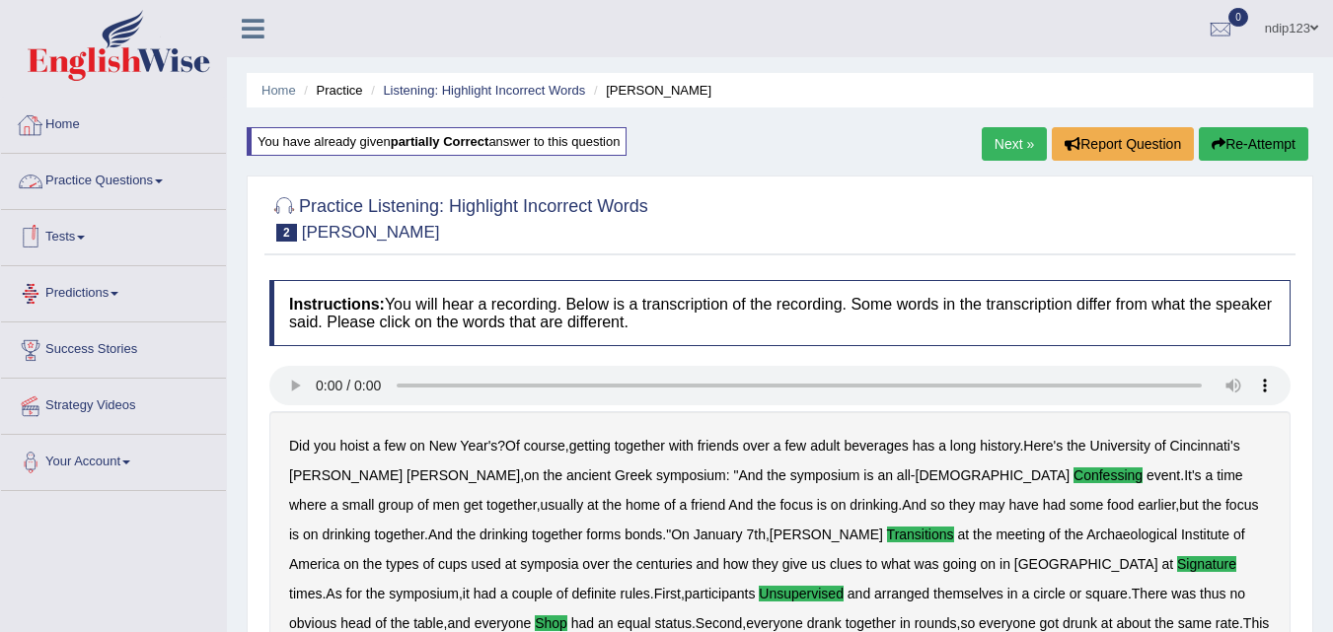
click at [109, 188] on link "Practice Questions" at bounding box center [113, 178] width 225 height 49
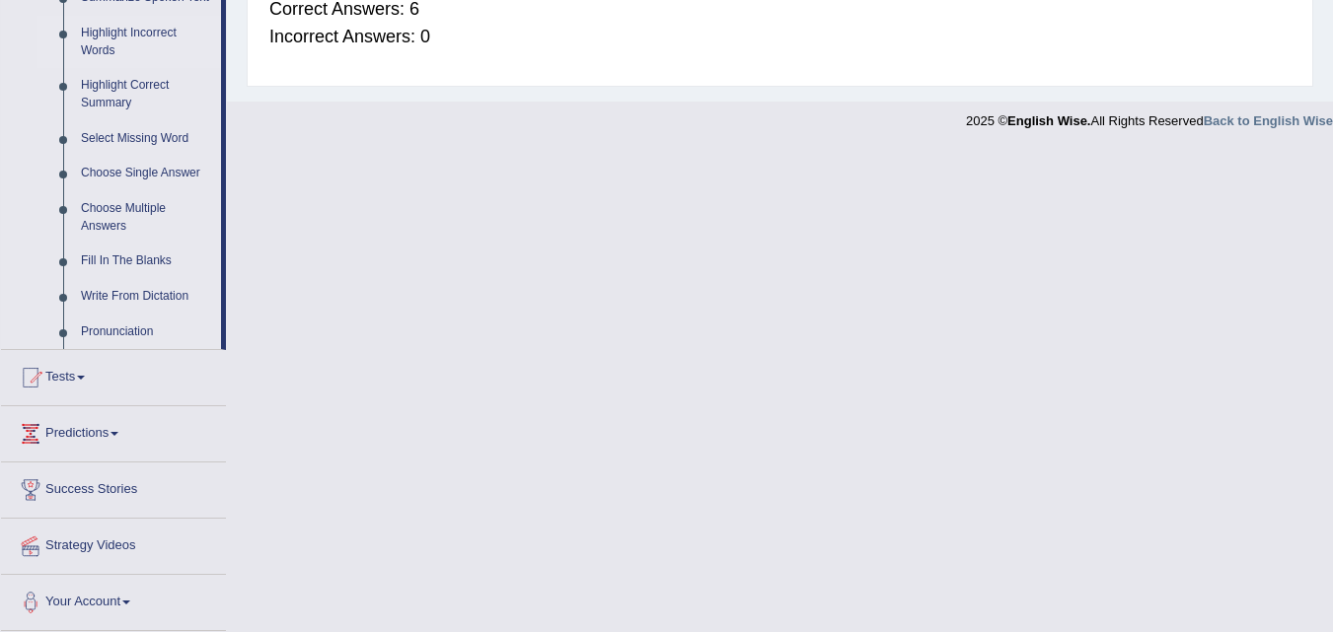
scroll to position [815, 0]
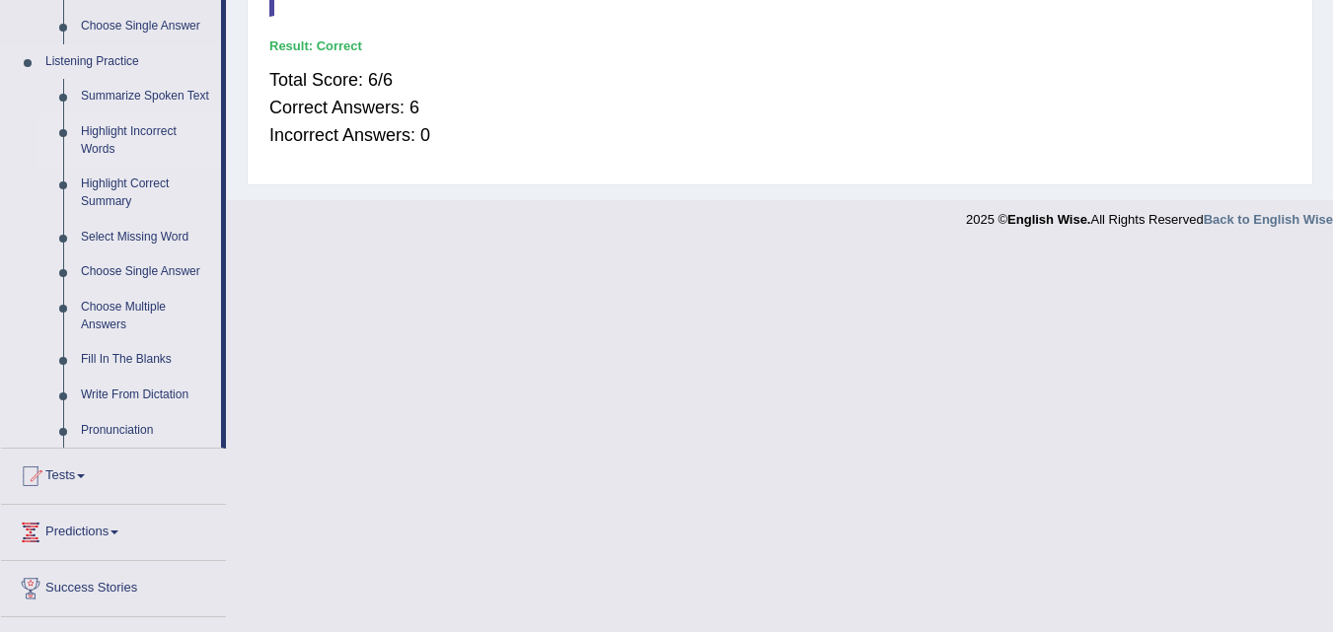
click at [109, 139] on link "Highlight Incorrect Words" at bounding box center [146, 140] width 149 height 52
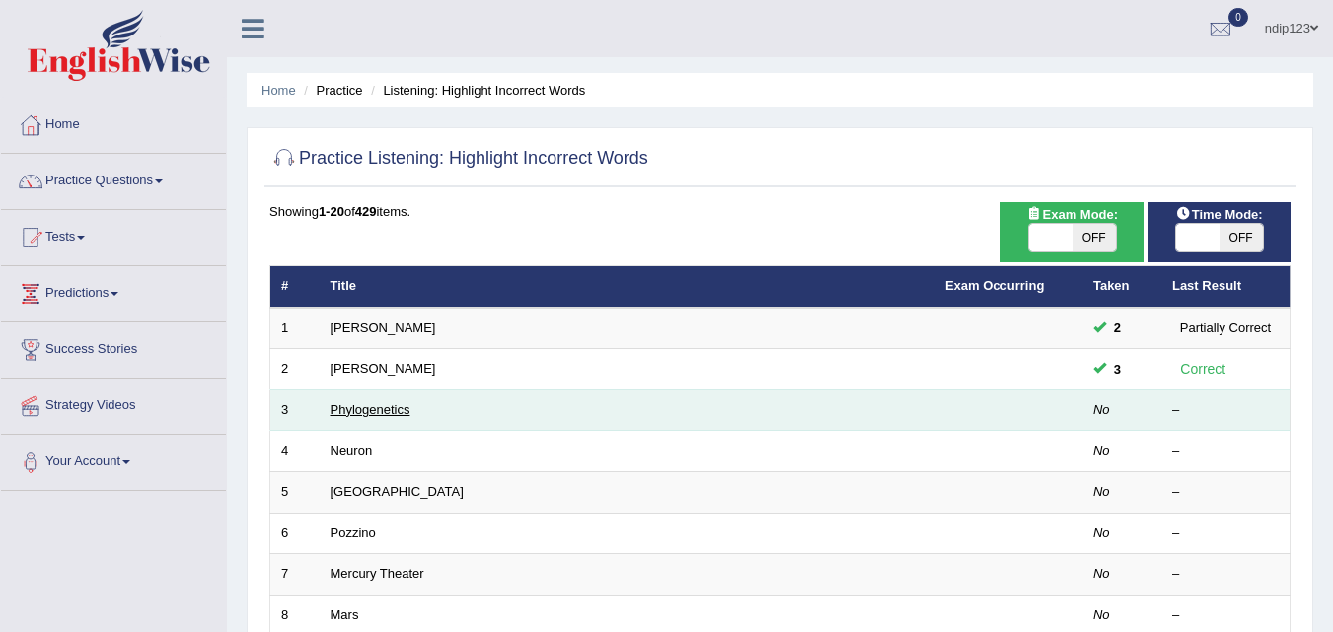
click at [346, 408] on link "Phylogenetics" at bounding box center [370, 409] width 80 height 15
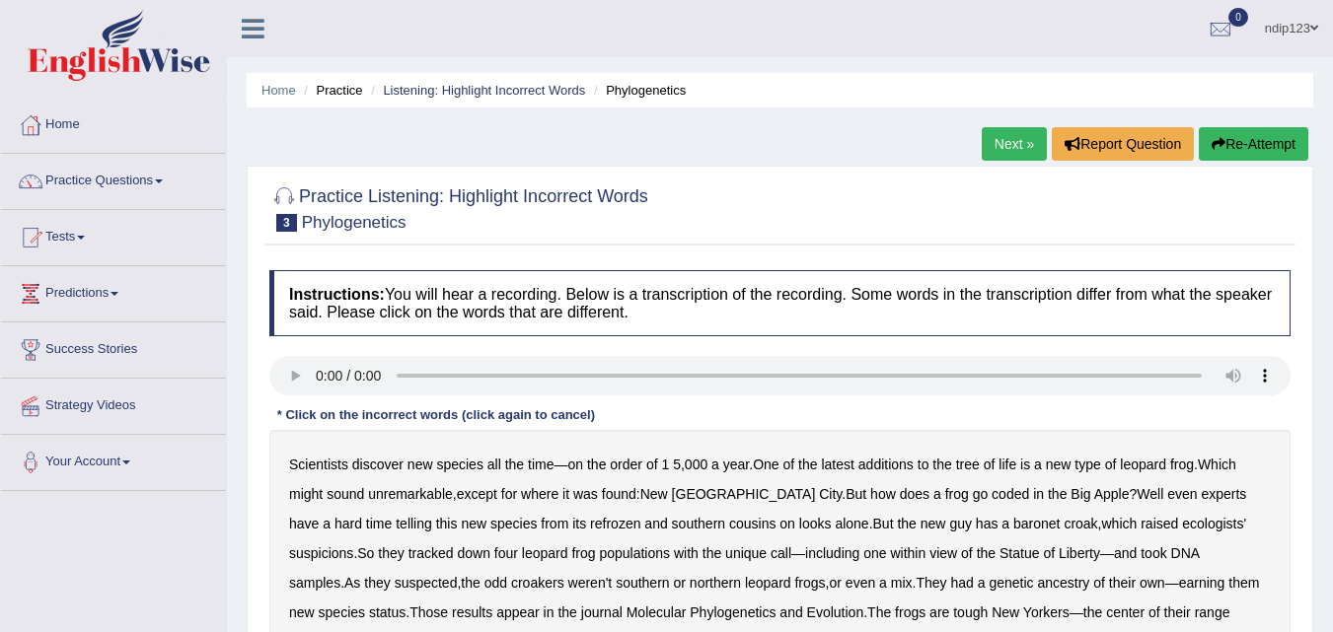
click at [900, 467] on b "additions" at bounding box center [885, 465] width 55 height 16
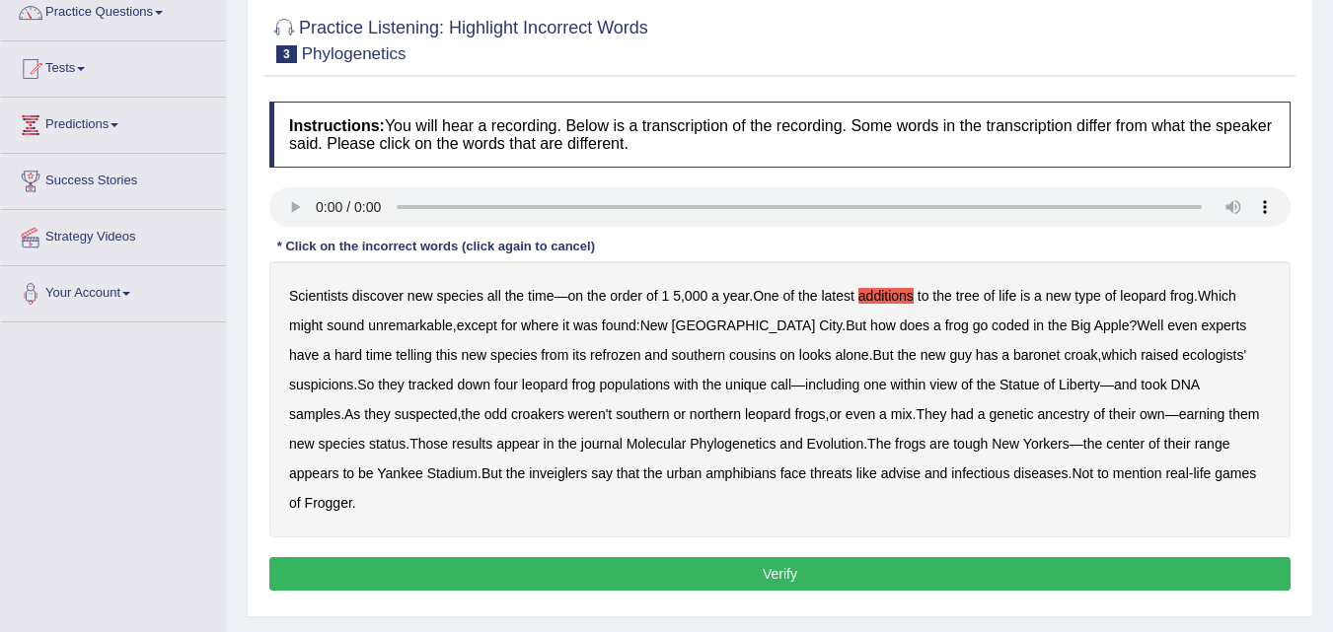
scroll to position [197, 0]
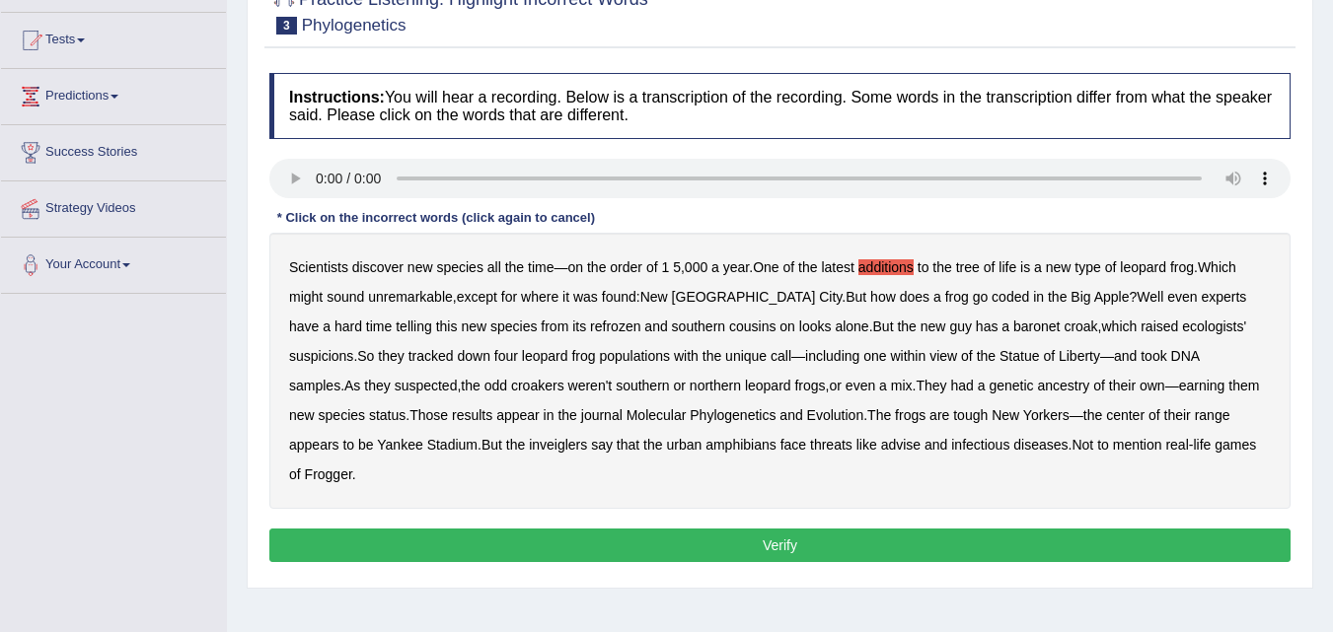
click at [529, 446] on b "inveiglers" at bounding box center [558, 445] width 58 height 16
click at [991, 292] on b "coded" at bounding box center [1009, 297] width 37 height 16
click at [881, 448] on b "advise" at bounding box center [900, 445] width 39 height 16
click at [1013, 327] on b "baronet" at bounding box center [1036, 327] width 46 height 16
drag, startPoint x: 512, startPoint y: 325, endPoint x: 526, endPoint y: 360, distance: 37.2
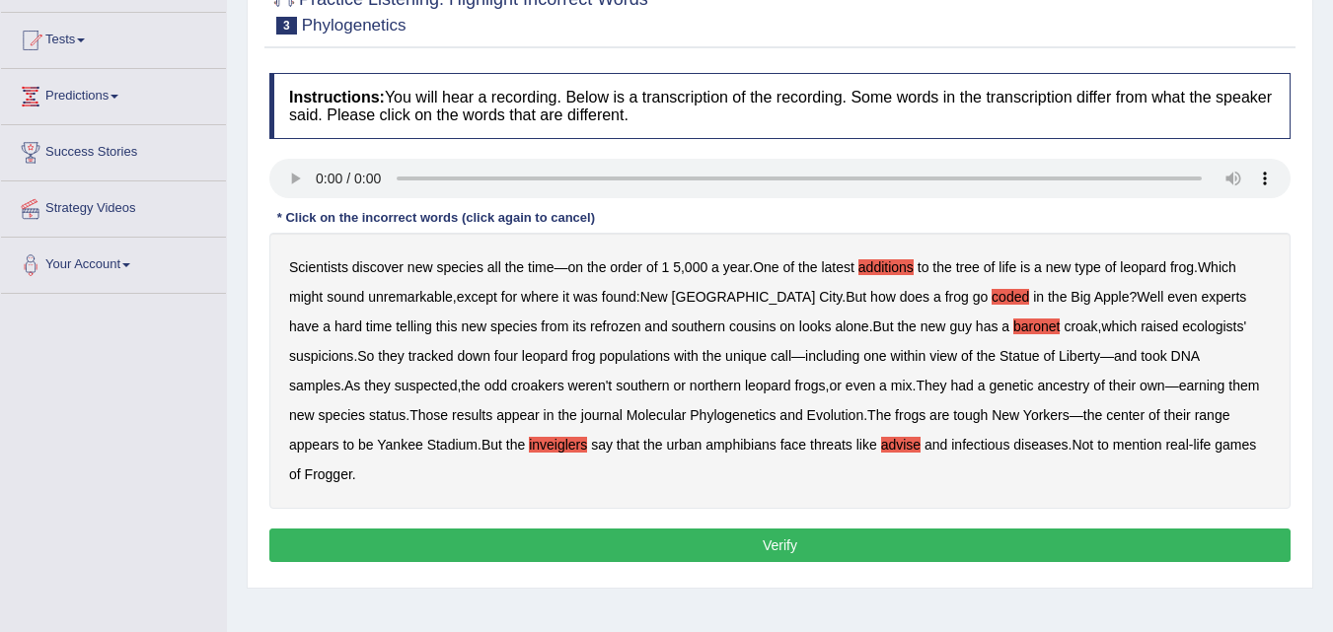
click at [590, 328] on b "refrozen" at bounding box center [615, 327] width 50 height 16
click at [781, 529] on button "Verify" at bounding box center [779, 546] width 1021 height 34
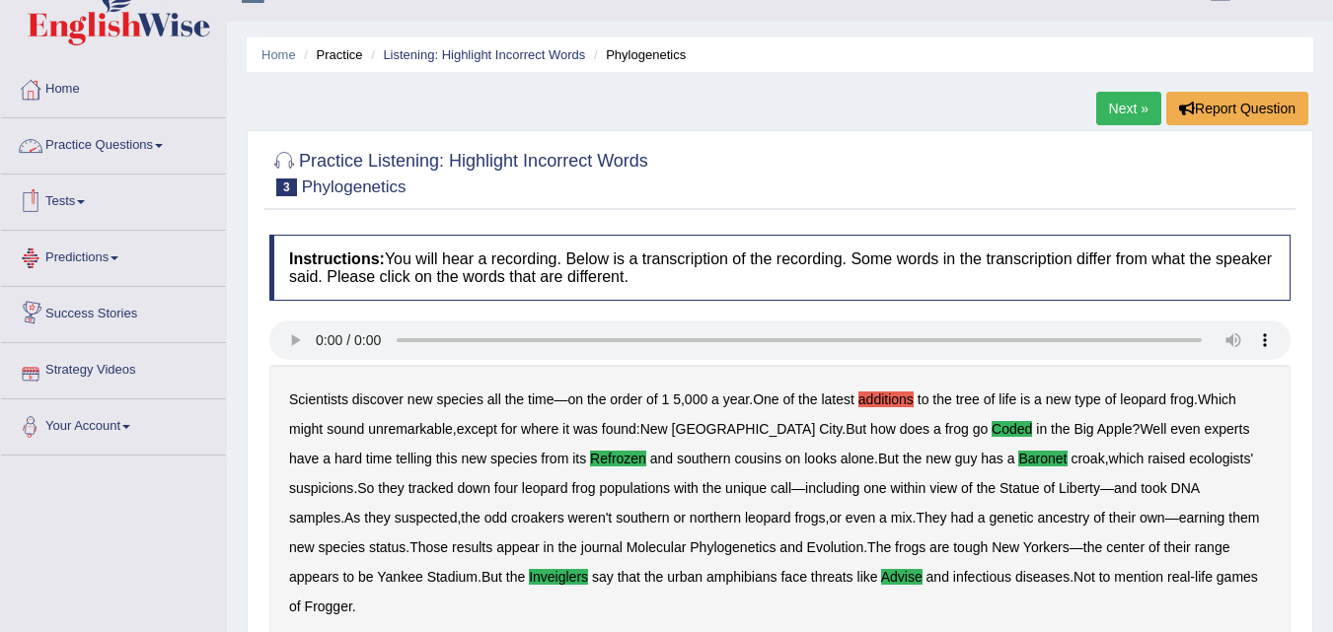
scroll to position [0, 0]
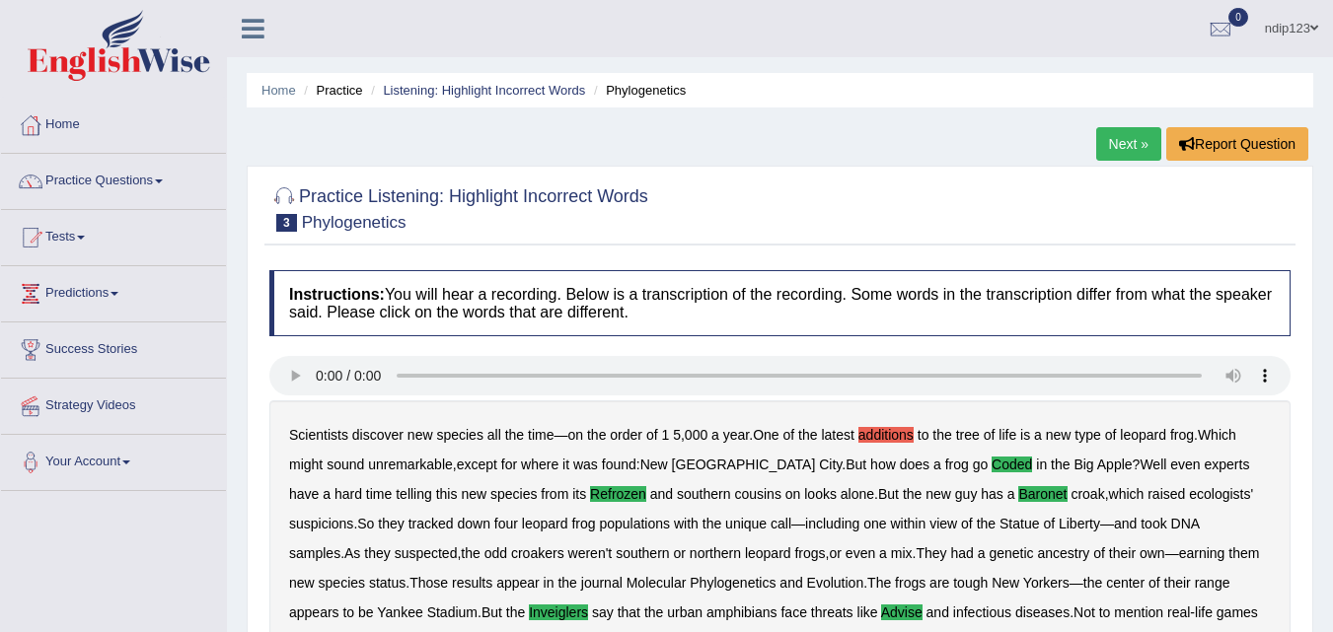
click at [129, 185] on link "Practice Questions" at bounding box center [113, 178] width 225 height 49
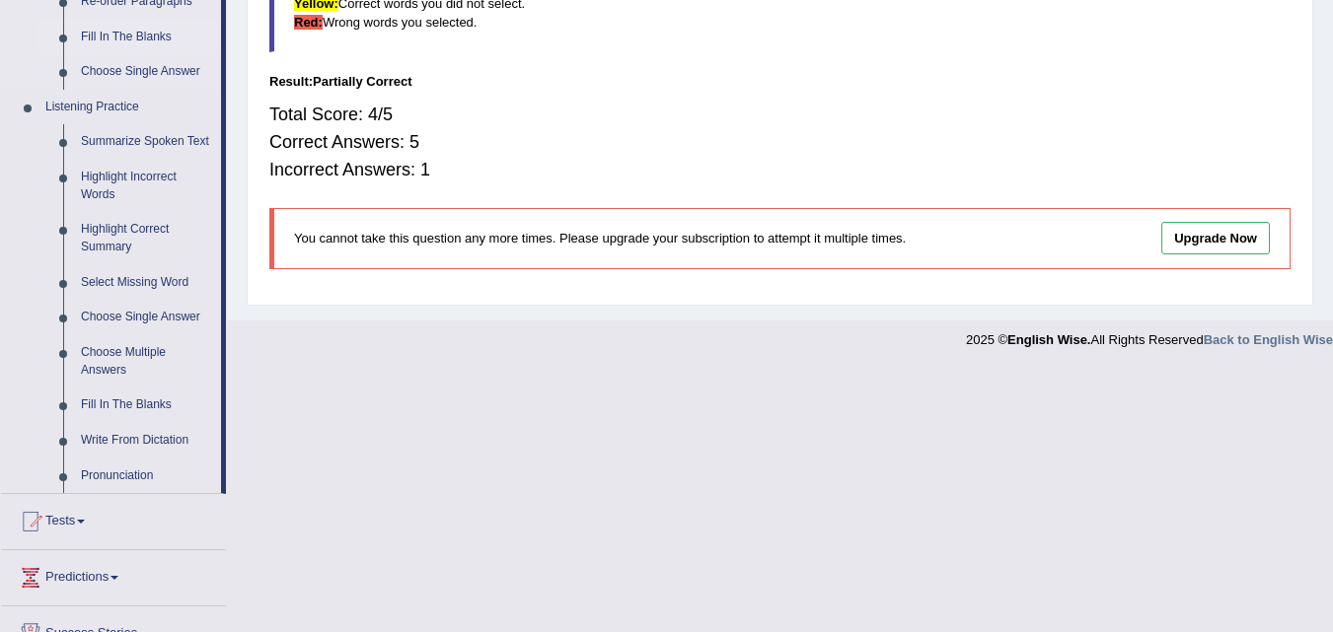
scroll to position [789, 0]
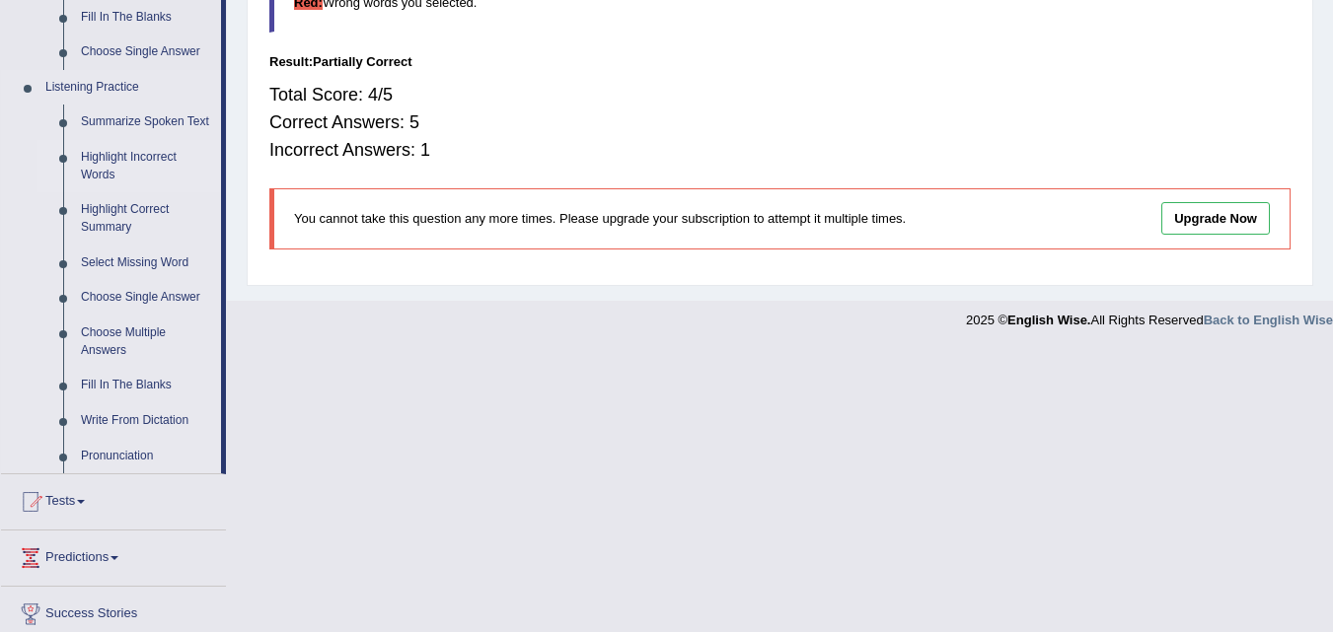
click at [113, 171] on link "Highlight Incorrect Words" at bounding box center [146, 166] width 149 height 52
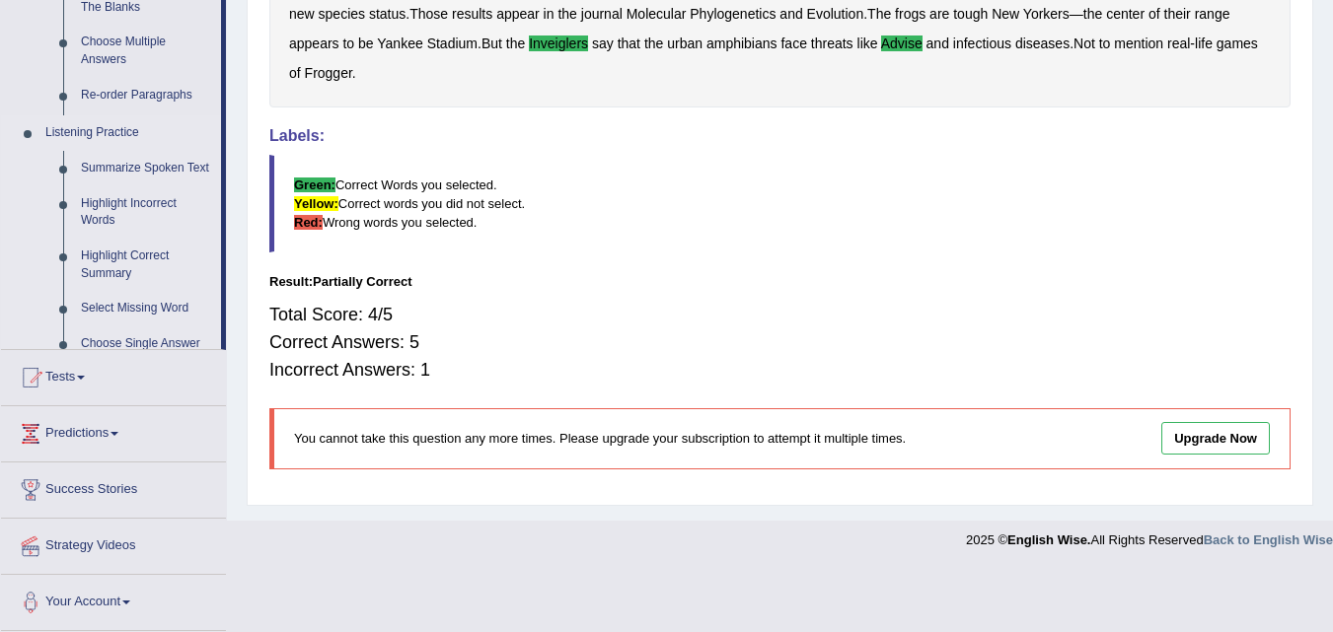
scroll to position [477, 0]
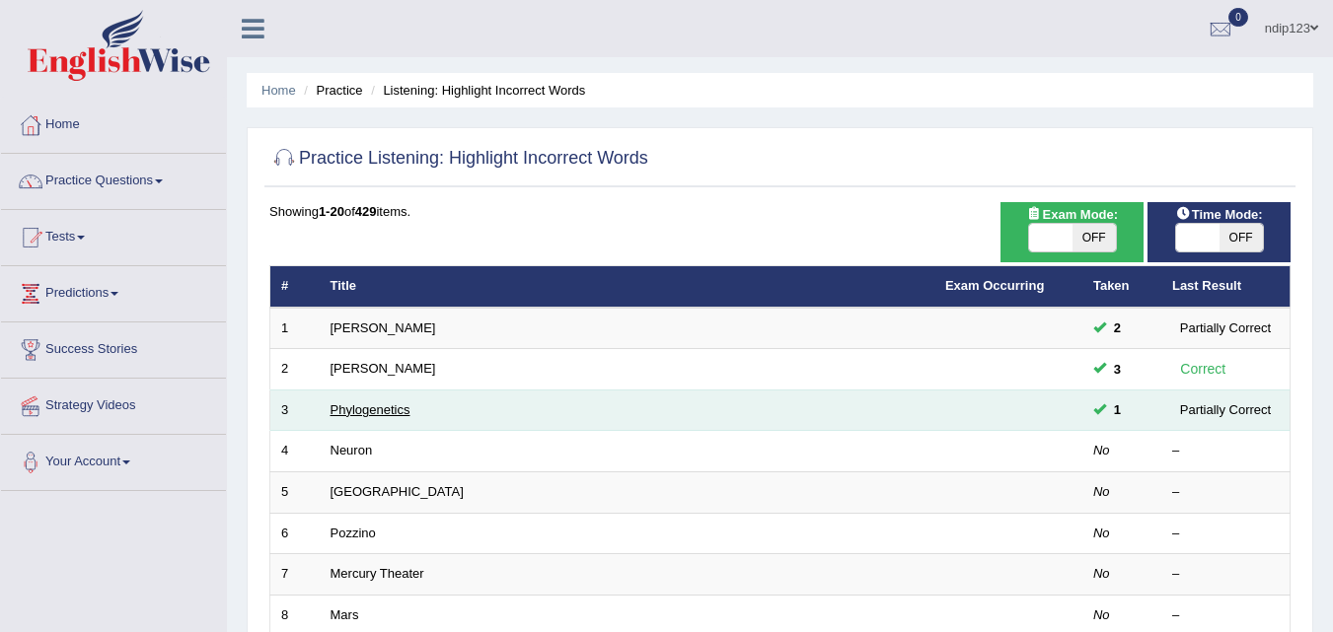
click at [355, 412] on link "Phylogenetics" at bounding box center [370, 409] width 80 height 15
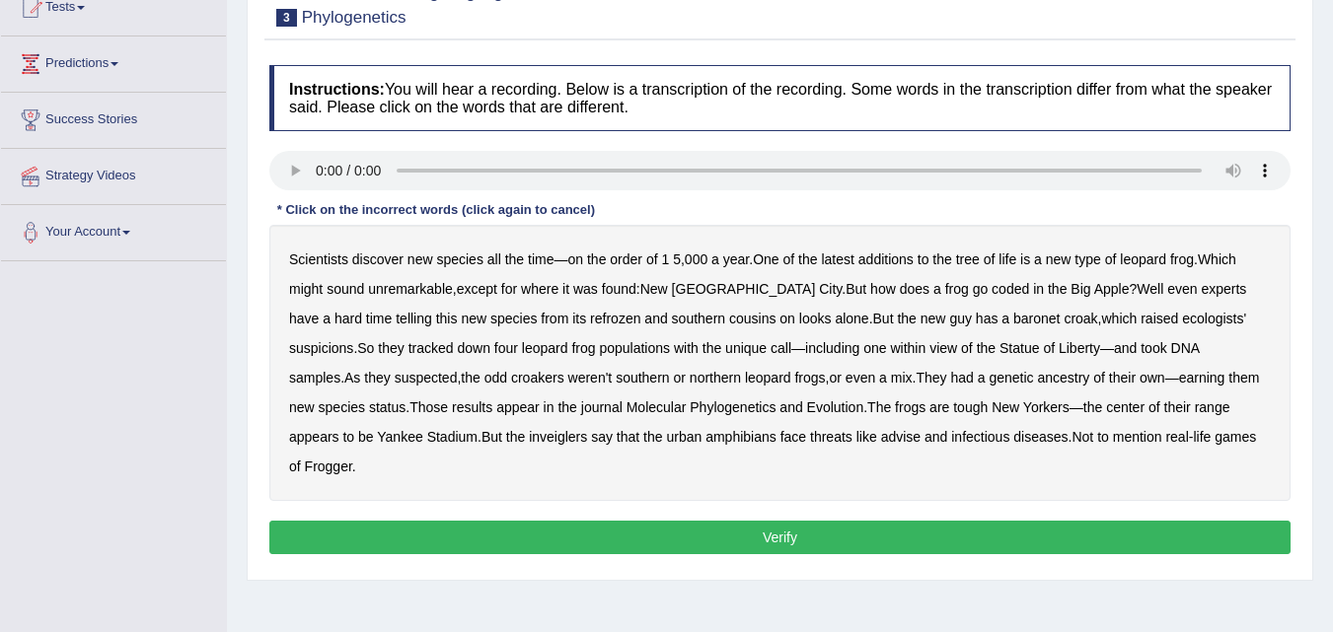
scroll to position [296, 0]
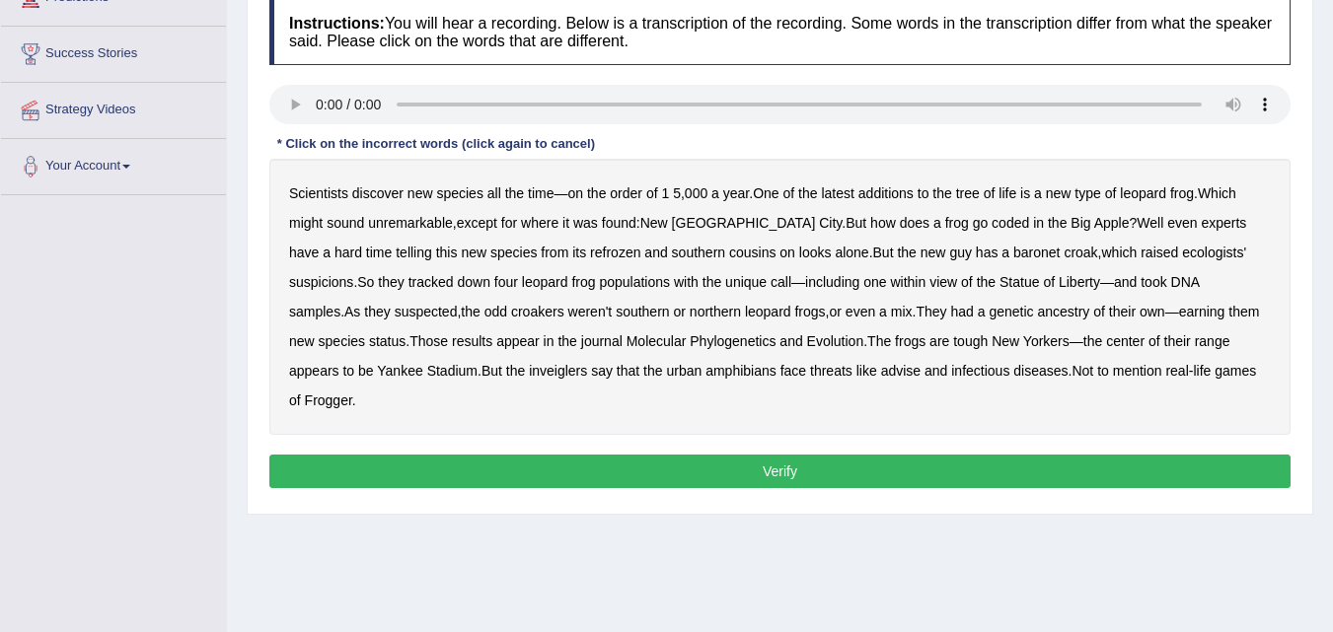
click at [1013, 253] on b "baronet" at bounding box center [1036, 253] width 46 height 16
click at [529, 374] on b "inveiglers" at bounding box center [558, 371] width 58 height 16
click at [881, 369] on b "advise" at bounding box center [900, 371] width 39 height 16
click at [991, 222] on b "coded" at bounding box center [1009, 223] width 37 height 16
click at [590, 253] on b "refrozen" at bounding box center [615, 253] width 50 height 16
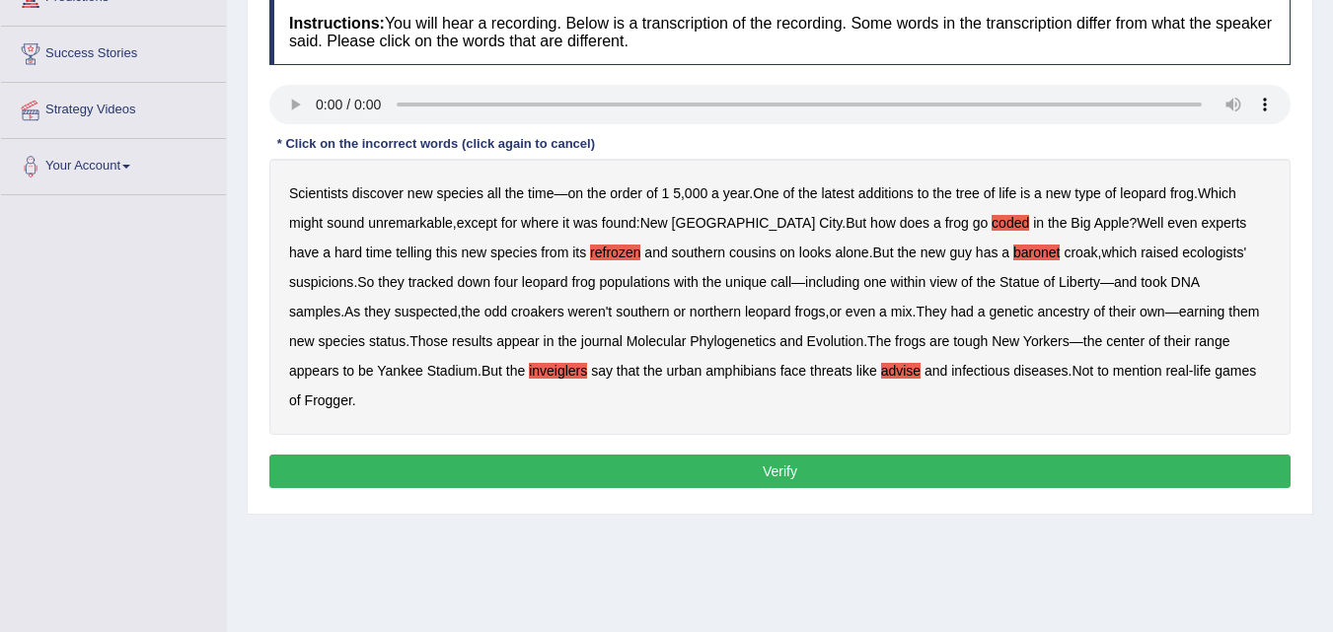
click at [759, 455] on button "Verify" at bounding box center [779, 472] width 1021 height 34
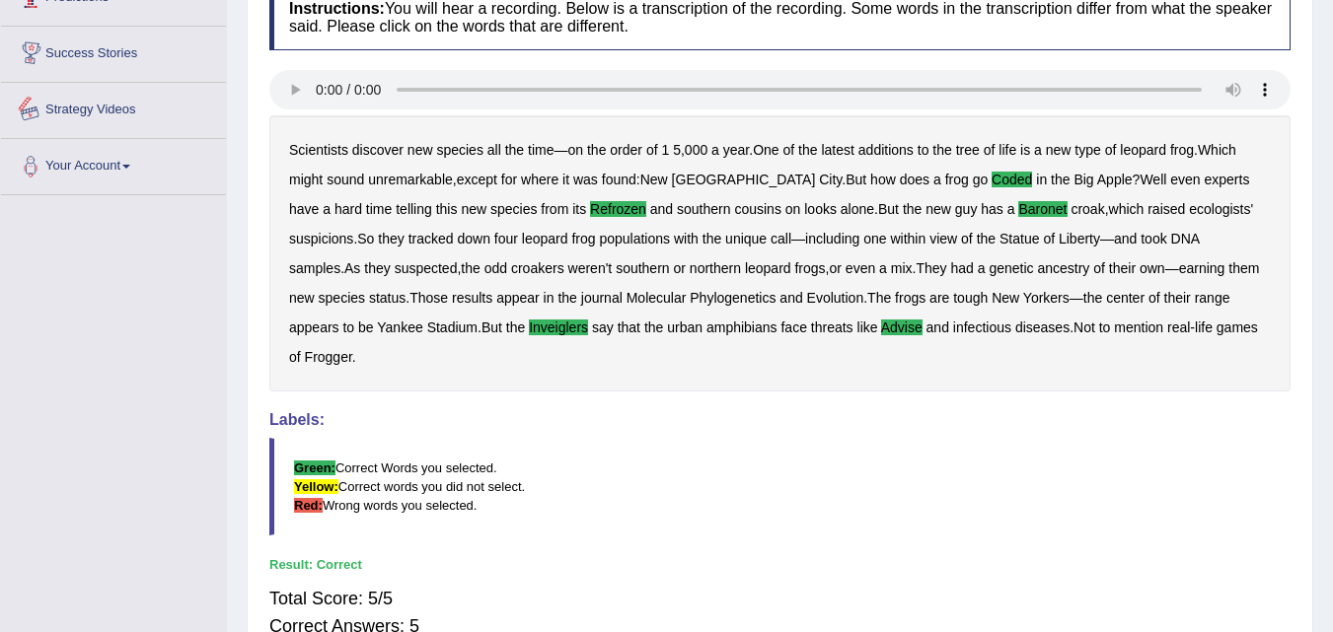
scroll to position [0, 0]
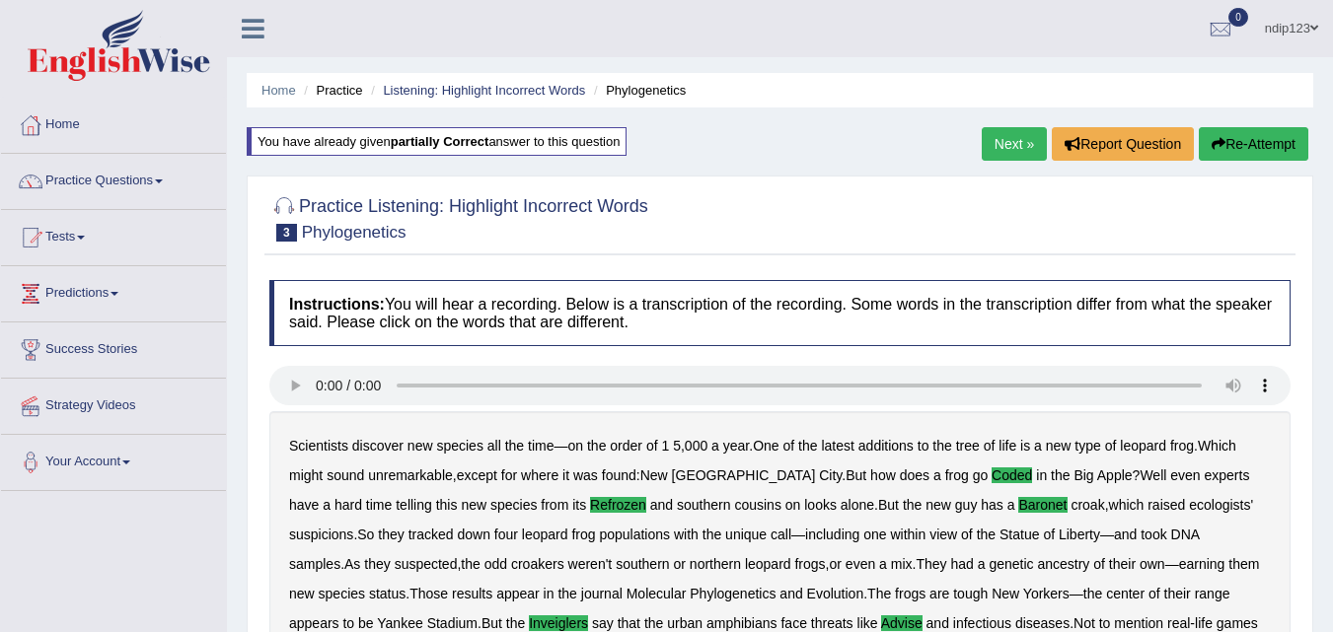
click at [136, 178] on link "Practice Questions" at bounding box center [113, 178] width 225 height 49
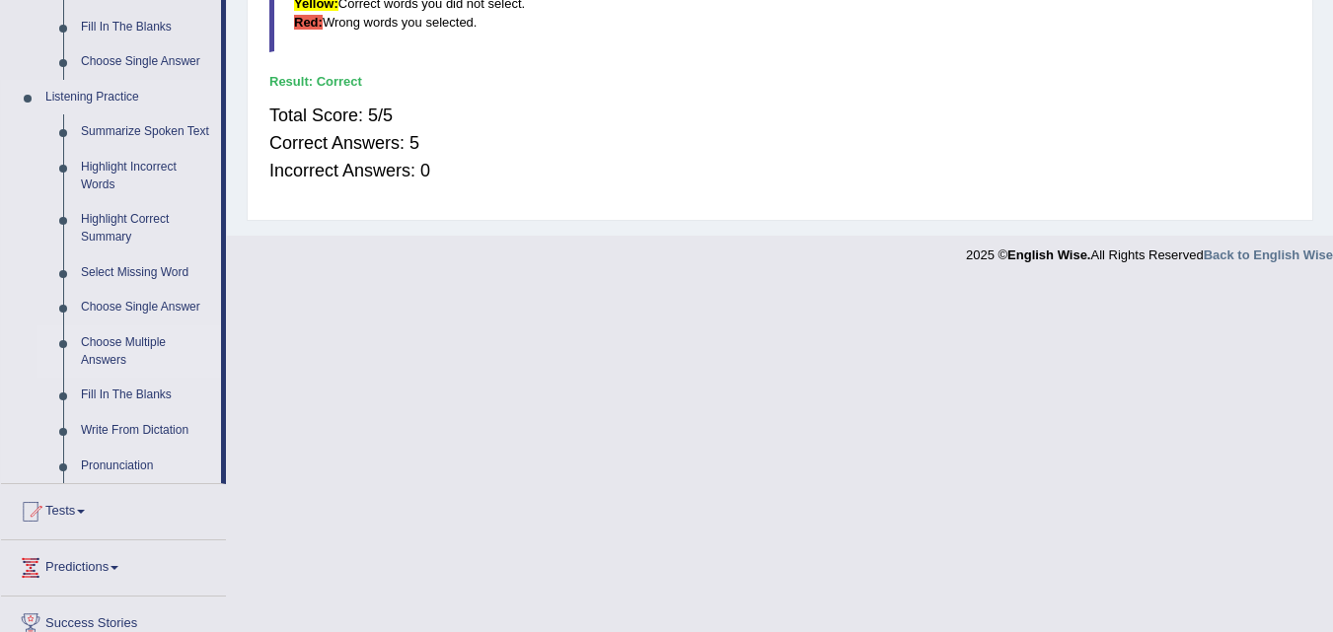
scroll to position [690, 0]
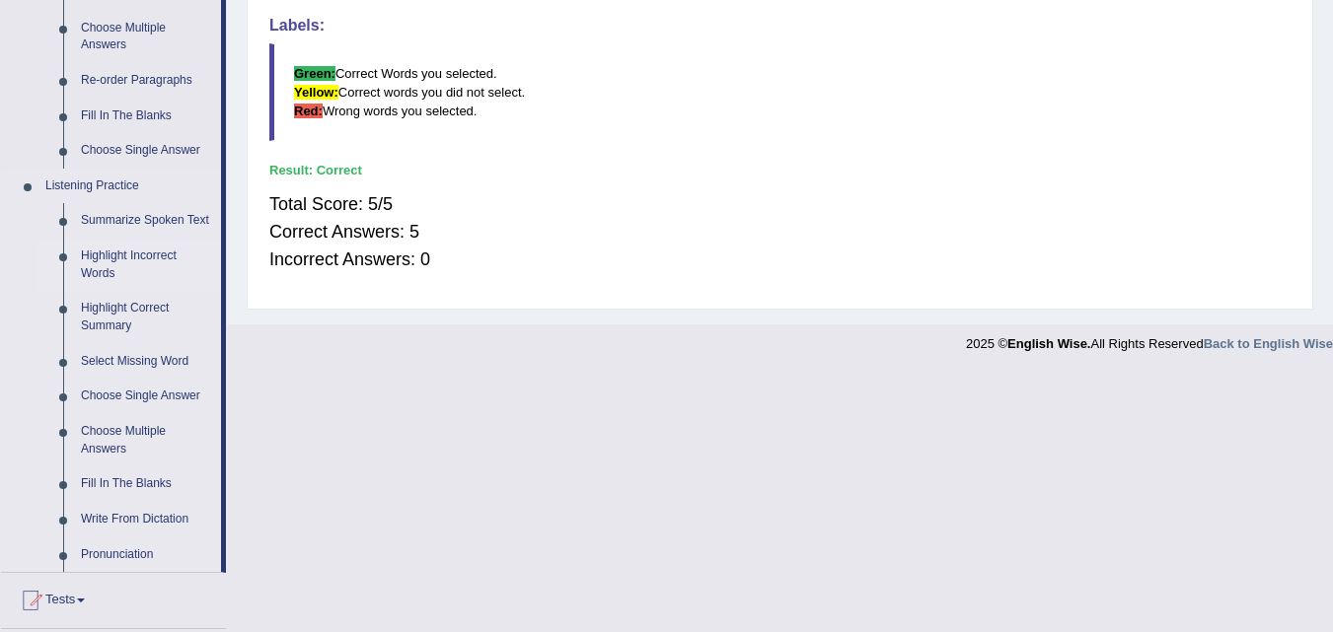
click at [115, 257] on link "Highlight Incorrect Words" at bounding box center [146, 265] width 149 height 52
